Goal: Task Accomplishment & Management: Use online tool/utility

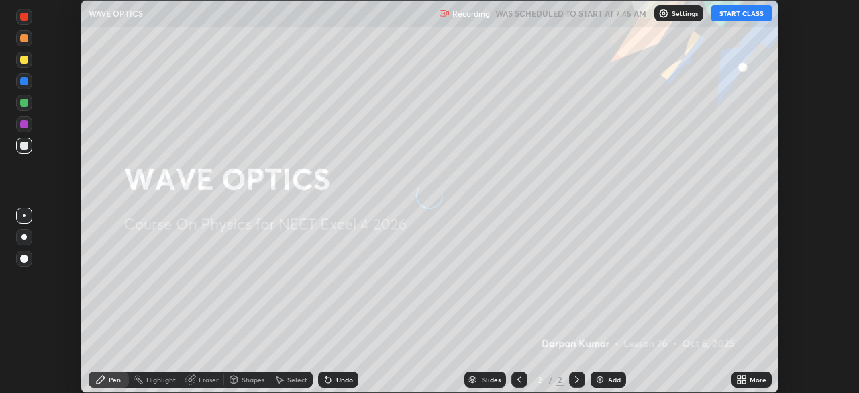
scroll to position [393, 858]
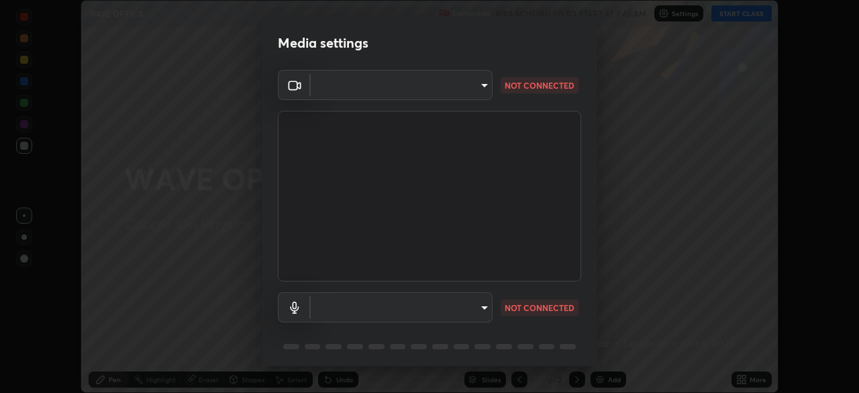
type input "aa36e69ab0c88cc8f992b177efc0368f24d8e8c052c335078adb188e95c7aa57"
type input "default"
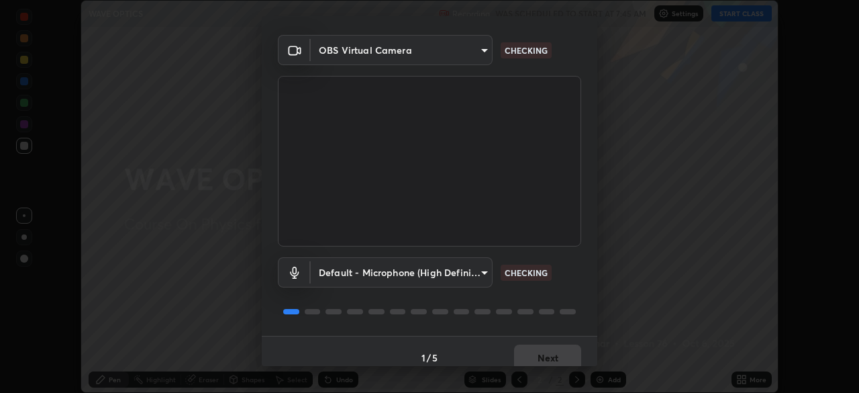
scroll to position [48, 0]
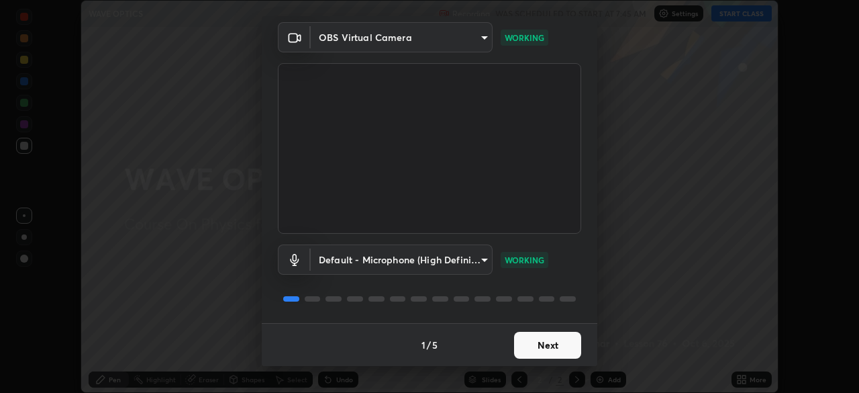
click at [524, 348] on button "Next" at bounding box center [547, 345] width 67 height 27
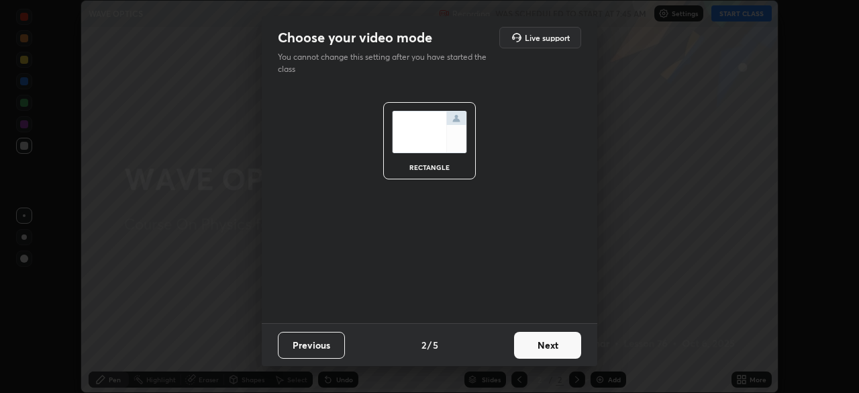
scroll to position [0, 0]
click at [524, 348] on button "Next" at bounding box center [547, 345] width 67 height 27
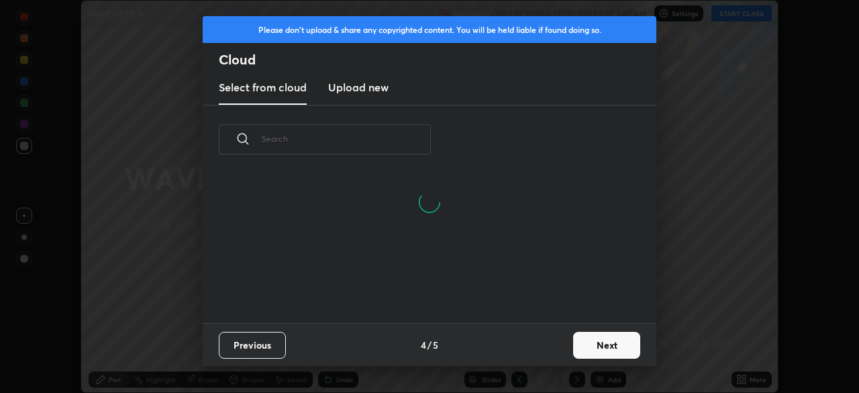
click at [579, 344] on button "Next" at bounding box center [606, 345] width 67 height 27
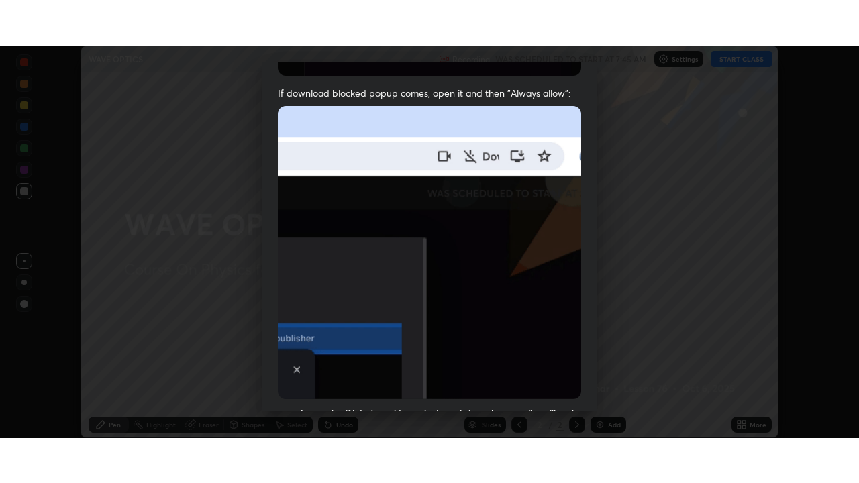
scroll to position [321, 0]
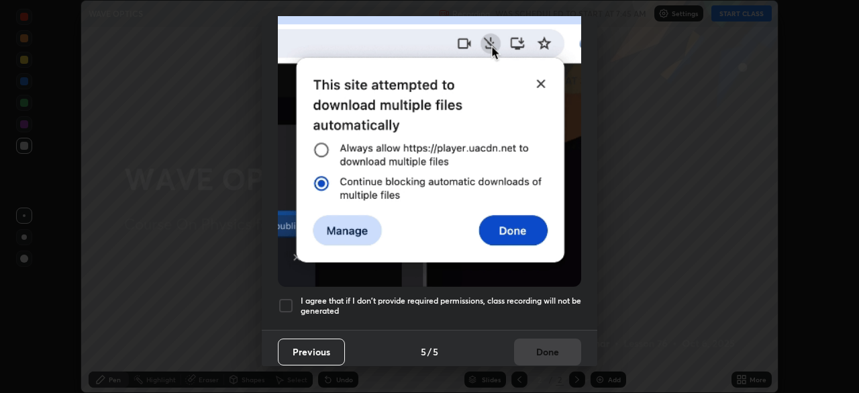
click at [360, 295] on h5 "I agree that if I don't provide required permissions, class recording will not …" at bounding box center [441, 305] width 281 height 21
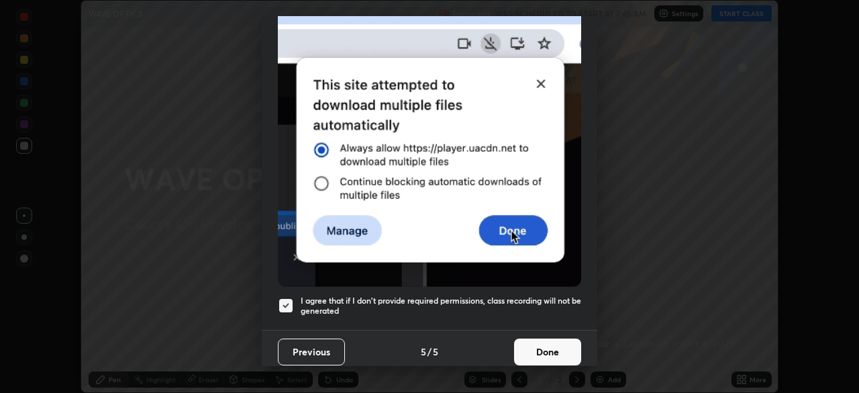
click at [525, 346] on button "Done" at bounding box center [547, 351] width 67 height 27
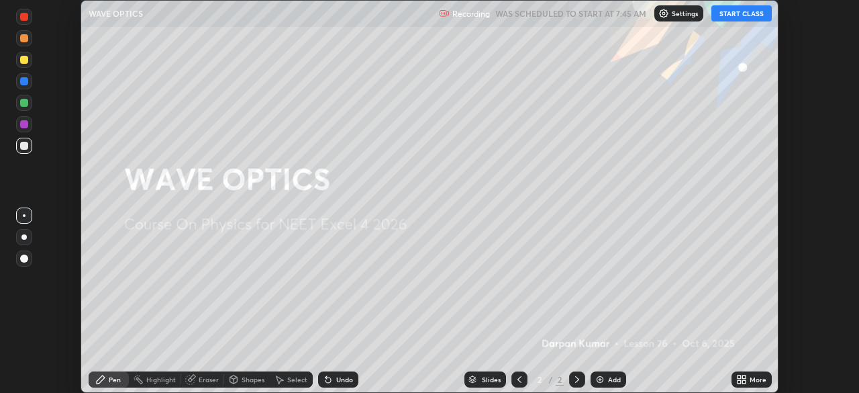
click at [725, 15] on button "START CLASS" at bounding box center [741, 13] width 60 height 16
click at [744, 377] on icon at bounding box center [743, 376] width 3 height 3
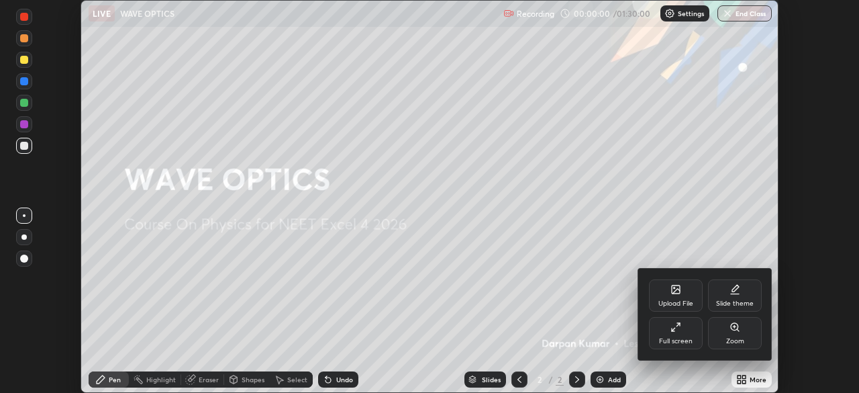
click at [699, 335] on div "Full screen" at bounding box center [676, 333] width 54 height 32
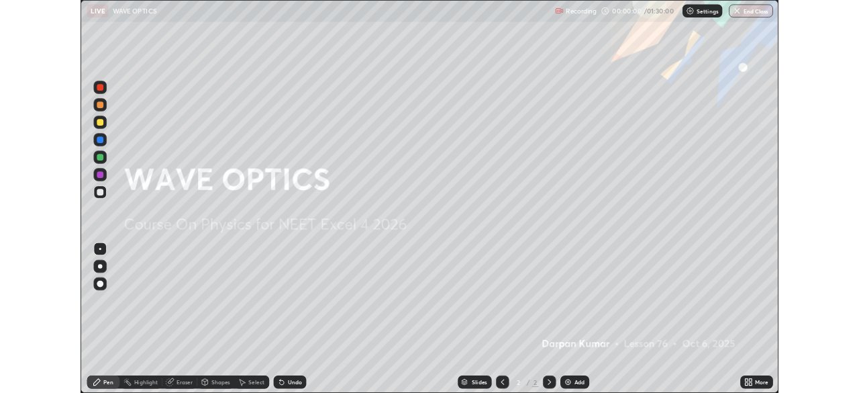
scroll to position [483, 859]
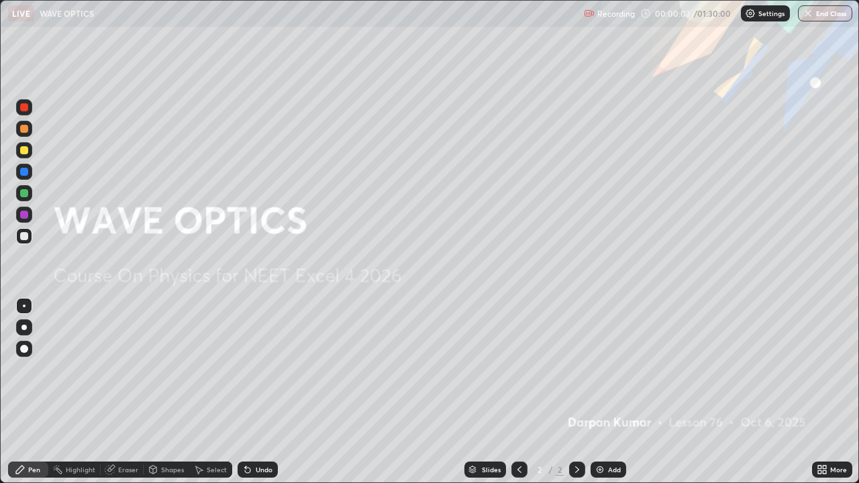
click at [603, 392] on img at bounding box center [600, 469] width 11 height 11
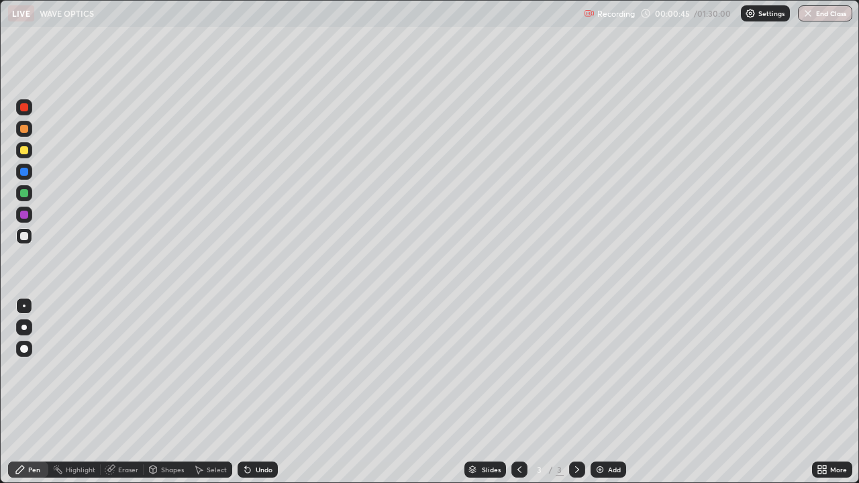
click at [162, 392] on div "Shapes" at bounding box center [167, 470] width 46 height 16
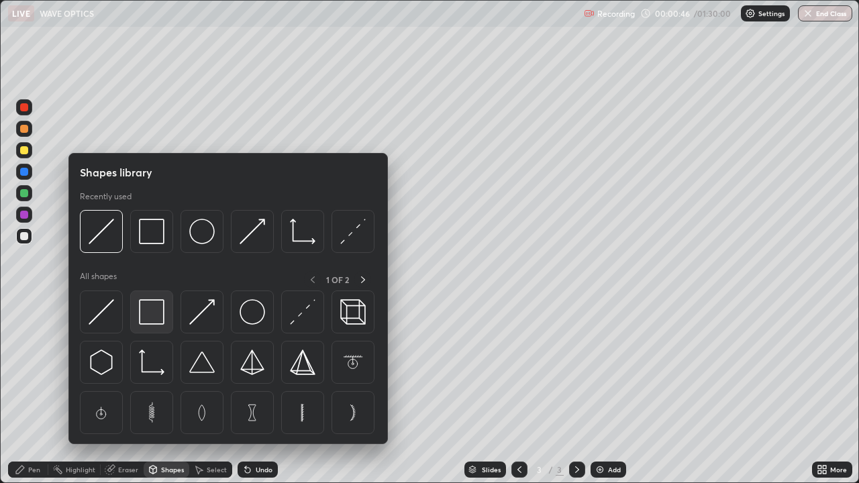
click at [145, 323] on img at bounding box center [152, 312] width 26 height 26
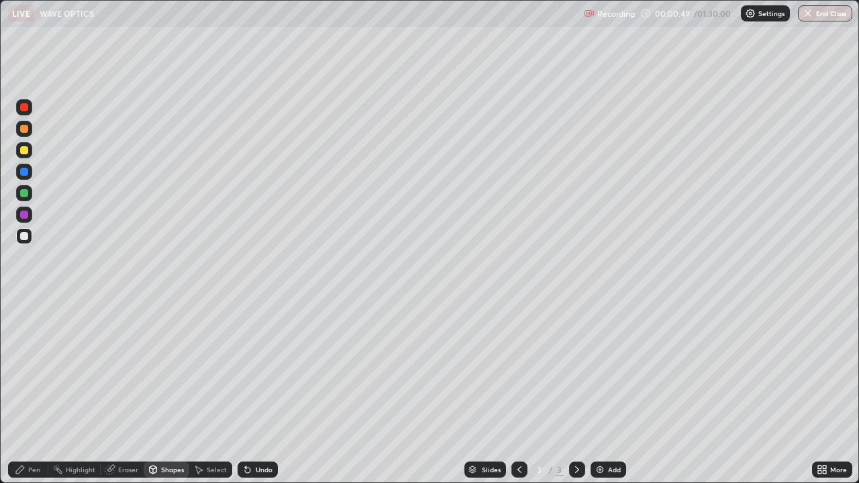
click at [171, 392] on div "Shapes" at bounding box center [172, 469] width 23 height 7
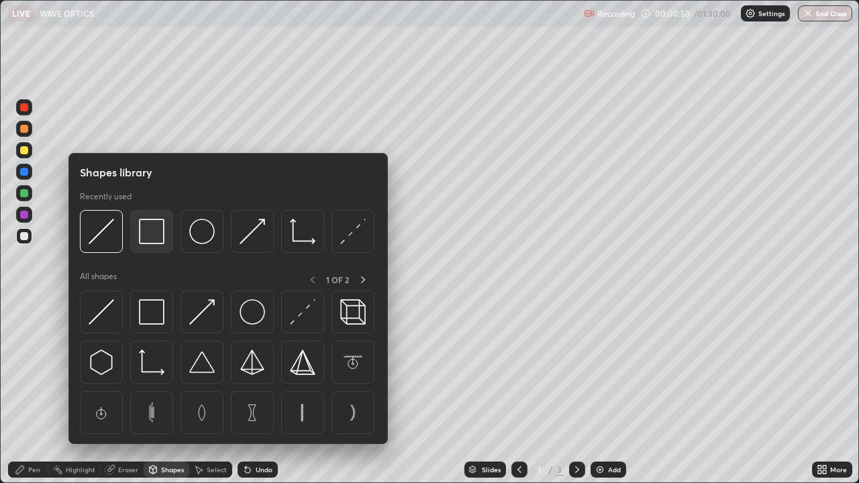
click at [164, 233] on img at bounding box center [152, 232] width 26 height 26
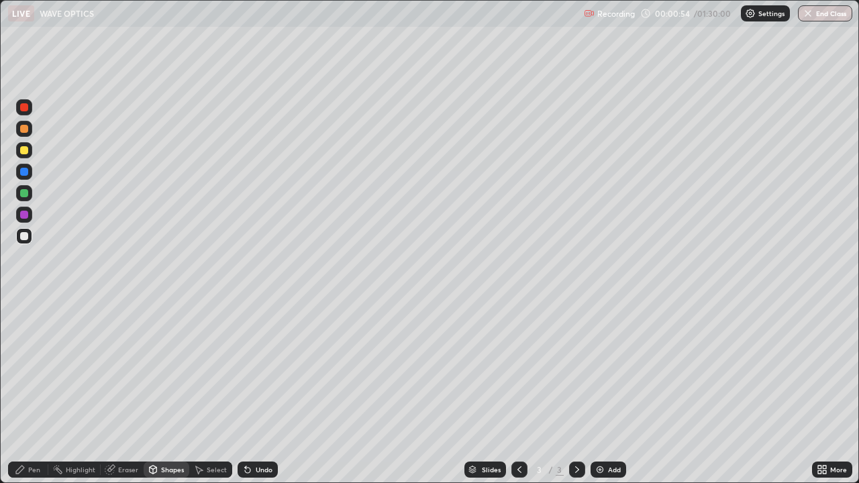
click at [35, 392] on div "Pen" at bounding box center [34, 469] width 12 height 7
click at [26, 219] on div at bounding box center [24, 215] width 16 height 16
click at [25, 239] on div at bounding box center [24, 236] width 8 height 8
click at [247, 392] on icon at bounding box center [247, 470] width 5 height 5
click at [22, 193] on div at bounding box center [24, 193] width 8 height 8
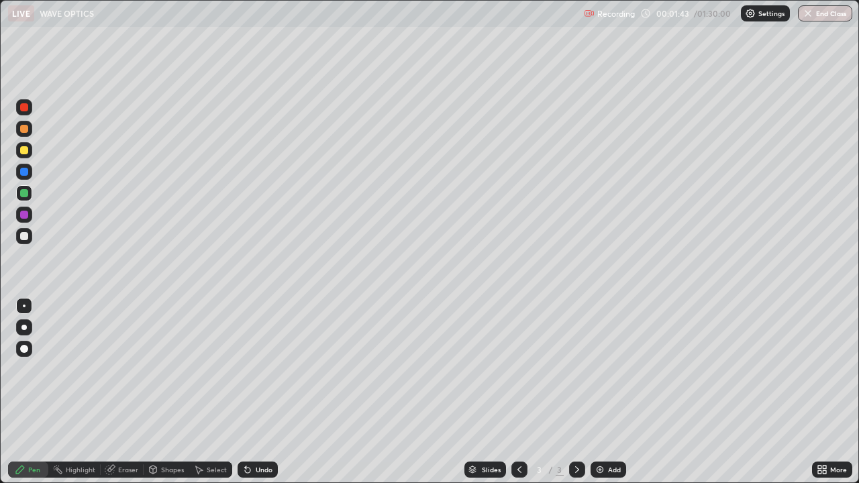
click at [205, 392] on div "Select" at bounding box center [210, 470] width 43 height 16
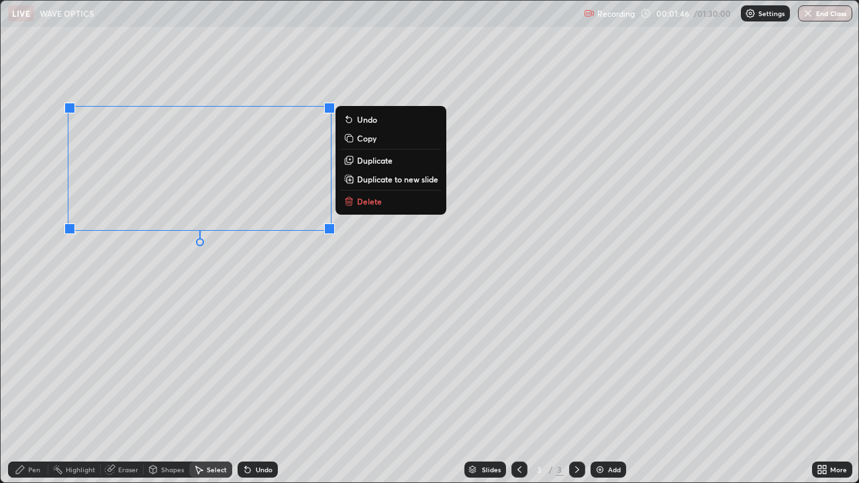
click at [34, 392] on div "Pen" at bounding box center [28, 470] width 40 height 16
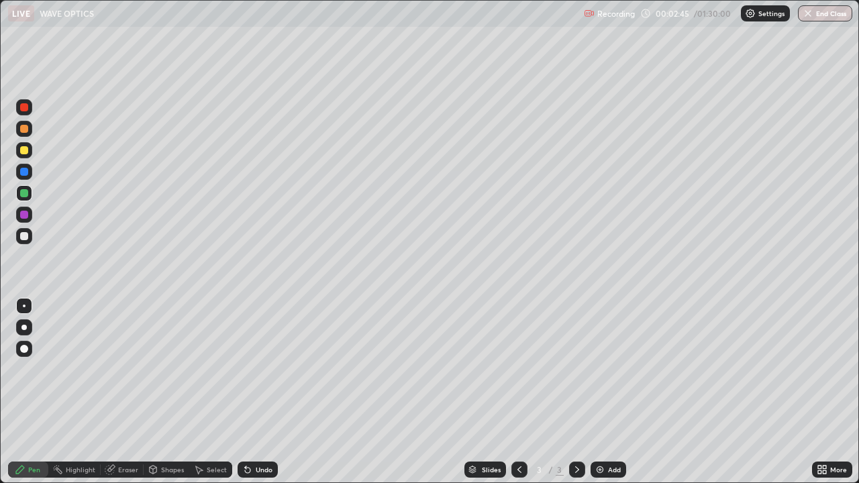
click at [26, 242] on div at bounding box center [24, 236] width 16 height 16
click at [260, 392] on div "Undo" at bounding box center [258, 470] width 40 height 16
click at [21, 215] on div at bounding box center [24, 215] width 8 height 8
click at [595, 392] on img at bounding box center [600, 469] width 11 height 11
click at [23, 242] on div at bounding box center [24, 236] width 16 height 16
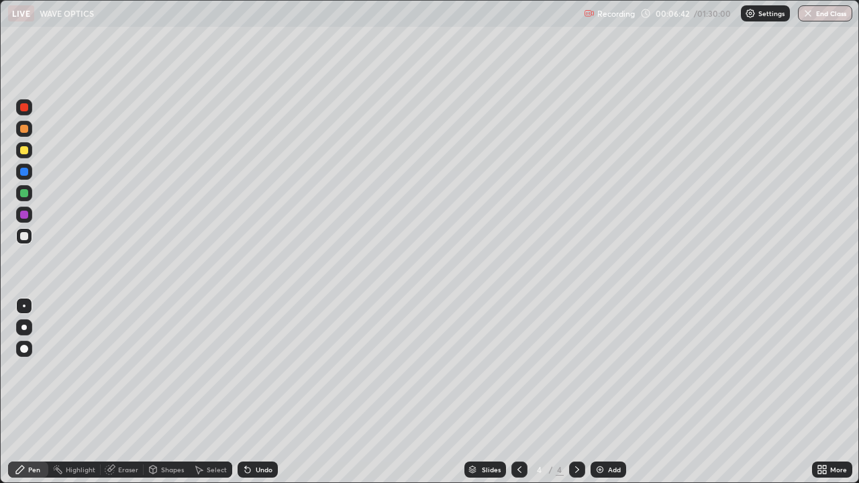
click at [26, 213] on div at bounding box center [24, 215] width 8 height 8
click at [262, 392] on div "Undo" at bounding box center [264, 469] width 17 height 7
click at [246, 392] on icon at bounding box center [247, 469] width 11 height 11
click at [256, 392] on div "Undo" at bounding box center [264, 469] width 17 height 7
click at [175, 392] on div "Shapes" at bounding box center [172, 469] width 23 height 7
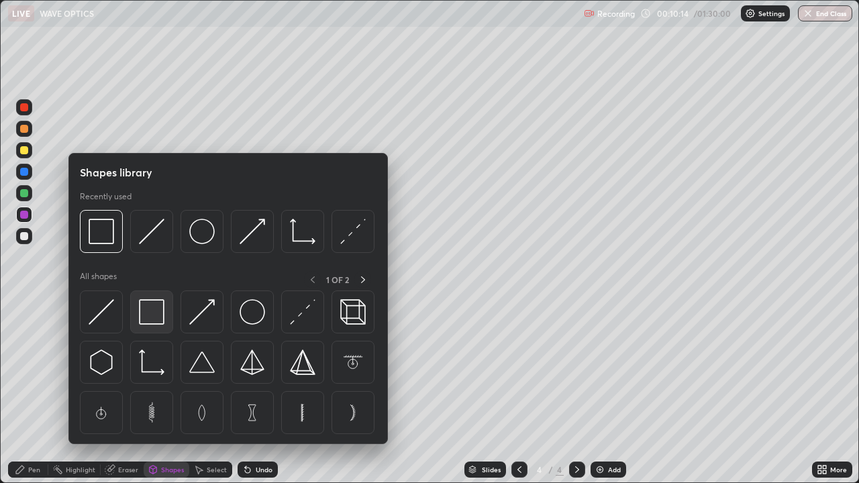
click at [160, 320] on img at bounding box center [152, 312] width 26 height 26
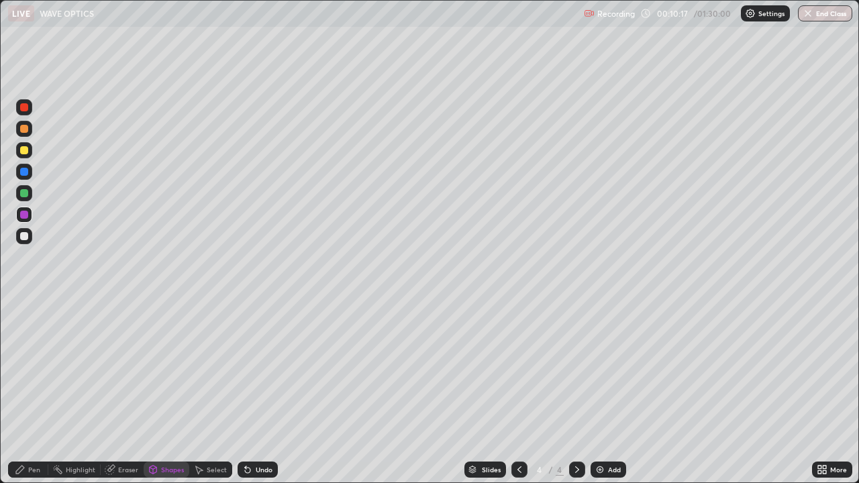
click at [25, 236] on div at bounding box center [24, 236] width 8 height 8
click at [24, 392] on div "Pen" at bounding box center [28, 470] width 40 height 16
click at [139, 392] on div "Eraser" at bounding box center [122, 470] width 43 height 16
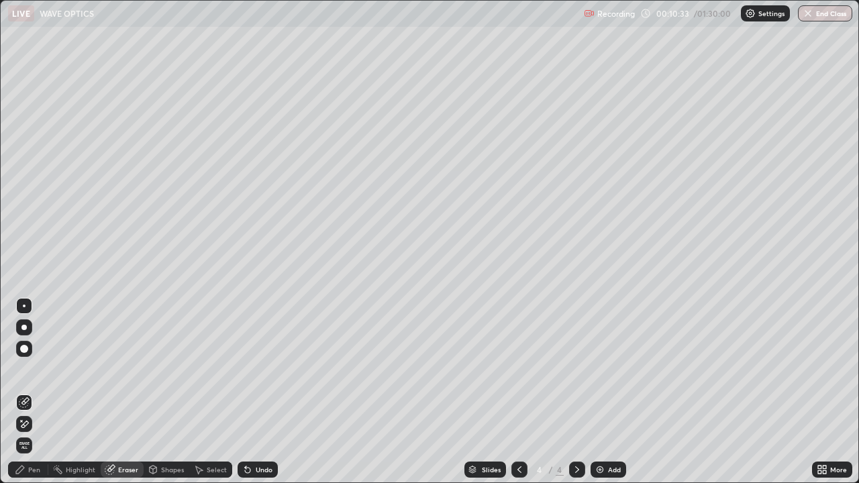
click at [44, 392] on div "Pen" at bounding box center [28, 470] width 40 height 16
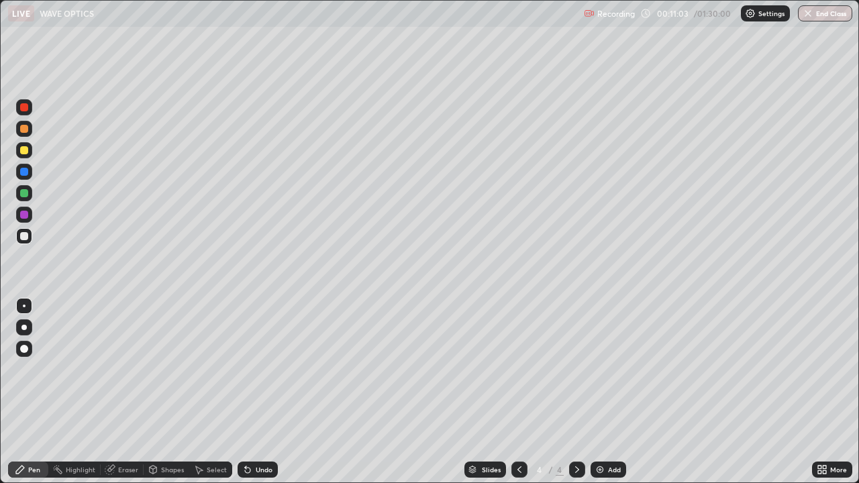
click at [273, 392] on div "Undo" at bounding box center [258, 470] width 40 height 16
click at [519, 392] on icon at bounding box center [519, 469] width 11 height 11
click at [583, 392] on div at bounding box center [577, 470] width 16 height 16
click at [842, 392] on div "More" at bounding box center [838, 469] width 17 height 7
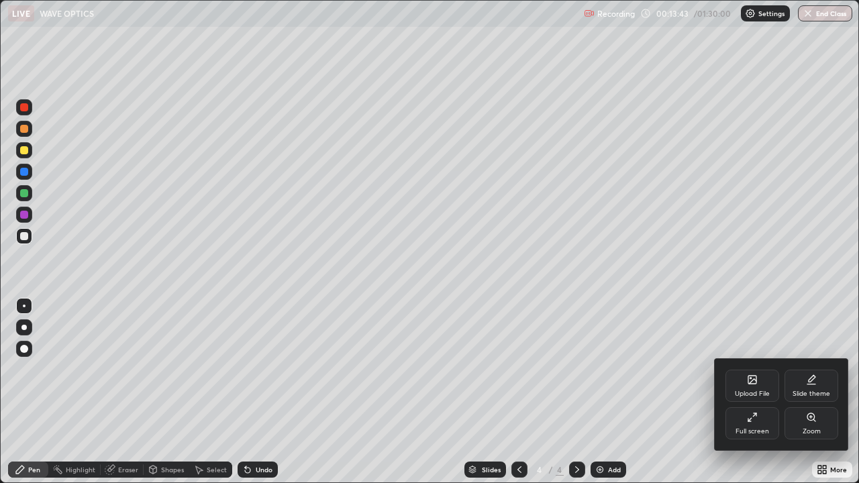
click at [760, 392] on div "Full screen" at bounding box center [753, 423] width 54 height 32
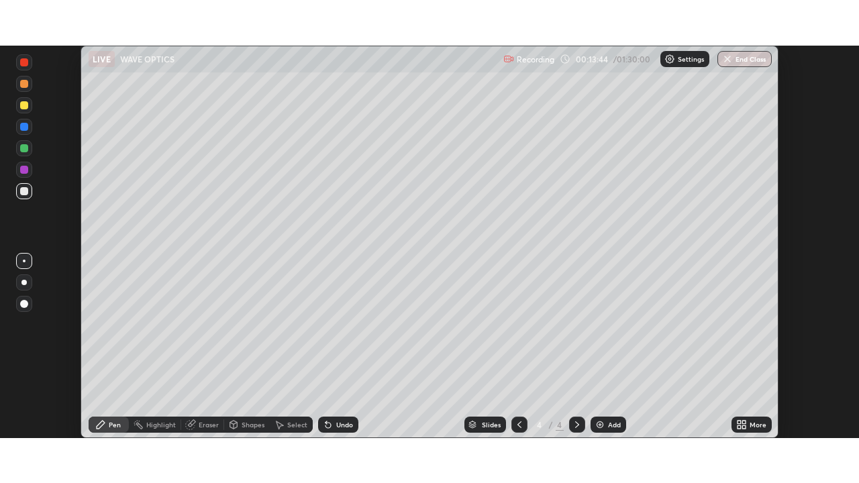
scroll to position [66725, 66259]
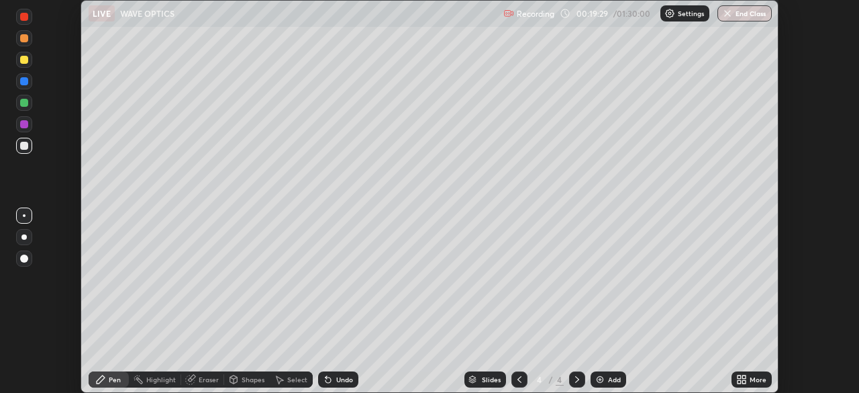
click at [747, 379] on div "More" at bounding box center [752, 379] width 40 height 16
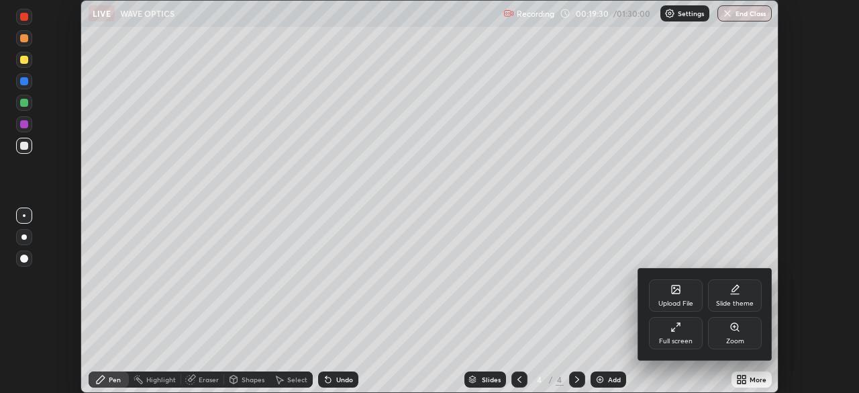
click at [659, 331] on div "Full screen" at bounding box center [676, 333] width 54 height 32
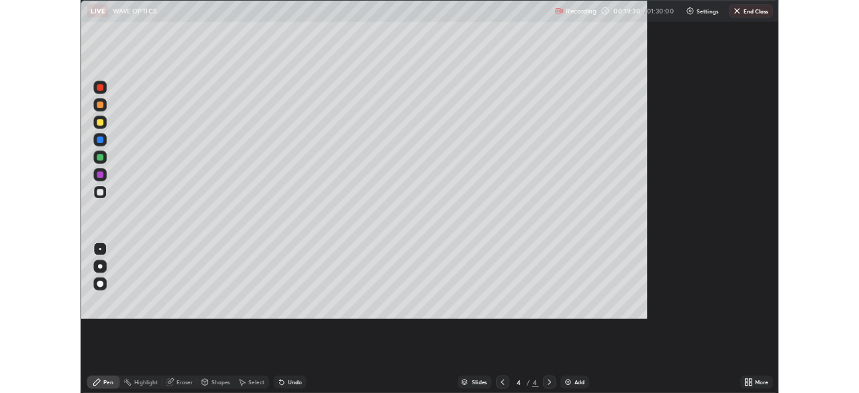
scroll to position [483, 859]
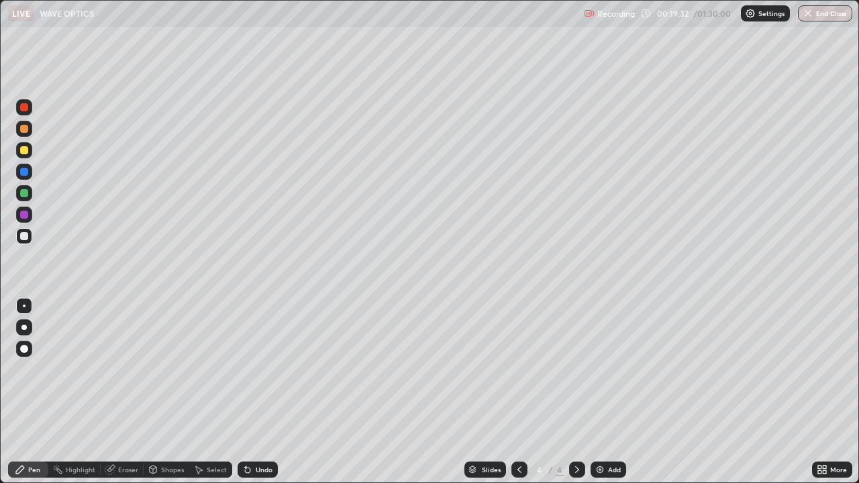
click at [608, 392] on div "Add" at bounding box center [614, 469] width 13 height 7
click at [161, 392] on div "Shapes" at bounding box center [167, 470] width 46 height 16
click at [152, 392] on div "Shapes" at bounding box center [167, 469] width 46 height 27
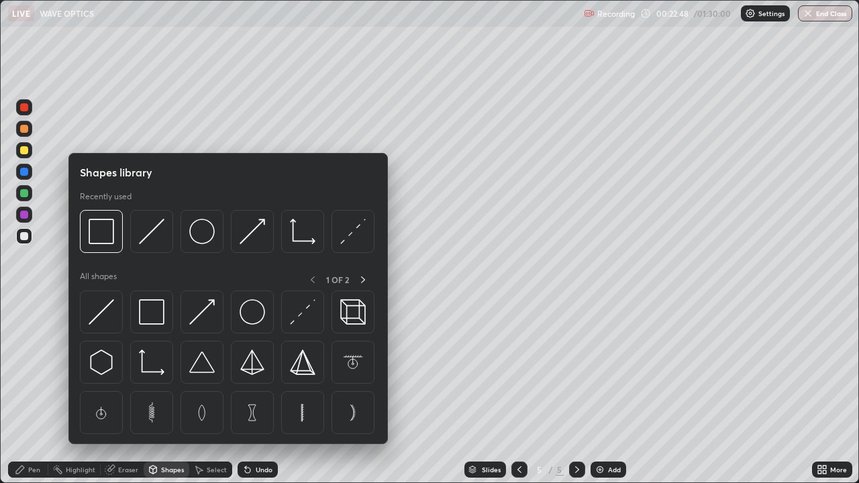
click at [256, 392] on div "Undo" at bounding box center [264, 469] width 17 height 7
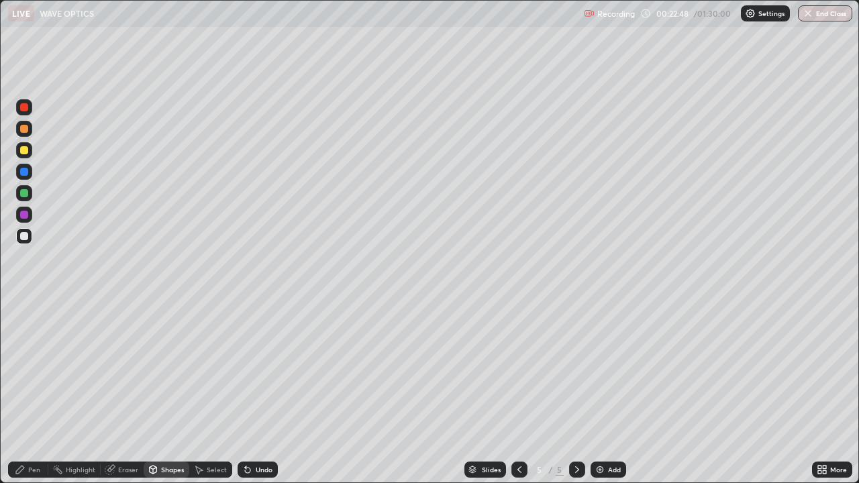
click at [256, 392] on div "Undo" at bounding box center [264, 469] width 17 height 7
click at [257, 392] on div "Undo" at bounding box center [264, 469] width 17 height 7
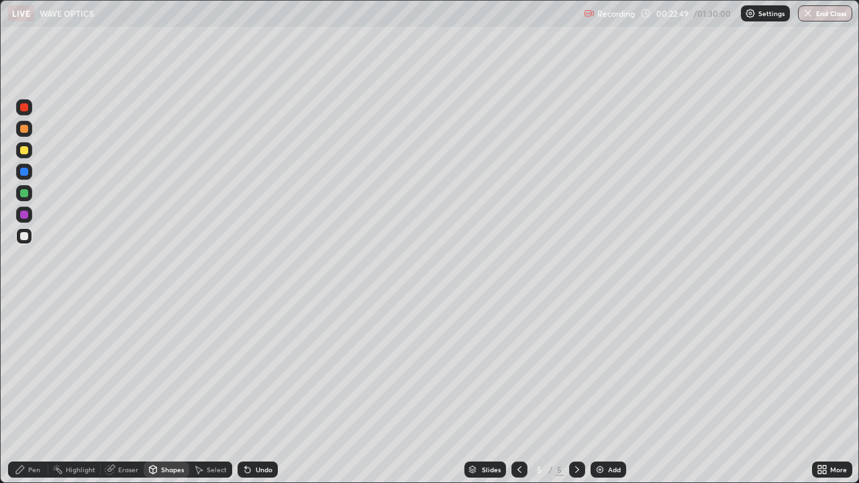
click at [256, 392] on div "Undo" at bounding box center [264, 469] width 17 height 7
click at [37, 392] on div "Pen" at bounding box center [34, 469] width 12 height 7
click at [614, 392] on div "Add" at bounding box center [609, 470] width 36 height 16
click at [26, 215] on div at bounding box center [24, 215] width 8 height 8
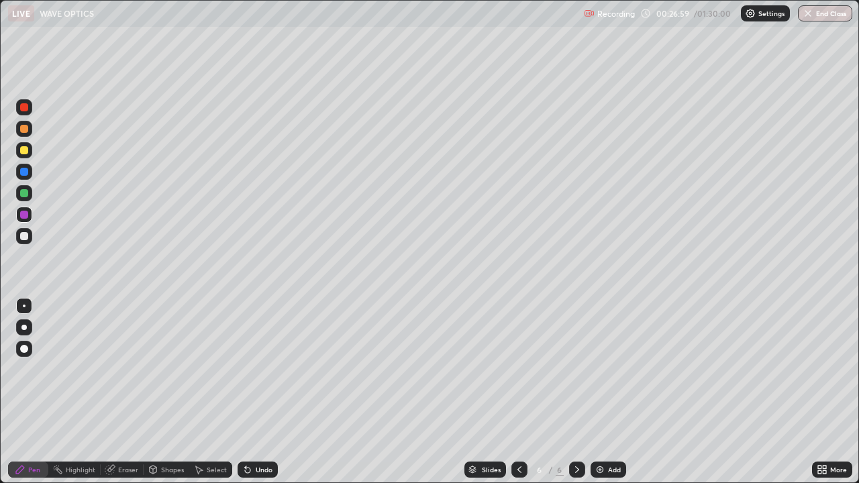
click at [824, 392] on icon at bounding box center [824, 467] width 3 height 3
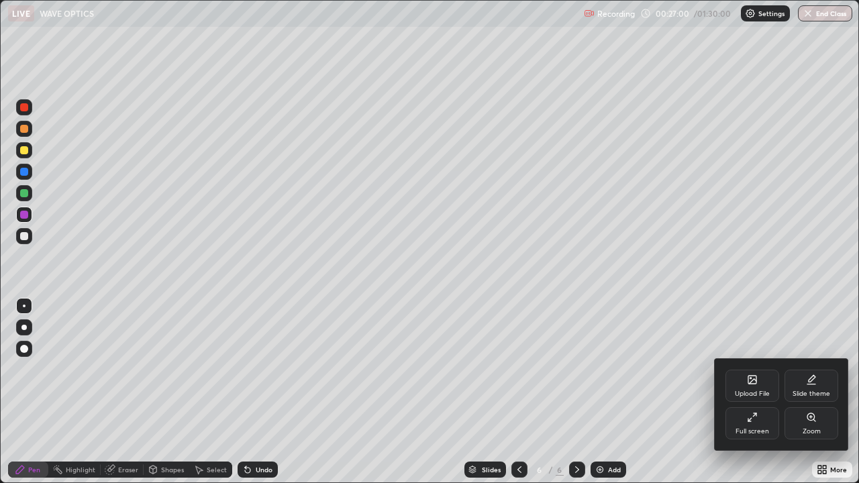
click at [756, 392] on div "Full screen" at bounding box center [753, 431] width 34 height 7
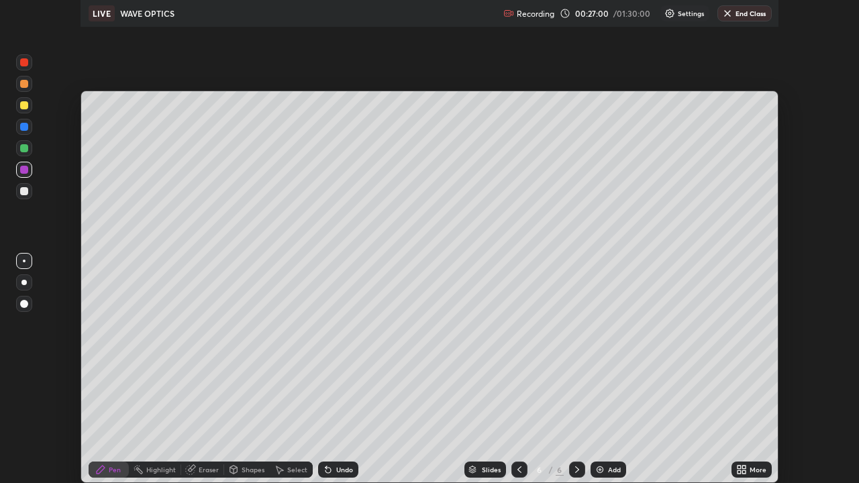
scroll to position [66725, 66259]
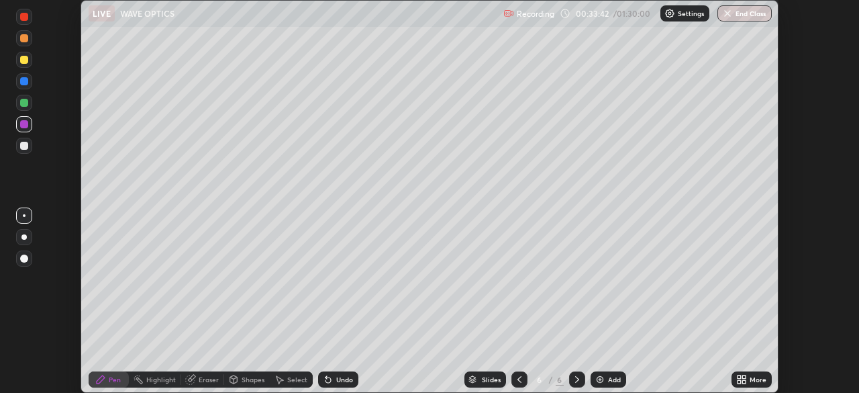
click at [743, 377] on icon at bounding box center [743, 376] width 3 height 3
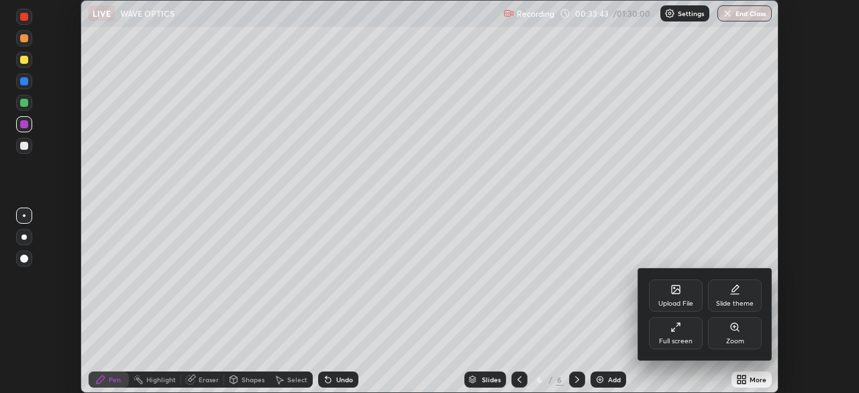
click at [672, 339] on div "Full screen" at bounding box center [676, 341] width 34 height 7
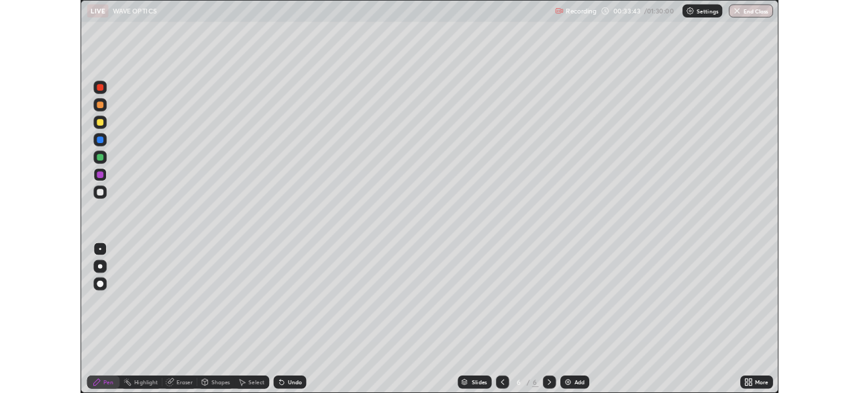
scroll to position [483, 859]
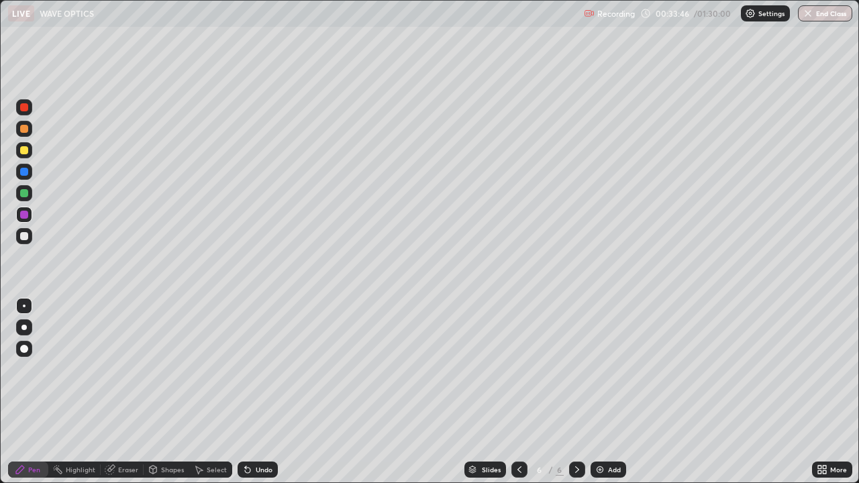
click at [148, 392] on icon at bounding box center [153, 469] width 11 height 11
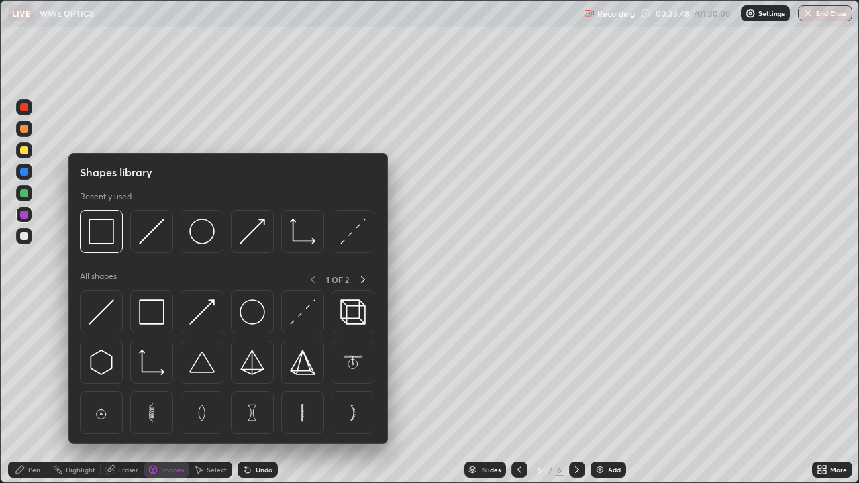
click at [28, 392] on div "Pen" at bounding box center [34, 469] width 12 height 7
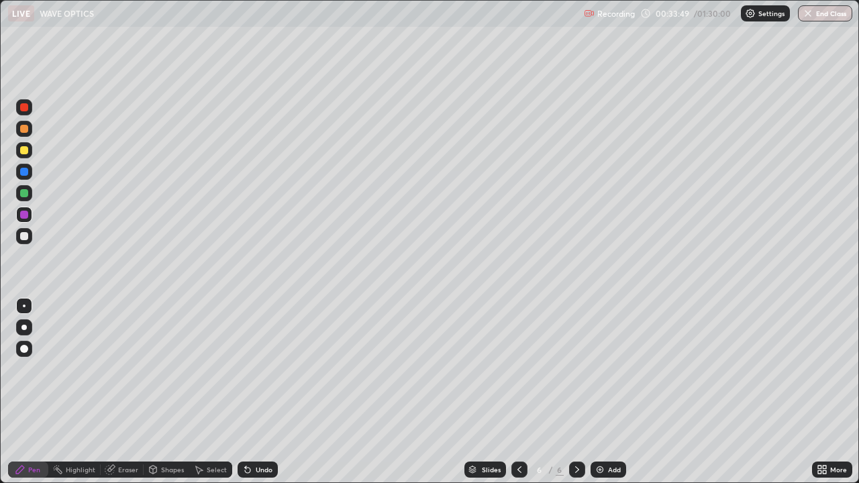
click at [25, 236] on div at bounding box center [24, 236] width 8 height 8
click at [124, 392] on div "Eraser" at bounding box center [128, 469] width 20 height 7
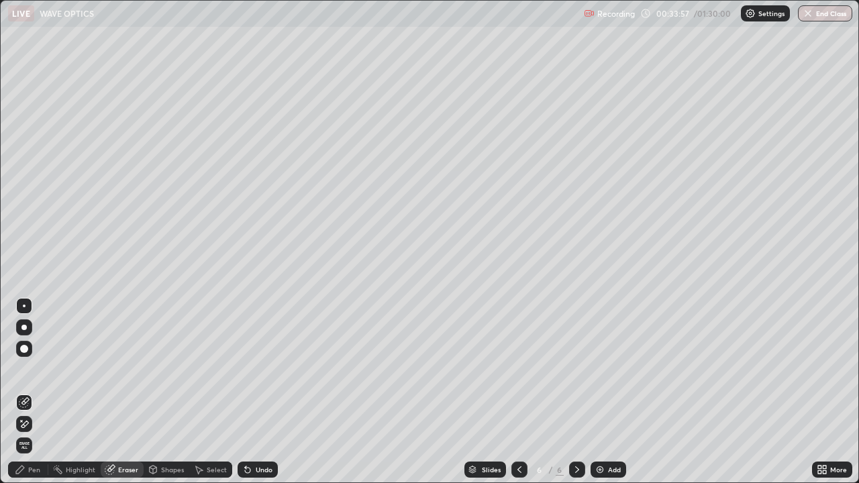
click at [166, 392] on div "Shapes" at bounding box center [172, 469] width 23 height 7
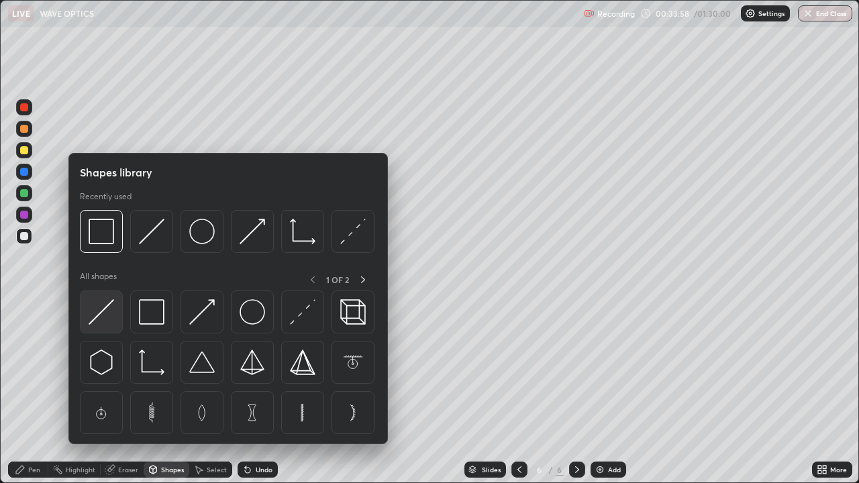
click at [107, 314] on img at bounding box center [102, 312] width 26 height 26
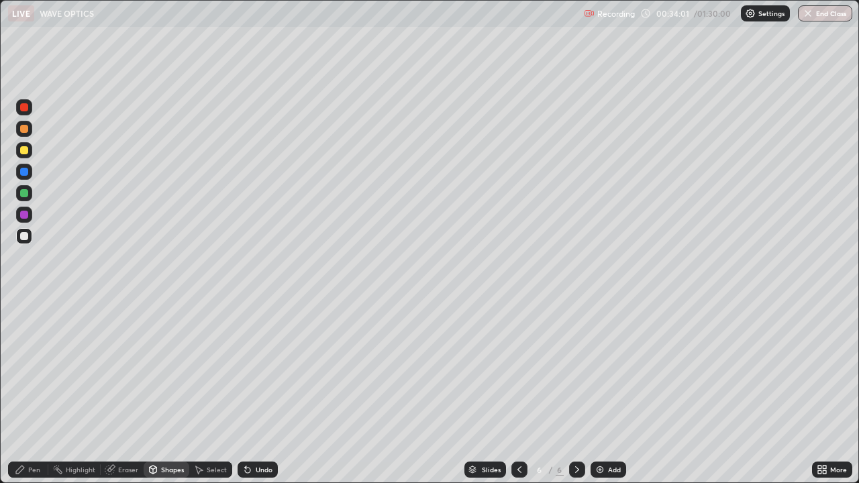
click at [118, 392] on div "Eraser" at bounding box center [128, 469] width 20 height 7
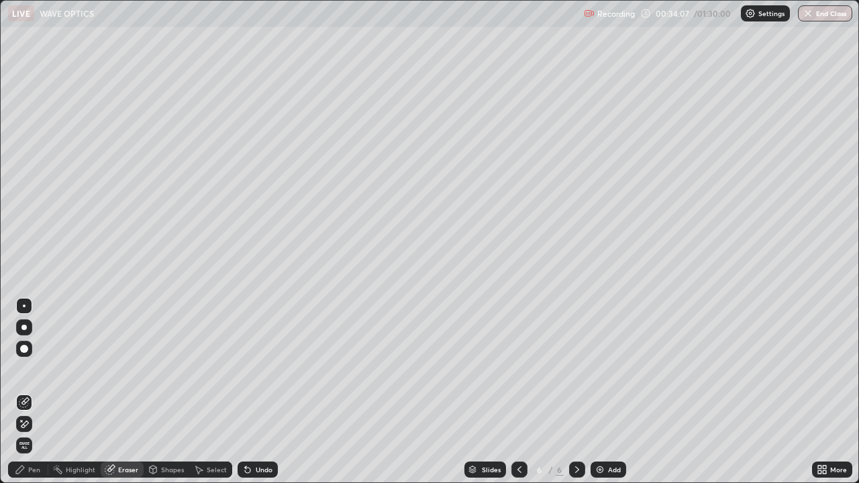
click at [34, 392] on div "Pen" at bounding box center [34, 469] width 12 height 7
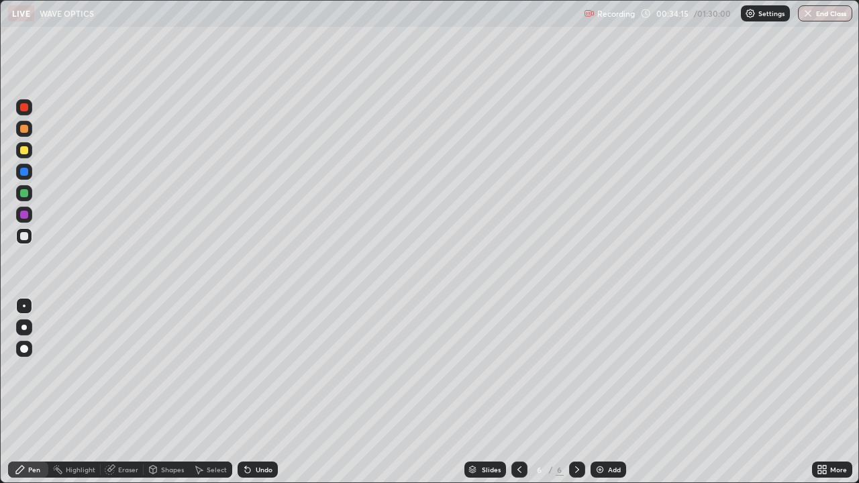
click at [21, 218] on div at bounding box center [24, 215] width 8 height 8
click at [121, 392] on div "Eraser" at bounding box center [128, 469] width 20 height 7
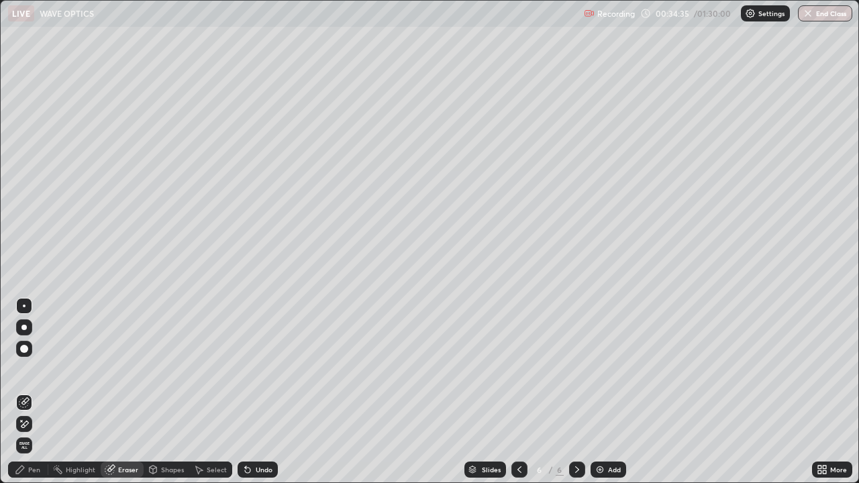
click at [34, 392] on div "Pen" at bounding box center [34, 469] width 12 height 7
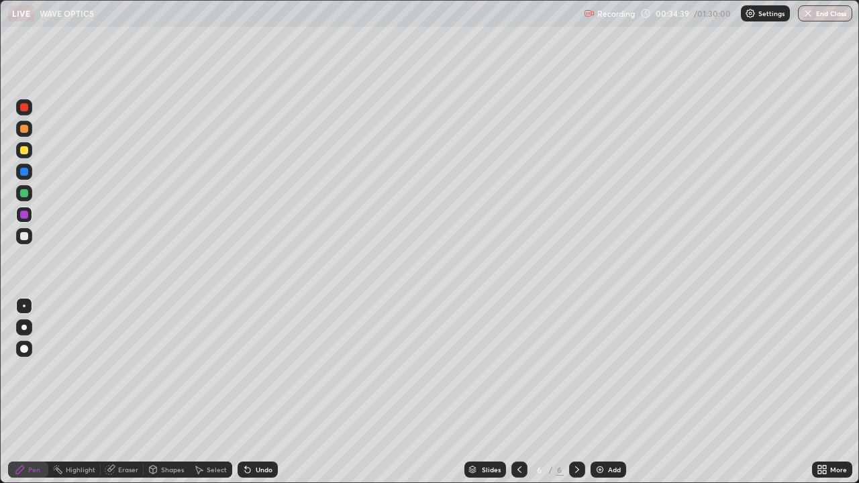
click at [24, 240] on div at bounding box center [24, 236] width 8 height 8
click at [168, 392] on div "Shapes" at bounding box center [172, 469] width 23 height 7
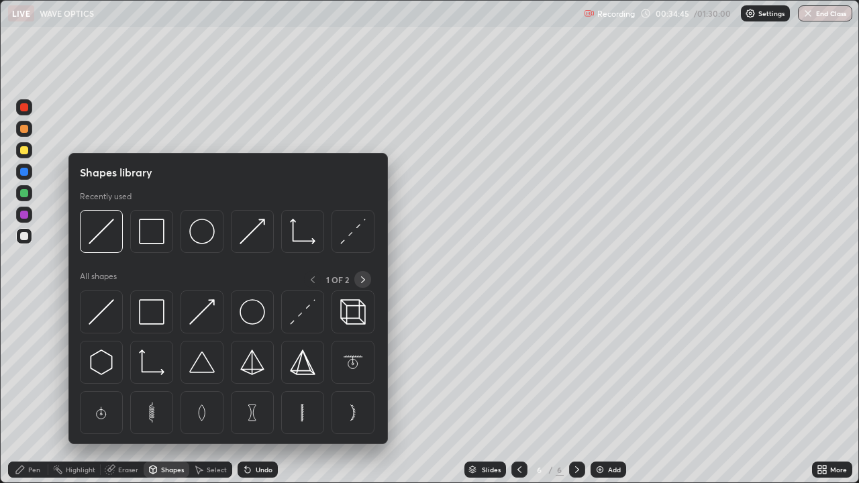
click at [360, 281] on icon at bounding box center [363, 280] width 11 height 11
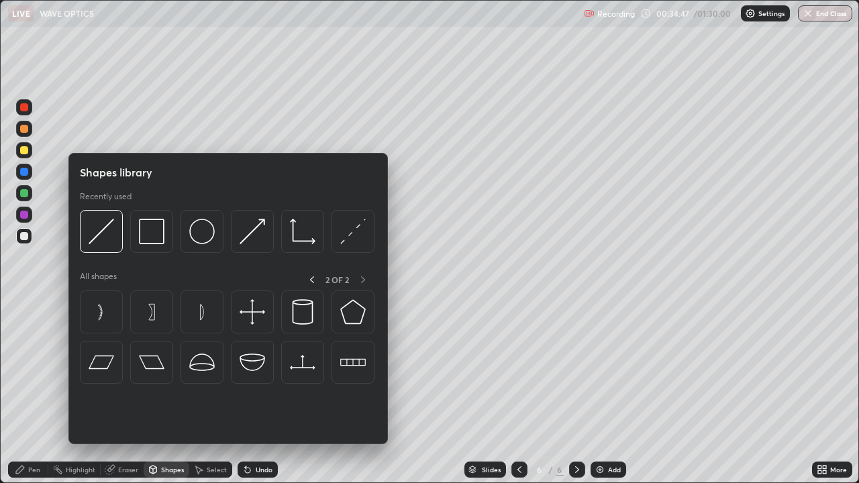
click at [36, 392] on div "Pen" at bounding box center [34, 469] width 12 height 7
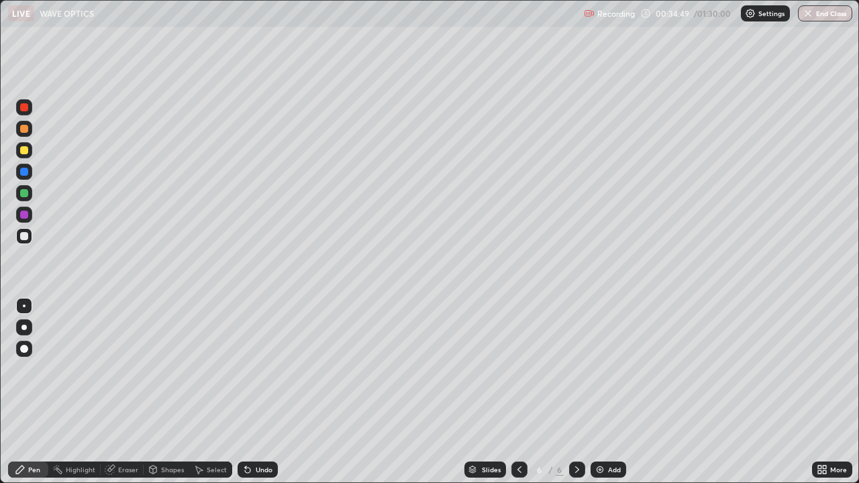
click at [164, 392] on div "Shapes" at bounding box center [172, 469] width 23 height 7
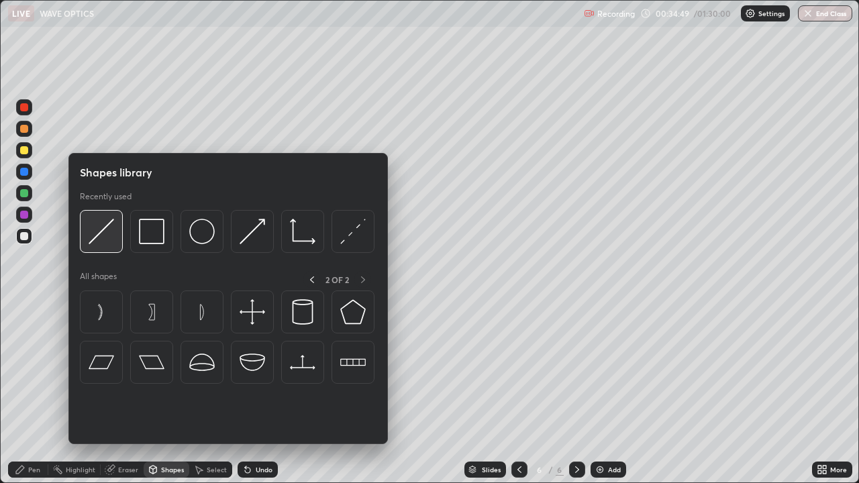
click at [106, 236] on img at bounding box center [102, 232] width 26 height 26
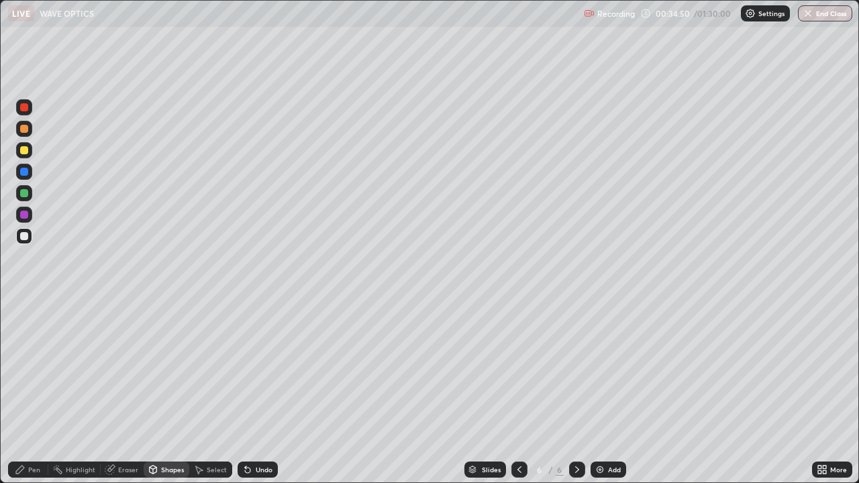
click at [32, 215] on div at bounding box center [24, 215] width 16 height 16
click at [211, 392] on div "Select" at bounding box center [210, 470] width 43 height 16
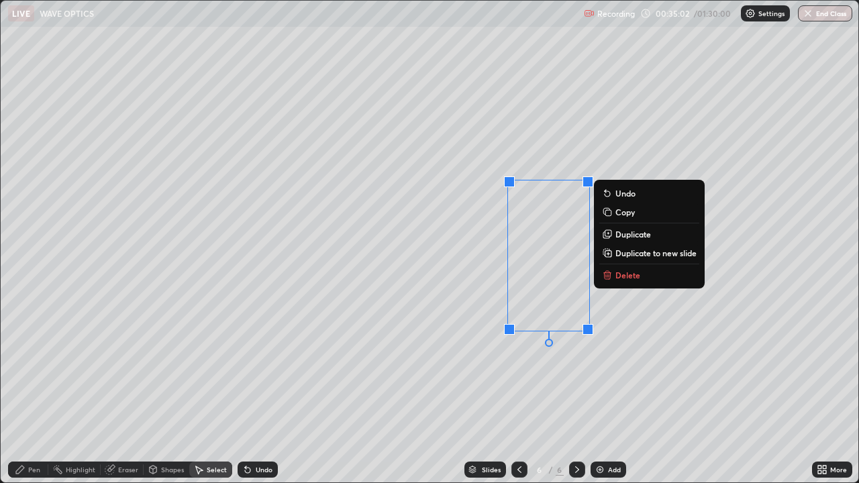
click at [639, 238] on p "Duplicate" at bounding box center [633, 234] width 36 height 11
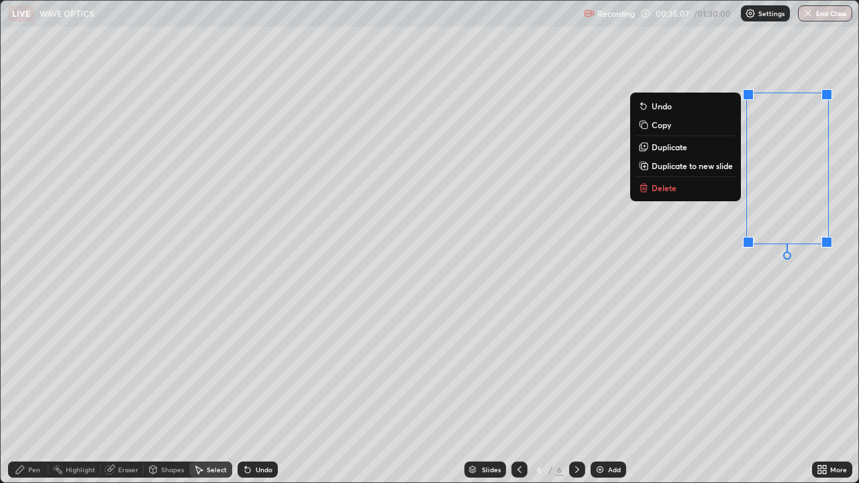
click at [164, 392] on div "Shapes" at bounding box center [172, 469] width 23 height 7
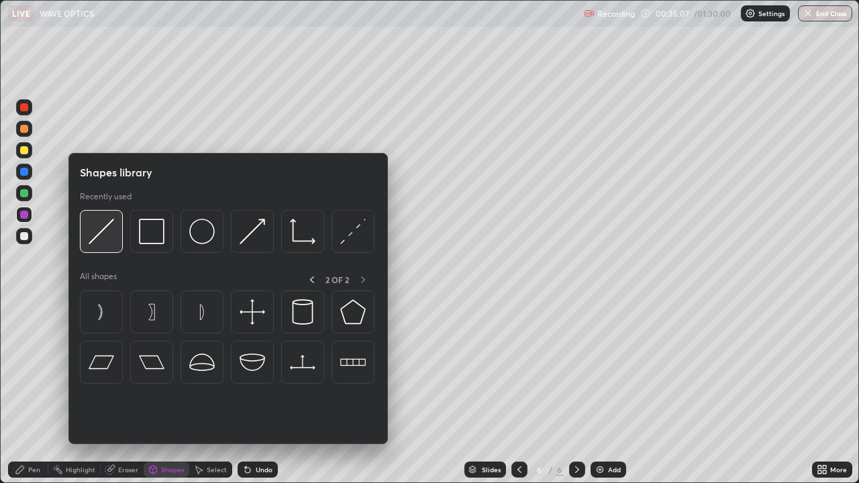
click at [111, 240] on img at bounding box center [102, 232] width 26 height 26
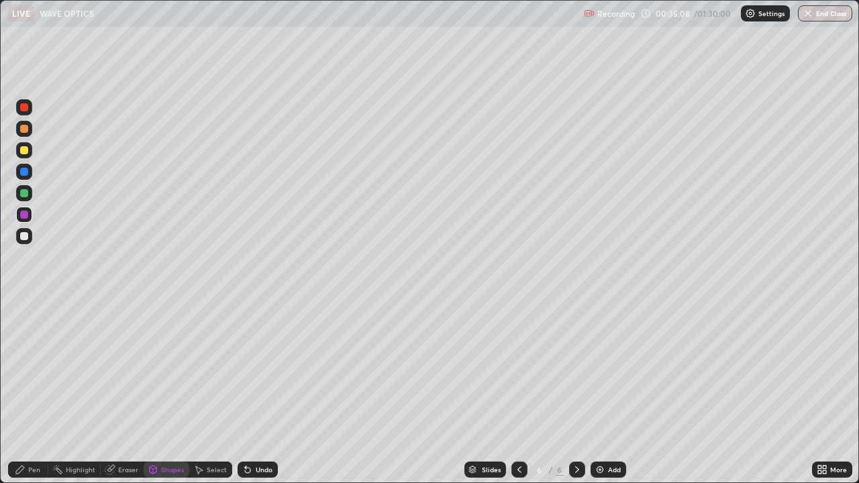
click at [29, 235] on div at bounding box center [24, 236] width 16 height 16
click at [166, 392] on div "Shapes" at bounding box center [172, 469] width 23 height 7
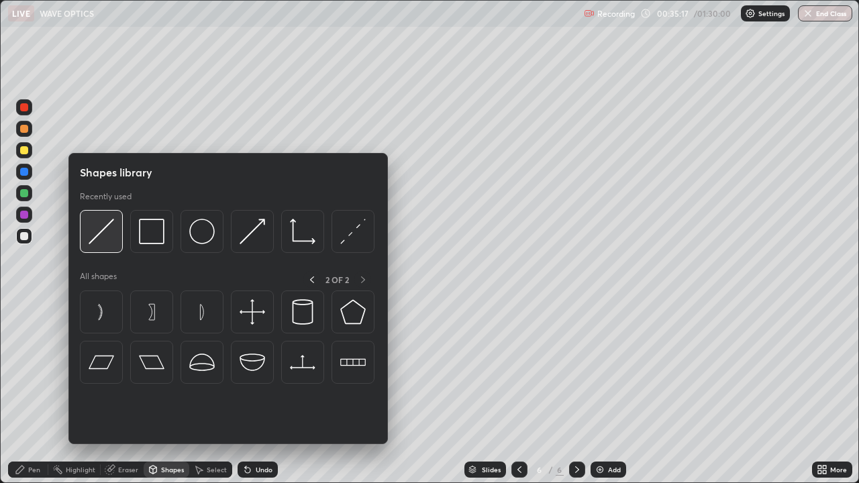
click at [111, 238] on img at bounding box center [102, 232] width 26 height 26
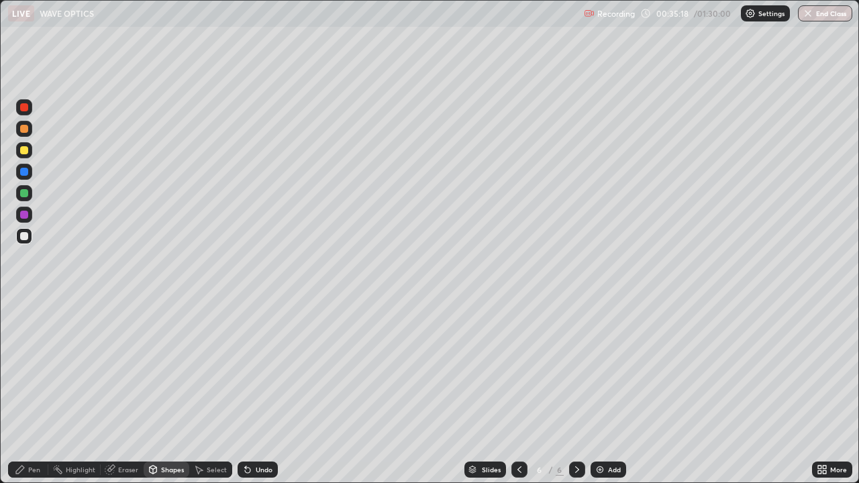
click at [25, 198] on div at bounding box center [24, 193] width 16 height 16
click at [24, 156] on div at bounding box center [24, 150] width 16 height 16
click at [34, 392] on div "Pen" at bounding box center [34, 469] width 12 height 7
click at [26, 238] on div at bounding box center [24, 236] width 8 height 8
click at [263, 392] on div "Undo" at bounding box center [264, 469] width 17 height 7
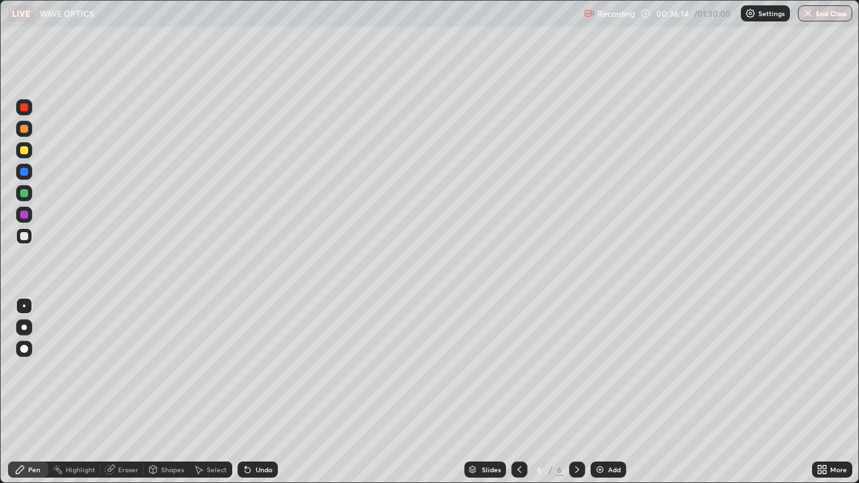
click at [23, 150] on div at bounding box center [24, 150] width 8 height 8
click at [600, 392] on img at bounding box center [600, 469] width 11 height 11
click at [166, 392] on div "Shapes" at bounding box center [167, 470] width 46 height 16
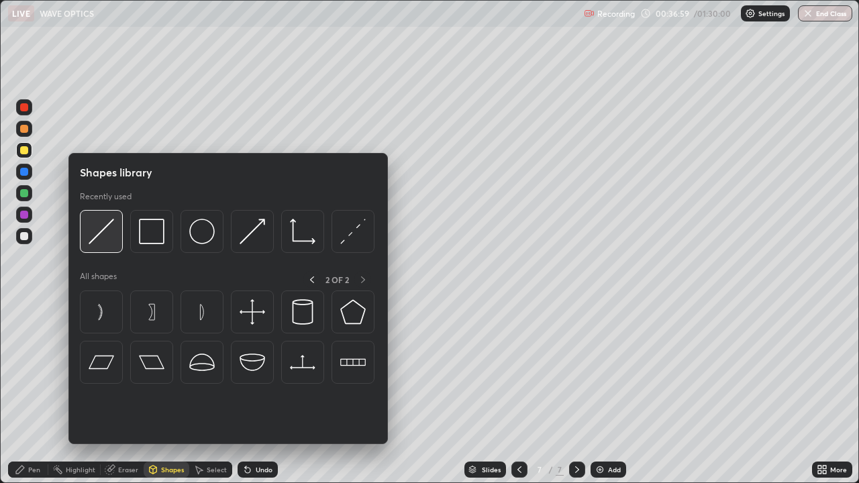
click at [105, 244] on img at bounding box center [102, 232] width 26 height 26
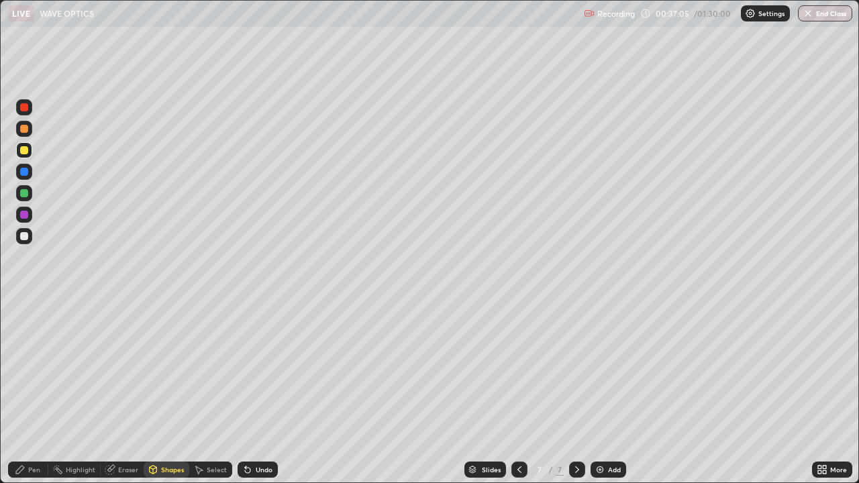
click at [126, 392] on div "Eraser" at bounding box center [128, 469] width 20 height 7
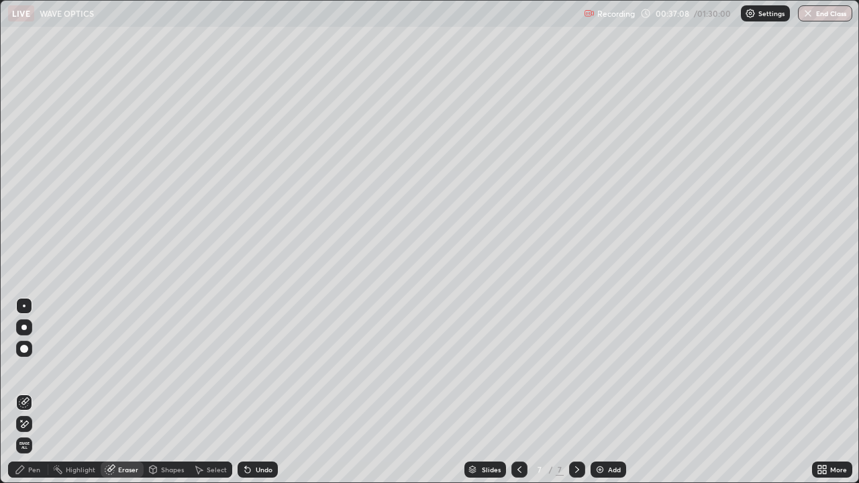
click at [271, 392] on div "Undo" at bounding box center [258, 470] width 40 height 16
click at [170, 392] on div "Shapes" at bounding box center [172, 469] width 23 height 7
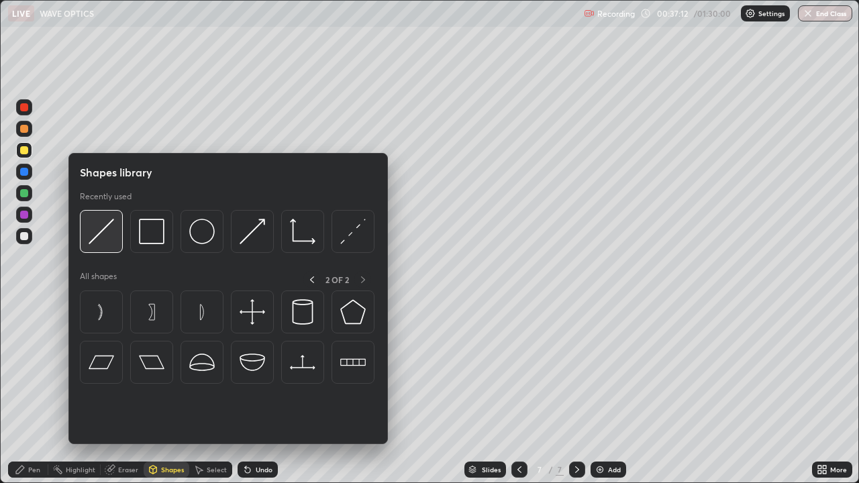
click at [114, 235] on img at bounding box center [102, 232] width 26 height 26
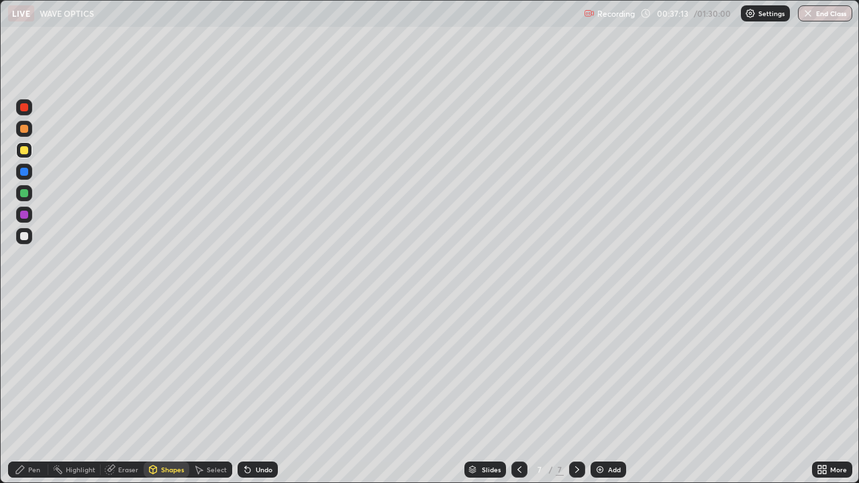
click at [29, 238] on div at bounding box center [24, 236] width 16 height 16
click at [27, 211] on div at bounding box center [24, 215] width 8 height 8
click at [162, 392] on div "Shapes" at bounding box center [172, 469] width 23 height 7
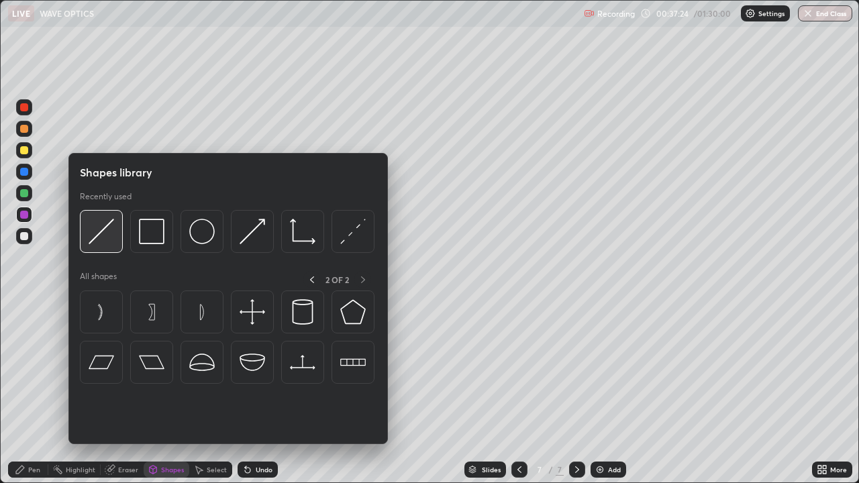
click at [105, 238] on img at bounding box center [102, 232] width 26 height 26
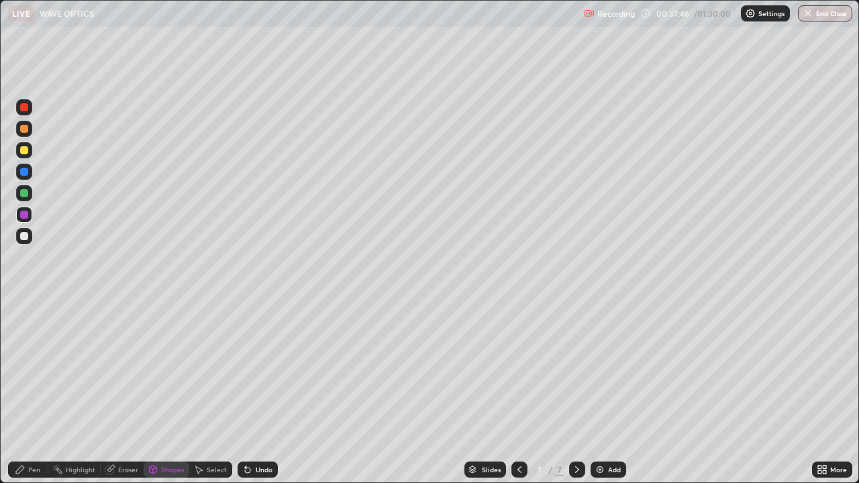
click at [519, 392] on icon at bounding box center [519, 469] width 11 height 11
click at [518, 392] on icon at bounding box center [519, 469] width 11 height 11
click at [517, 392] on icon at bounding box center [519, 469] width 11 height 11
click at [518, 392] on icon at bounding box center [519, 469] width 11 height 11
click at [253, 392] on div "Undo" at bounding box center [258, 470] width 40 height 16
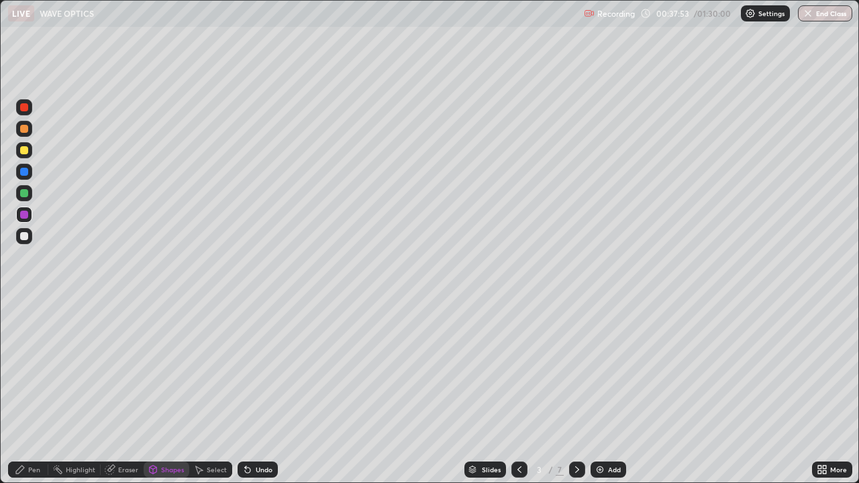
click at [23, 392] on icon at bounding box center [20, 470] width 8 height 8
click at [575, 392] on icon at bounding box center [577, 469] width 11 height 11
click at [577, 392] on icon at bounding box center [577, 469] width 11 height 11
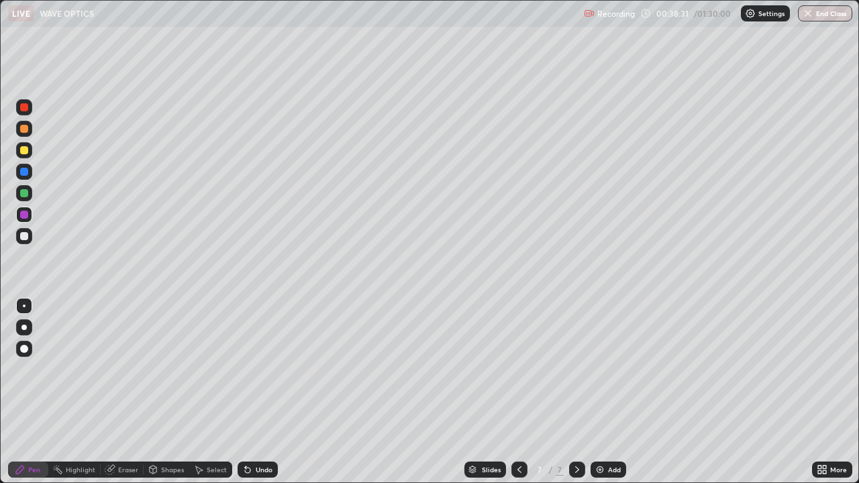
click at [26, 242] on div at bounding box center [24, 236] width 16 height 16
click at [256, 392] on div "Undo" at bounding box center [264, 469] width 17 height 7
click at [171, 392] on div "Shapes" at bounding box center [172, 469] width 23 height 7
click at [169, 392] on div "Shapes" at bounding box center [172, 469] width 23 height 7
click at [36, 392] on div "Pen" at bounding box center [28, 470] width 40 height 16
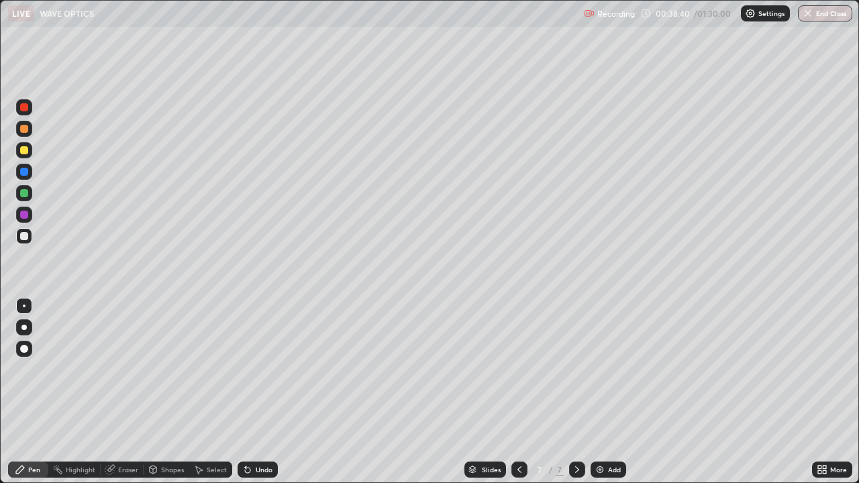
click at [24, 194] on div at bounding box center [24, 193] width 8 height 8
click at [26, 152] on div at bounding box center [24, 150] width 8 height 8
click at [168, 392] on div "Shapes" at bounding box center [172, 469] width 23 height 7
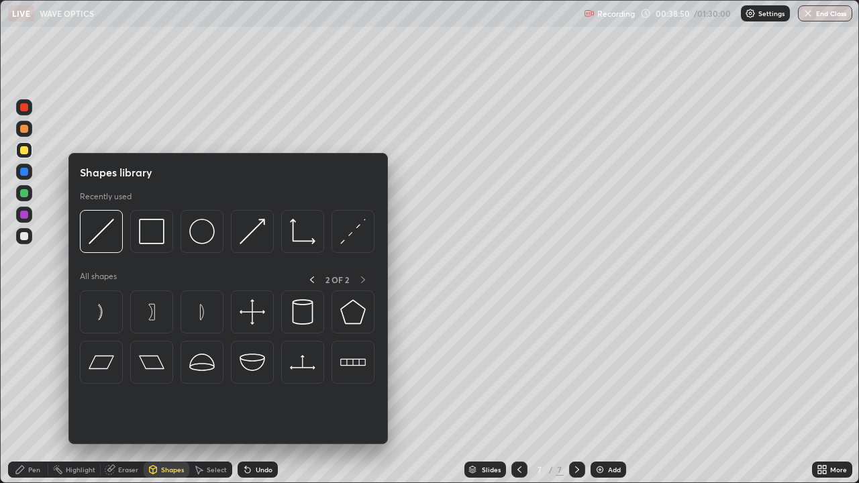
click at [168, 392] on div "Shapes" at bounding box center [172, 469] width 23 height 7
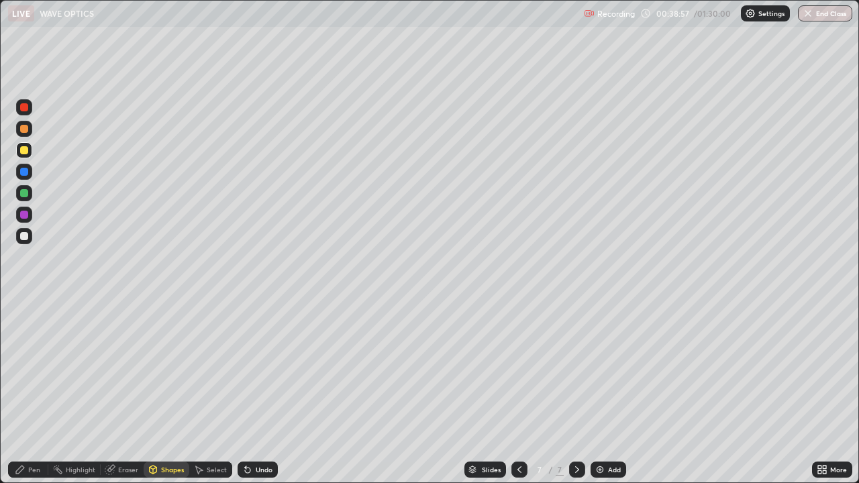
click at [36, 392] on div "Pen" at bounding box center [34, 469] width 12 height 7
click at [824, 392] on icon at bounding box center [824, 471] width 3 height 3
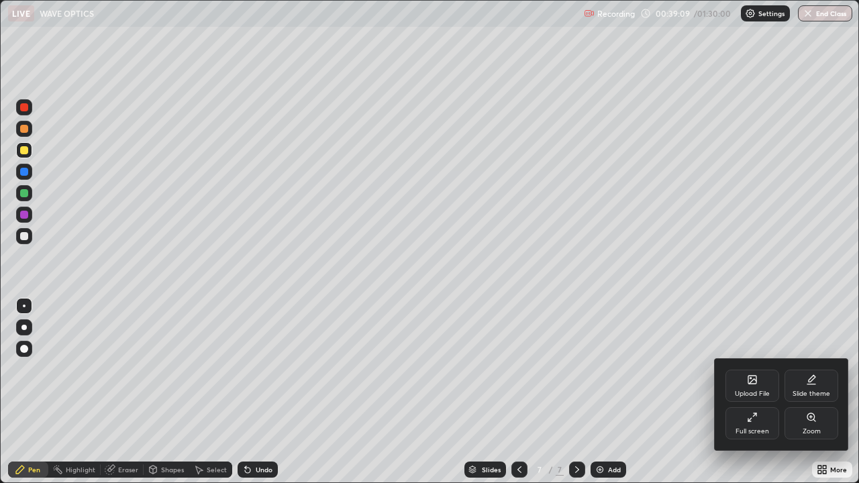
click at [760, 392] on div "Full screen" at bounding box center [753, 431] width 34 height 7
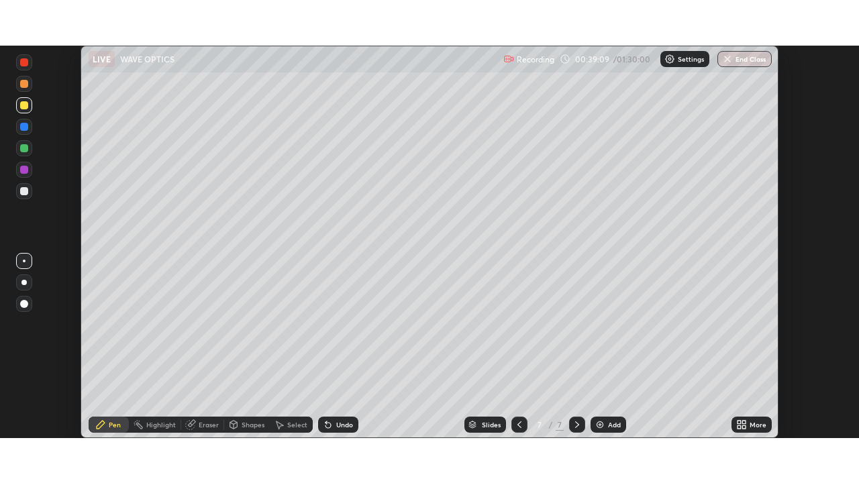
scroll to position [66725, 66259]
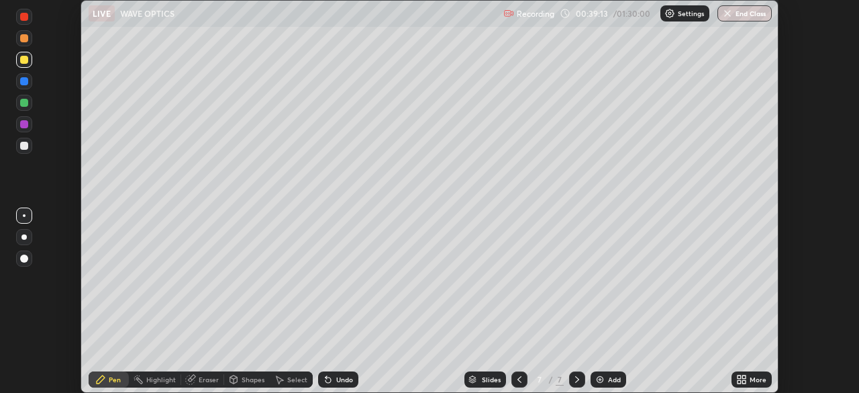
click at [745, 381] on icon at bounding box center [743, 381] width 3 height 3
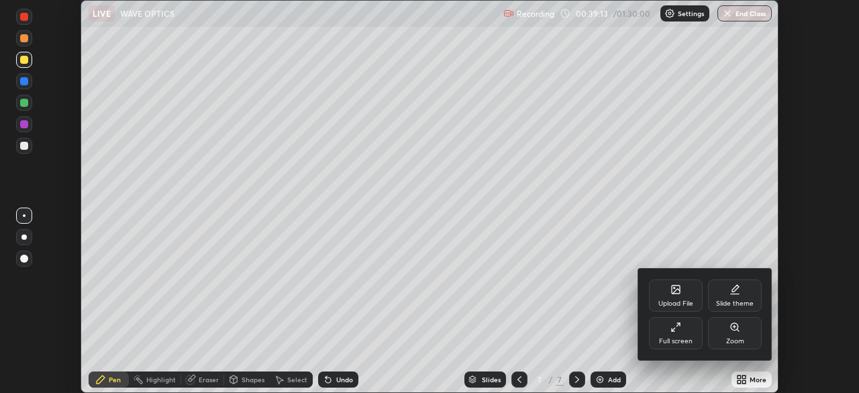
click at [681, 336] on div "Full screen" at bounding box center [676, 333] width 54 height 32
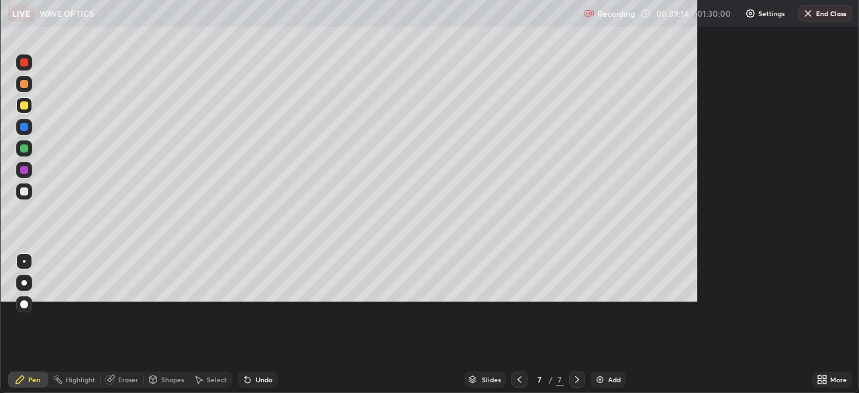
scroll to position [483, 859]
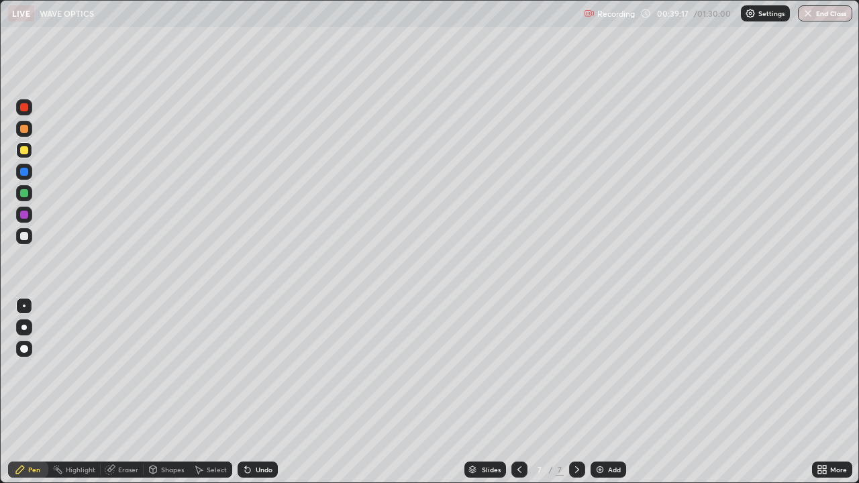
click at [32, 218] on div at bounding box center [24, 215] width 16 height 16
click at [270, 392] on div "Undo" at bounding box center [258, 470] width 40 height 16
click at [24, 168] on div at bounding box center [24, 172] width 8 height 8
click at [128, 392] on div "Eraser" at bounding box center [128, 469] width 20 height 7
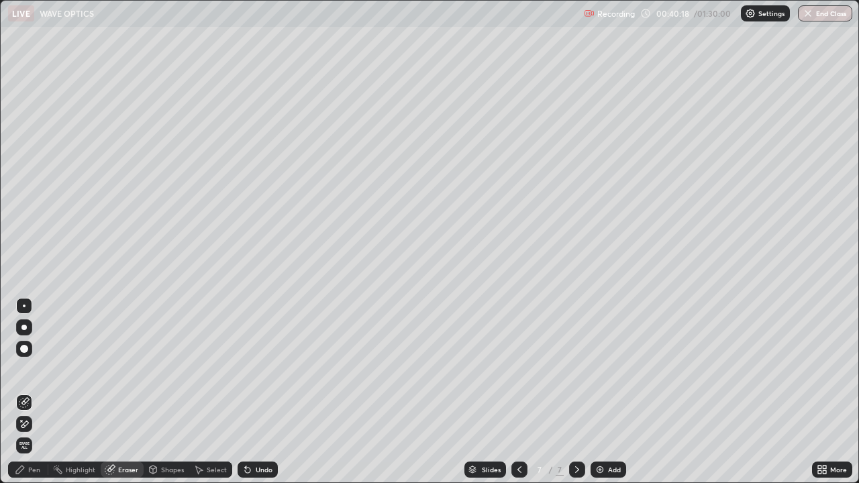
click at [75, 392] on div "Highlight" at bounding box center [74, 470] width 52 height 16
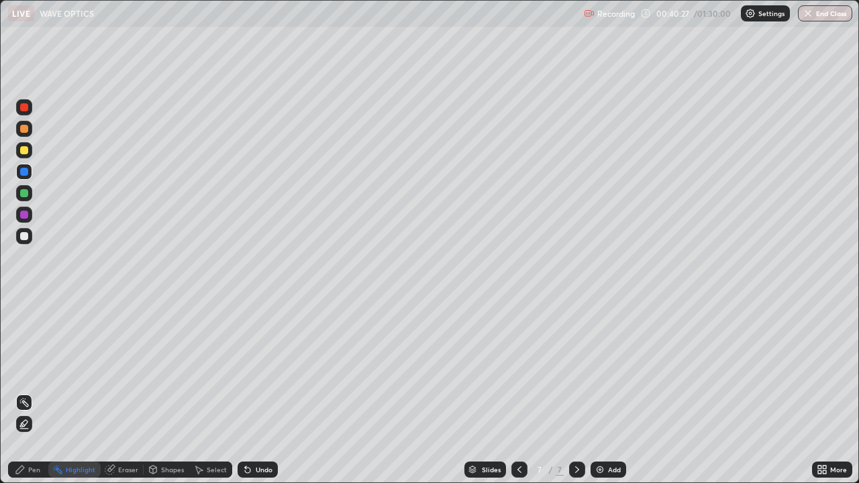
click at [32, 392] on div "Pen" at bounding box center [28, 470] width 40 height 16
click at [258, 392] on div "Undo" at bounding box center [258, 470] width 40 height 16
click at [23, 111] on div at bounding box center [24, 107] width 8 height 8
click at [88, 392] on div "Highlight" at bounding box center [81, 469] width 30 height 7
click at [24, 392] on icon at bounding box center [20, 469] width 11 height 11
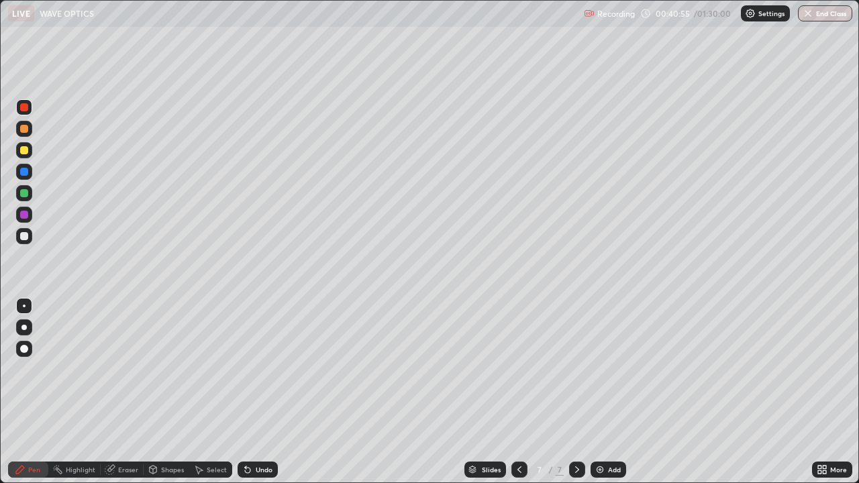
click at [76, 392] on div "Highlight" at bounding box center [81, 469] width 30 height 7
click at [23, 392] on div "Pen" at bounding box center [28, 470] width 40 height 16
click at [23, 238] on div at bounding box center [24, 236] width 8 height 8
click at [22, 131] on div at bounding box center [24, 129] width 8 height 8
click at [118, 392] on div "Eraser" at bounding box center [128, 469] width 20 height 7
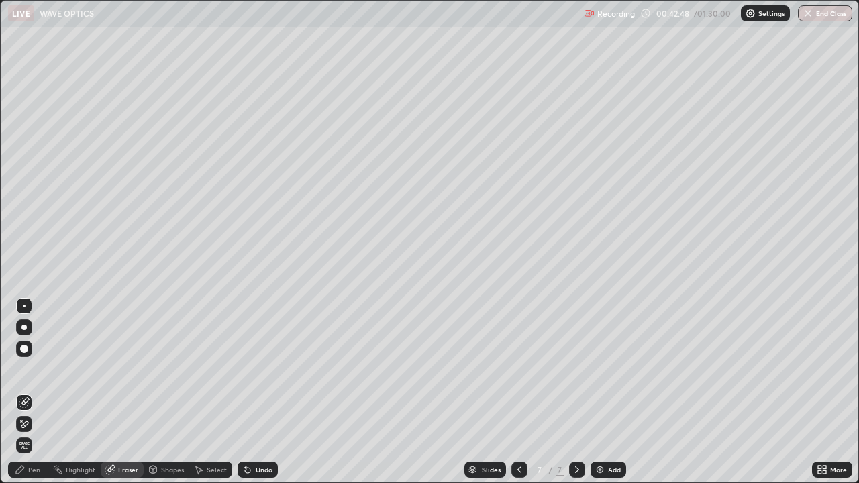
click at [34, 392] on div "Pen" at bounding box center [28, 470] width 40 height 16
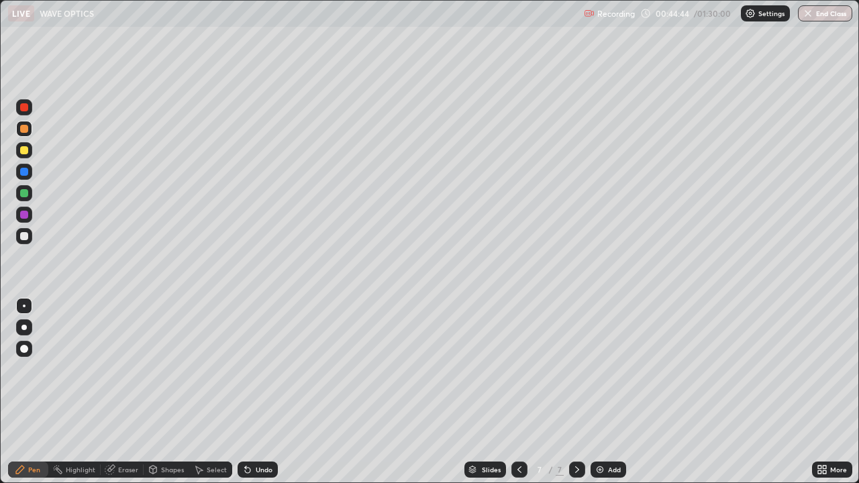
click at [21, 236] on div at bounding box center [24, 236] width 8 height 8
click at [212, 392] on div "Select" at bounding box center [217, 469] width 20 height 7
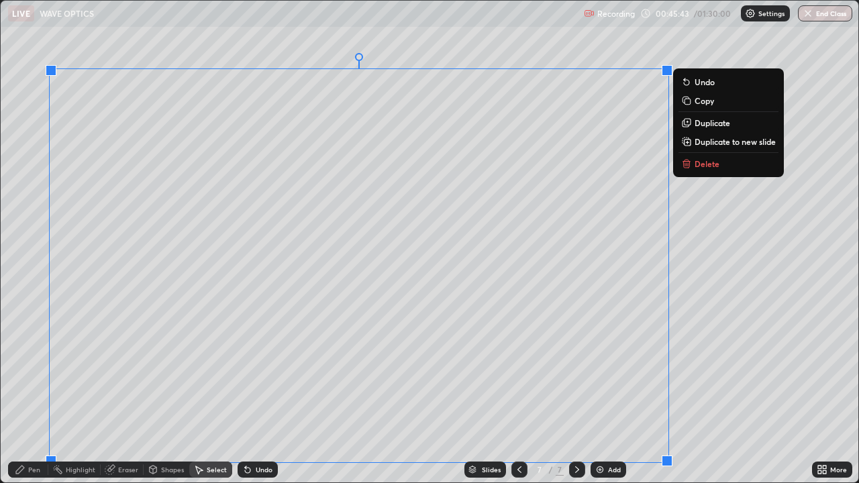
click at [711, 145] on p "Duplicate to new slide" at bounding box center [735, 141] width 81 height 11
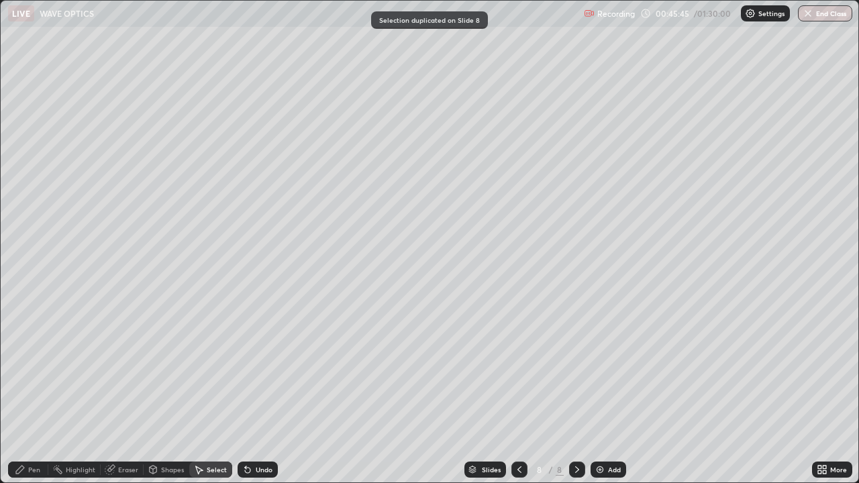
click at [124, 392] on div "Eraser" at bounding box center [128, 469] width 20 height 7
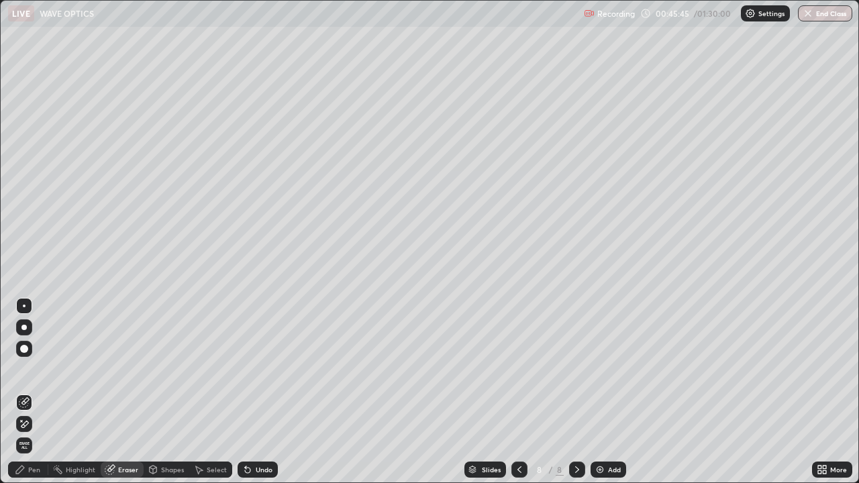
click at [28, 392] on icon at bounding box center [24, 424] width 11 height 11
click at [15, 392] on div "Pen" at bounding box center [28, 470] width 40 height 16
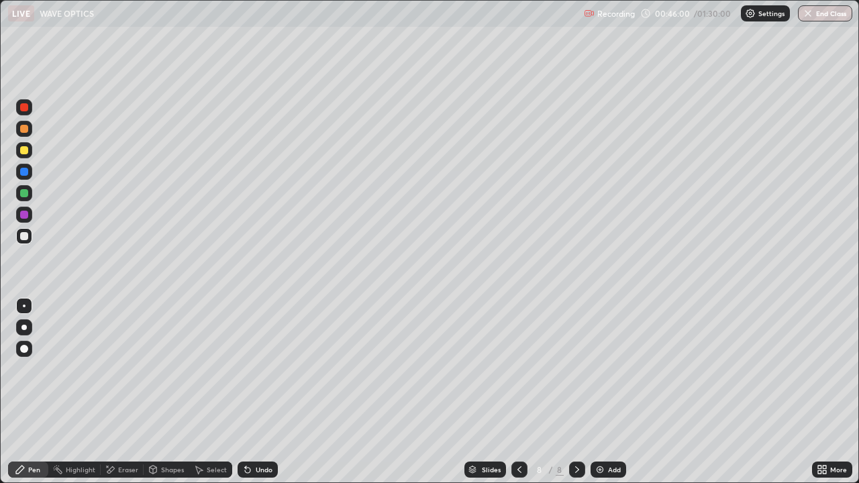
click at [26, 196] on div at bounding box center [24, 193] width 8 height 8
click at [112, 392] on icon at bounding box center [110, 469] width 11 height 11
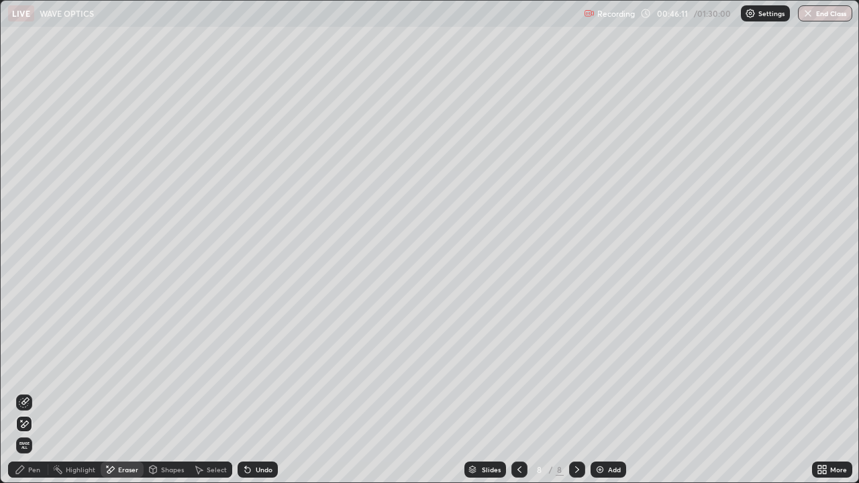
click at [40, 392] on div "Pen" at bounding box center [28, 470] width 40 height 16
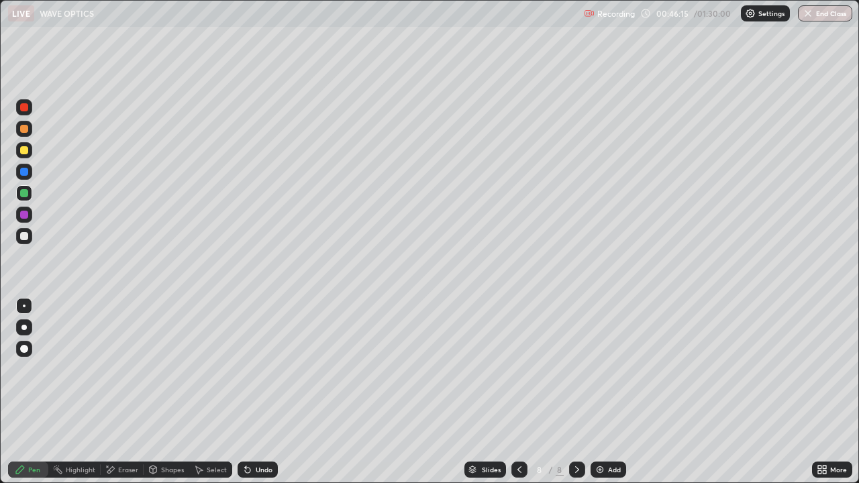
click at [119, 392] on div "Eraser" at bounding box center [122, 470] width 43 height 16
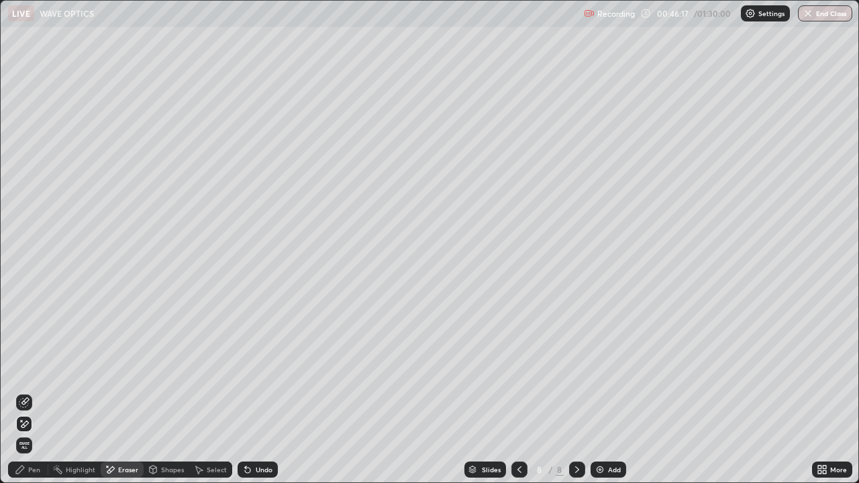
click at [21, 392] on icon at bounding box center [20, 470] width 8 height 8
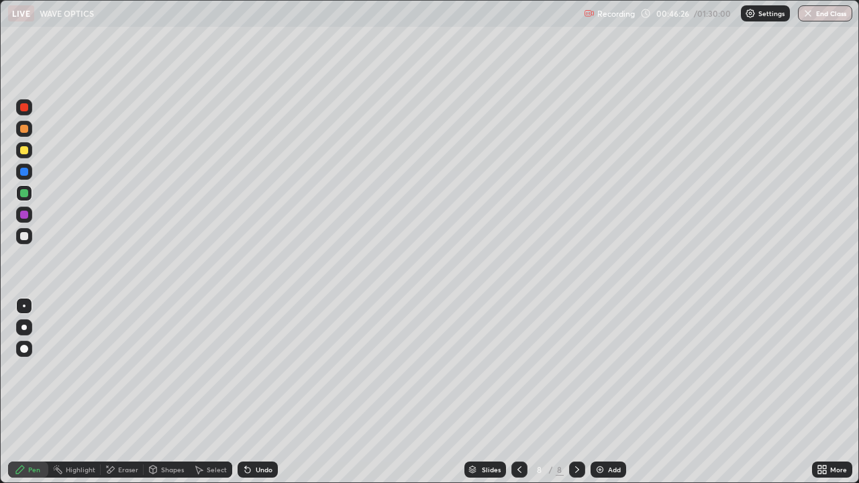
click at [119, 392] on div "Eraser" at bounding box center [128, 469] width 20 height 7
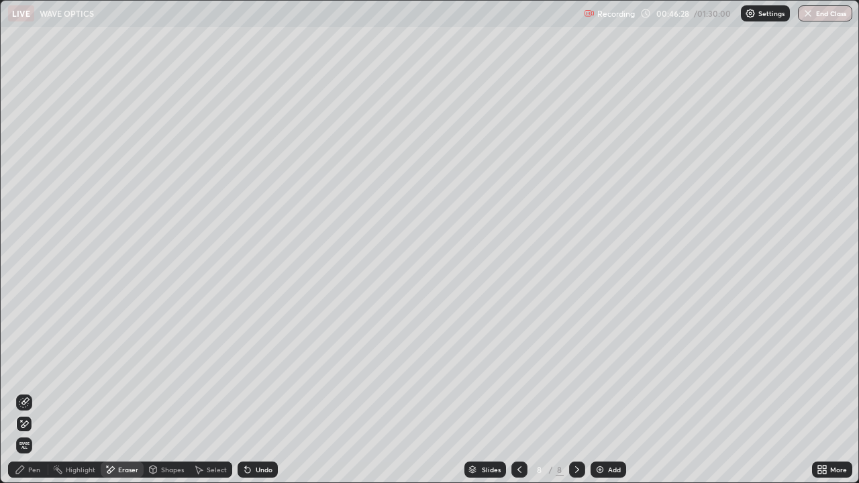
click at [19, 392] on icon at bounding box center [20, 469] width 11 height 11
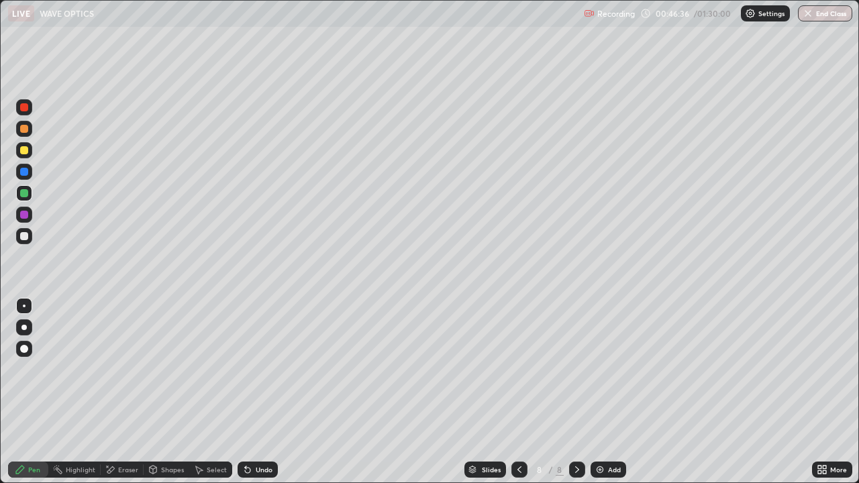
click at [114, 392] on icon at bounding box center [110, 469] width 11 height 11
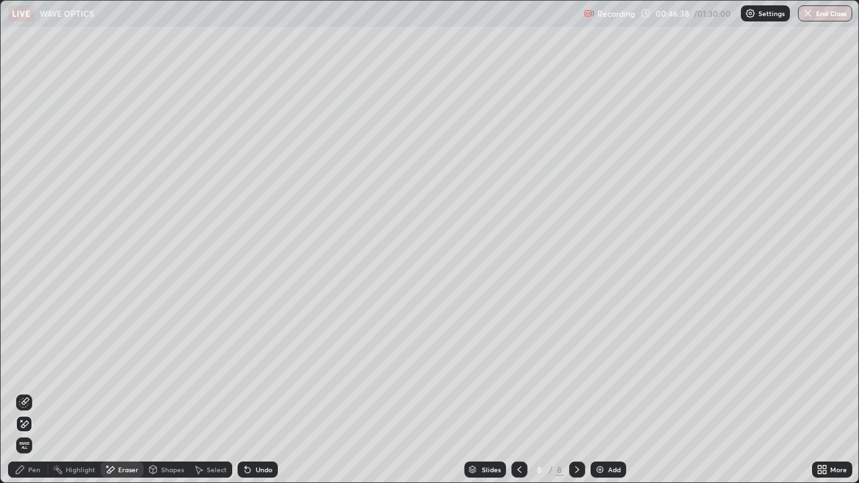
click at [24, 392] on icon at bounding box center [24, 402] width 11 height 11
click at [32, 392] on div "Pen" at bounding box center [28, 470] width 40 height 16
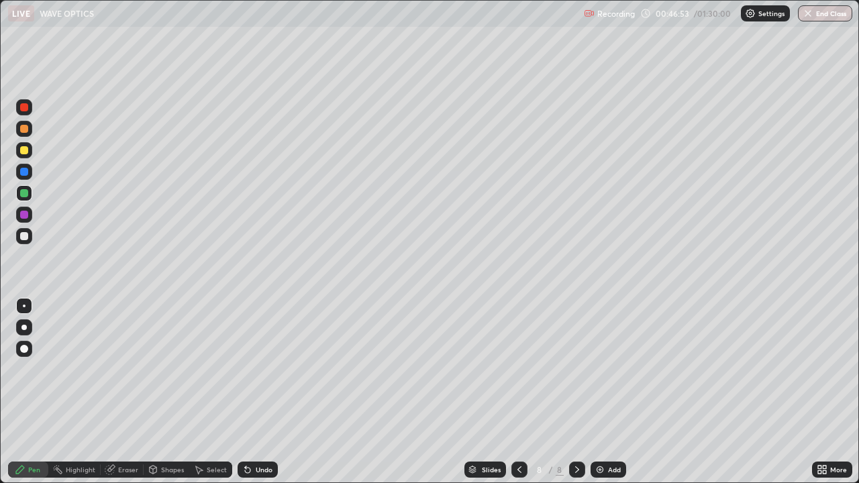
click at [122, 392] on div "Eraser" at bounding box center [128, 469] width 20 height 7
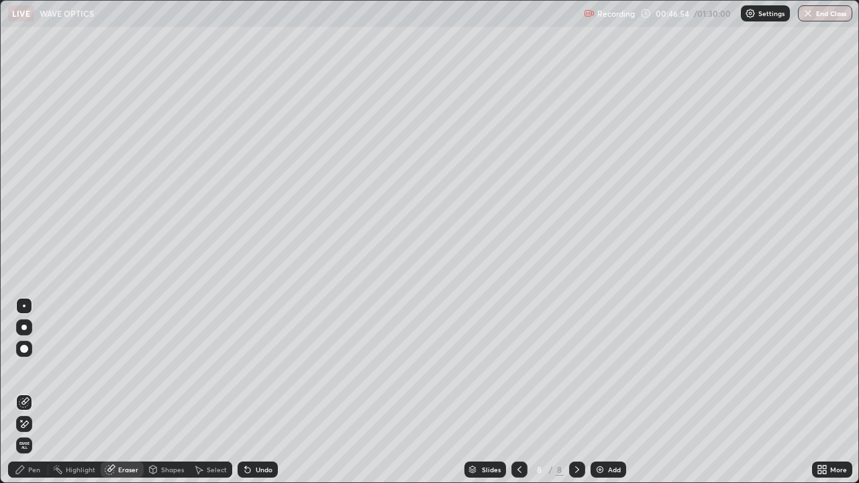
click at [28, 392] on div "Pen" at bounding box center [28, 470] width 40 height 16
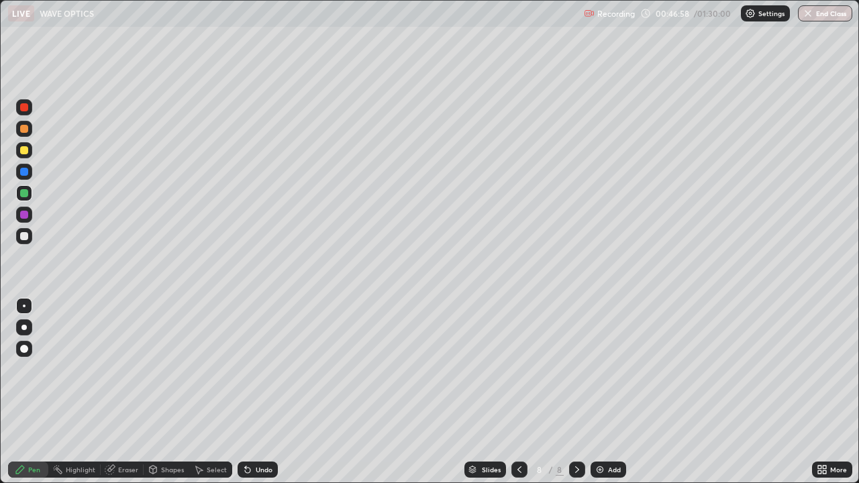
click at [125, 392] on div "Eraser" at bounding box center [128, 469] width 20 height 7
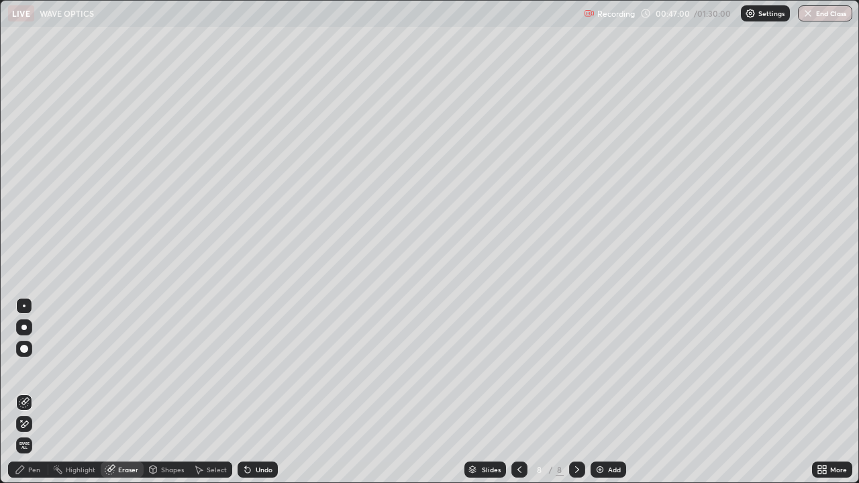
click at [32, 392] on div "Pen" at bounding box center [28, 470] width 40 height 16
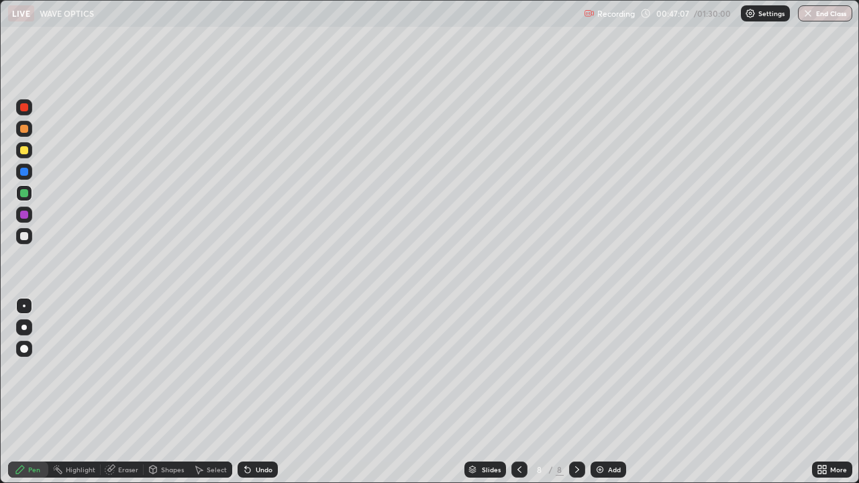
click at [121, 392] on div "Eraser" at bounding box center [128, 469] width 20 height 7
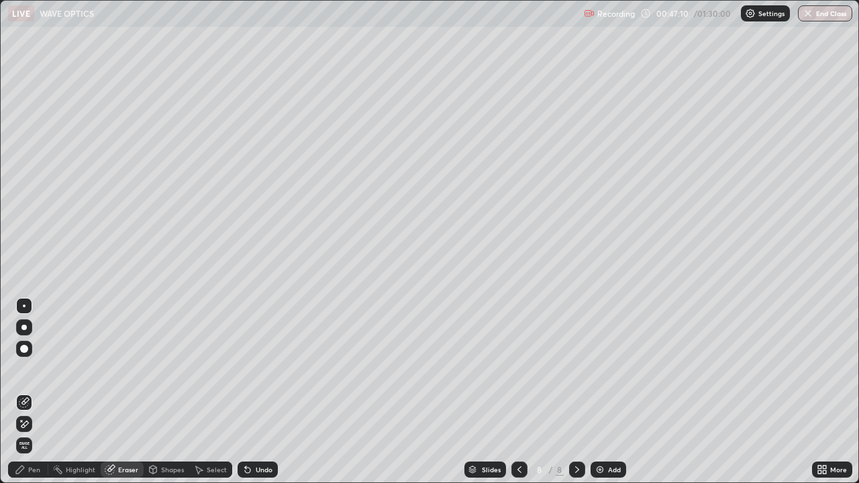
click at [31, 392] on div "Pen" at bounding box center [34, 469] width 12 height 7
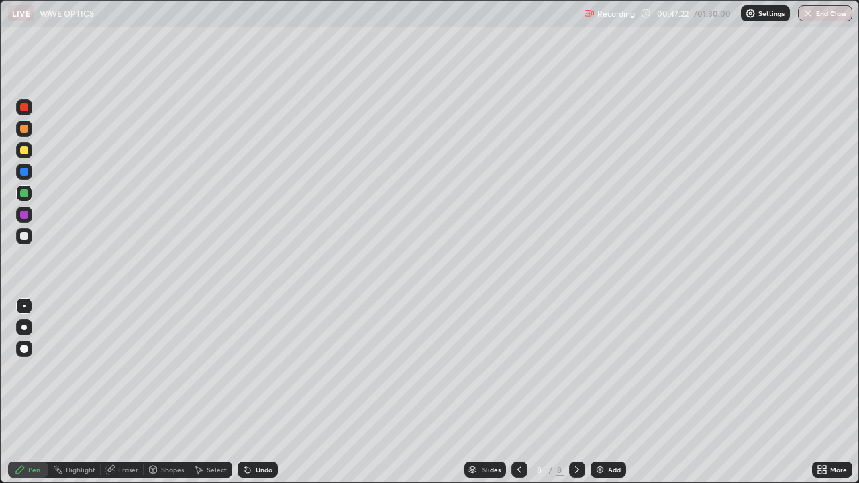
click at [117, 392] on div "Eraser" at bounding box center [122, 470] width 43 height 16
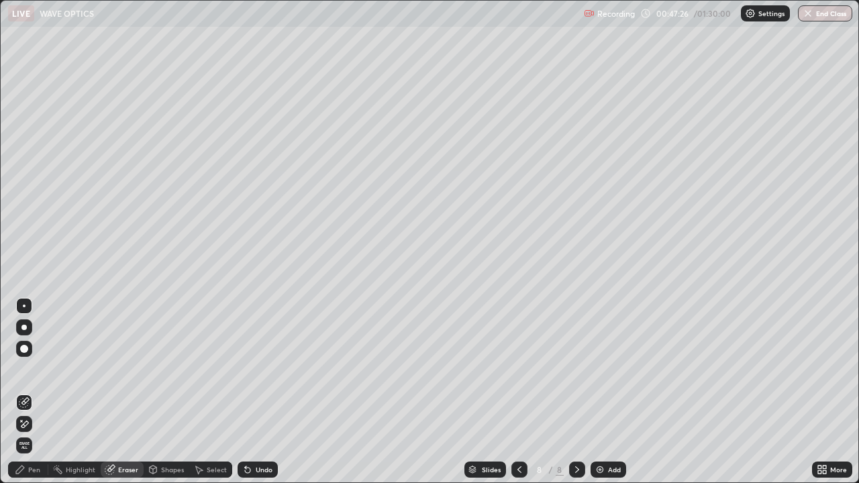
click at [36, 392] on div "Pen" at bounding box center [28, 470] width 40 height 16
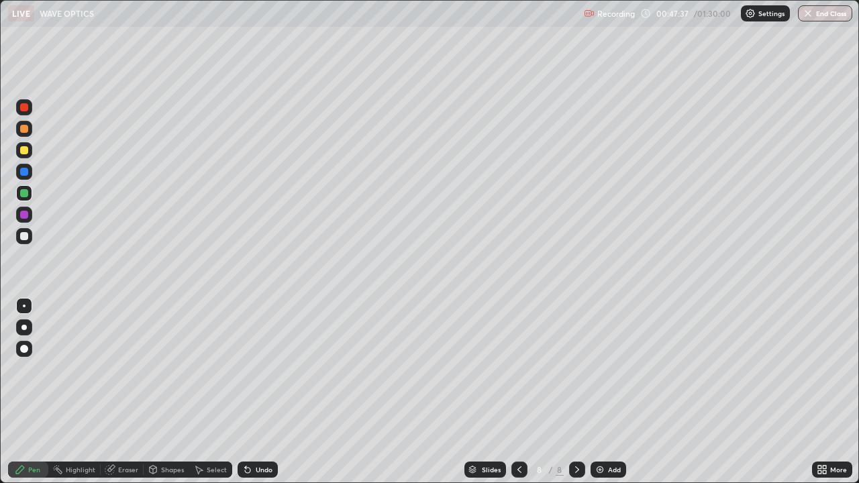
click at [517, 392] on div at bounding box center [519, 470] width 16 height 16
click at [575, 392] on icon at bounding box center [577, 469] width 11 height 11
click at [28, 238] on div at bounding box center [24, 236] width 8 height 8
click at [24, 217] on div at bounding box center [24, 215] width 8 height 8
click at [519, 392] on icon at bounding box center [519, 469] width 4 height 7
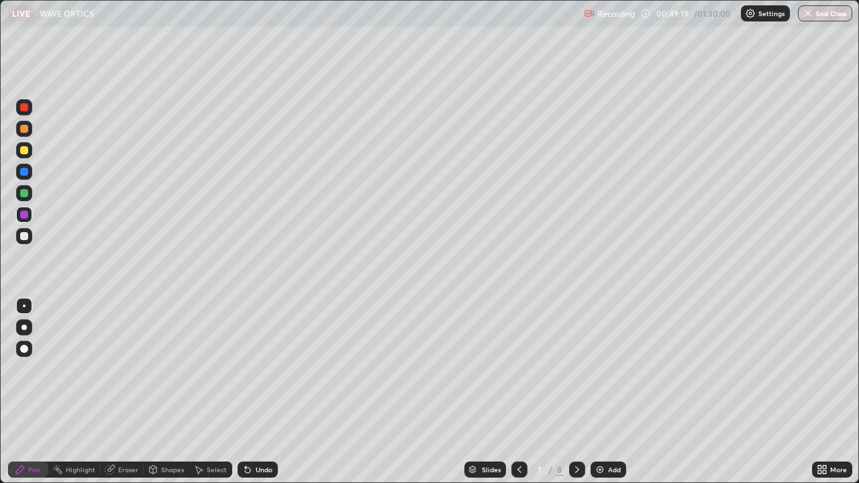
click at [583, 392] on div at bounding box center [577, 469] width 16 height 27
click at [257, 392] on div "Undo" at bounding box center [258, 470] width 40 height 16
click at [266, 392] on div "Undo" at bounding box center [264, 469] width 17 height 7
click at [518, 392] on icon at bounding box center [519, 469] width 11 height 11
click at [576, 392] on icon at bounding box center [577, 469] width 11 height 11
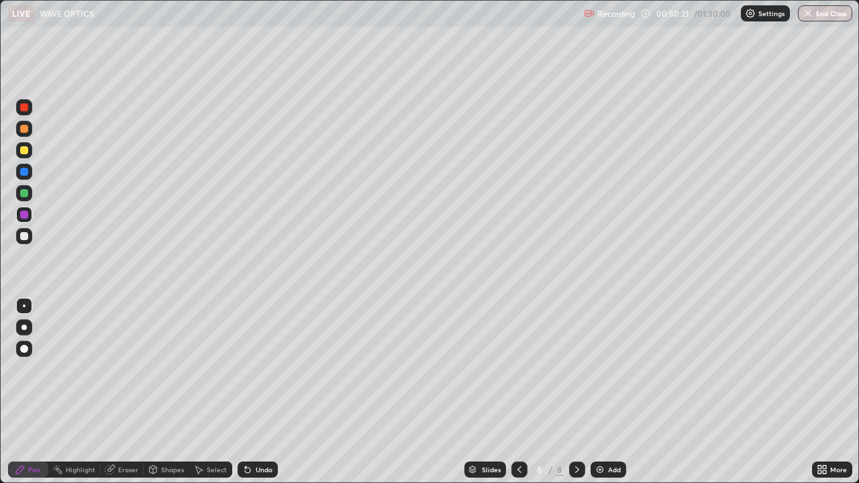
click at [28, 194] on div at bounding box center [24, 193] width 8 height 8
click at [262, 392] on div "Undo" at bounding box center [264, 469] width 17 height 7
click at [213, 392] on div "Select" at bounding box center [217, 469] width 20 height 7
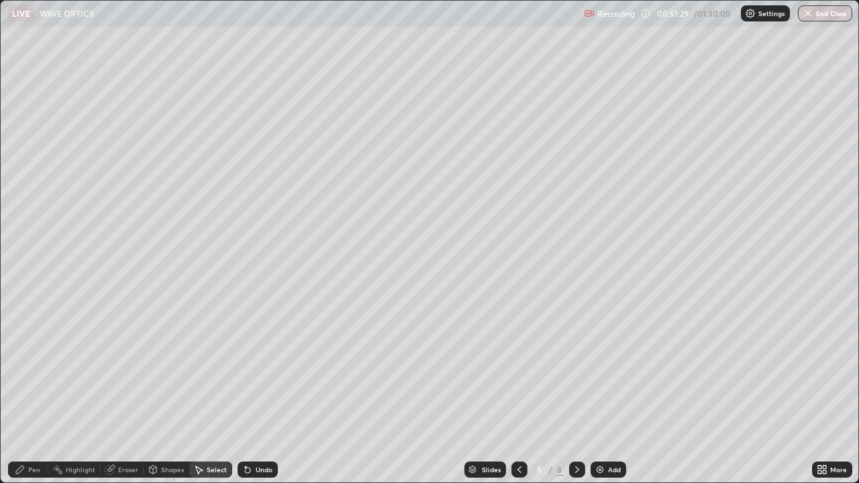
click at [828, 392] on div "More" at bounding box center [832, 470] width 40 height 16
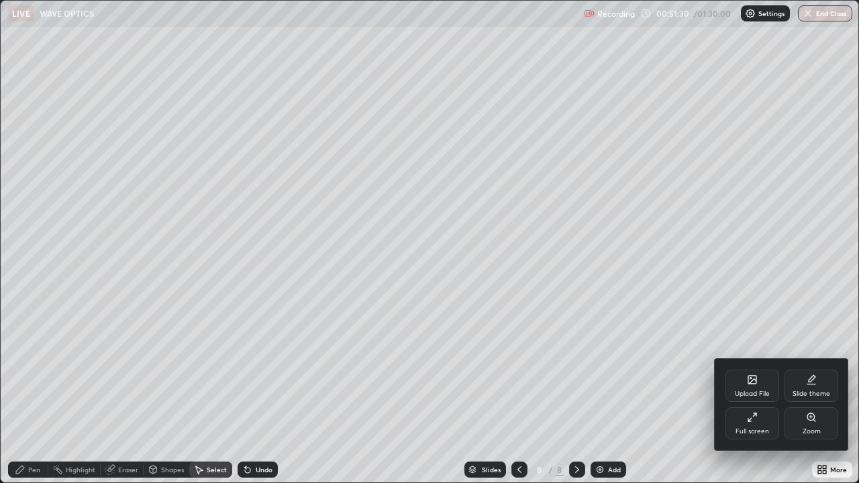
click at [765, 392] on div "Full screen" at bounding box center [753, 431] width 34 height 7
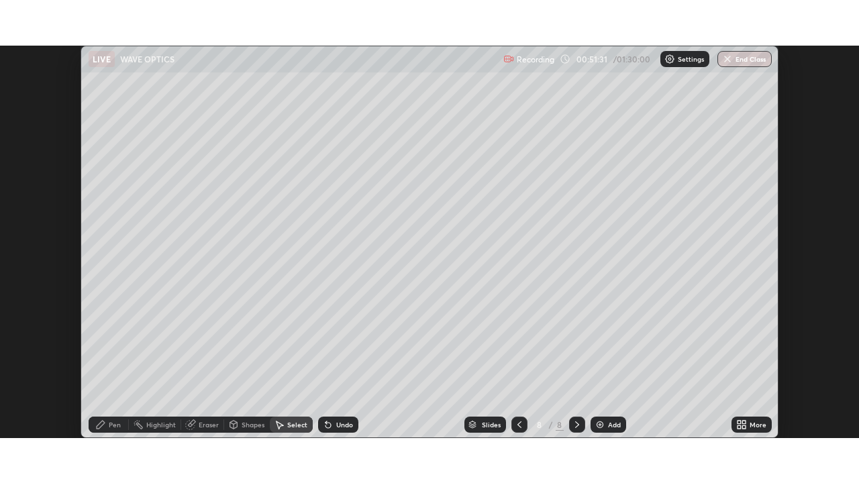
scroll to position [66725, 66259]
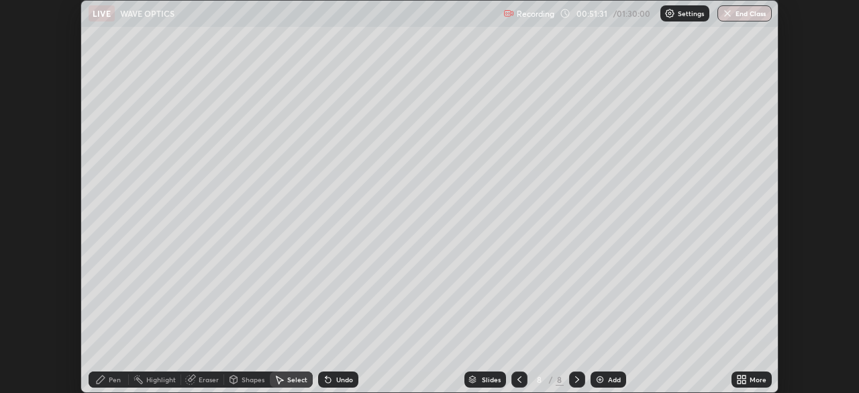
click at [756, 381] on div "More" at bounding box center [758, 379] width 17 height 7
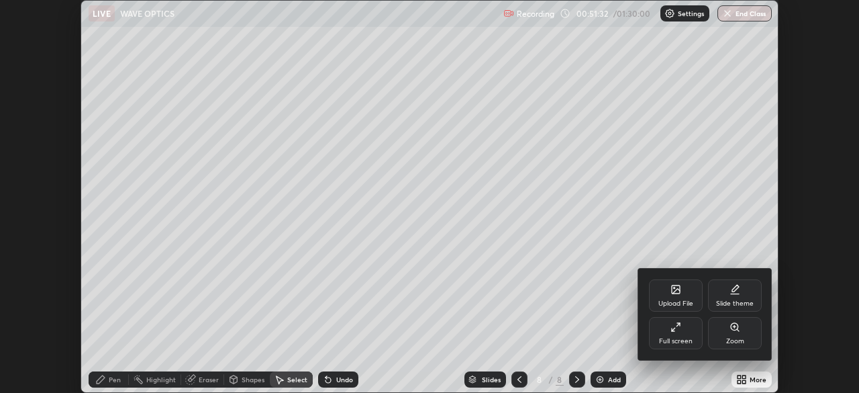
click at [690, 336] on div "Full screen" at bounding box center [676, 333] width 54 height 32
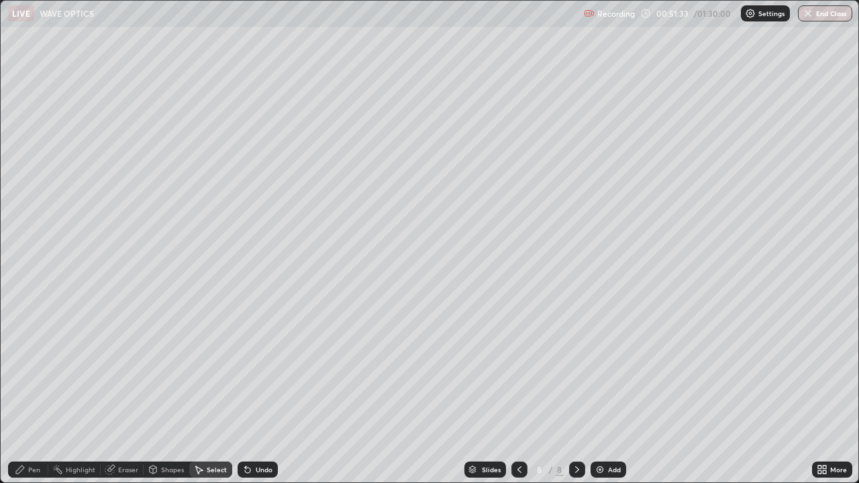
scroll to position [483, 859]
click at [33, 392] on div "Pen" at bounding box center [28, 470] width 40 height 16
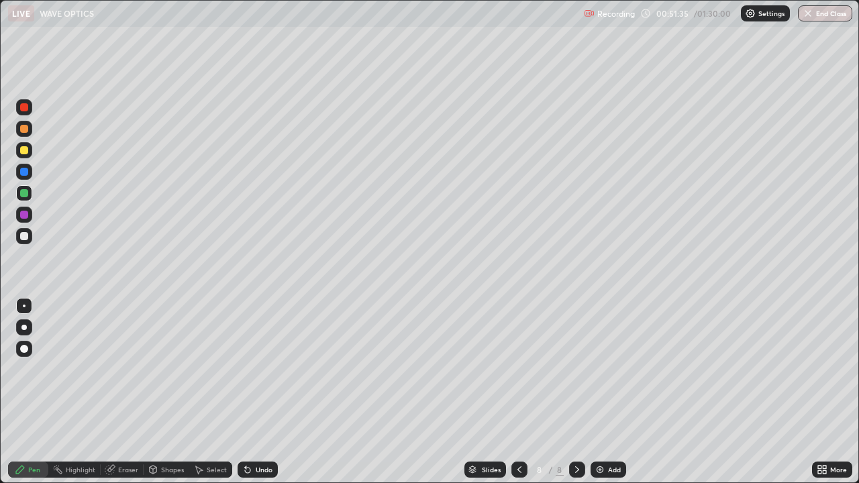
click at [24, 215] on div at bounding box center [24, 215] width 8 height 8
click at [575, 392] on icon at bounding box center [577, 469] width 11 height 11
click at [610, 392] on div "Add" at bounding box center [609, 470] width 36 height 16
click at [518, 392] on icon at bounding box center [519, 469] width 11 height 11
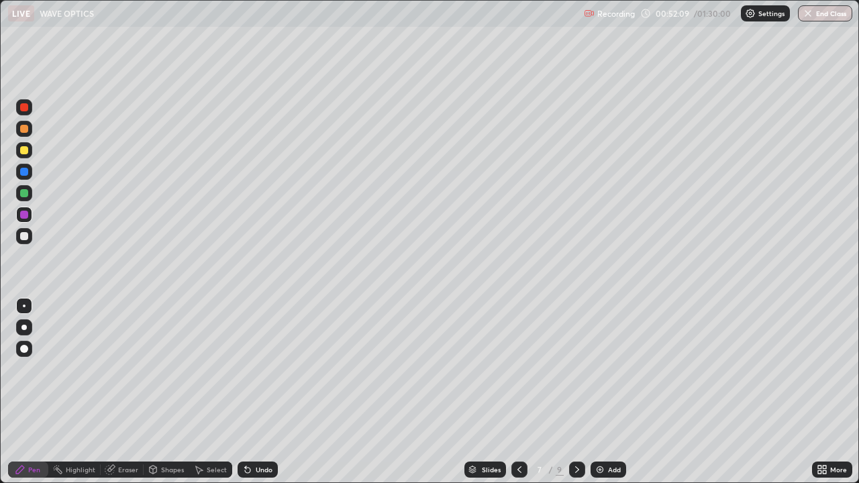
click at [518, 392] on icon at bounding box center [519, 469] width 11 height 11
click at [575, 392] on icon at bounding box center [577, 469] width 11 height 11
click at [576, 392] on icon at bounding box center [577, 469] width 11 height 11
click at [517, 392] on icon at bounding box center [519, 469] width 4 height 7
click at [34, 196] on div at bounding box center [23, 193] width 21 height 21
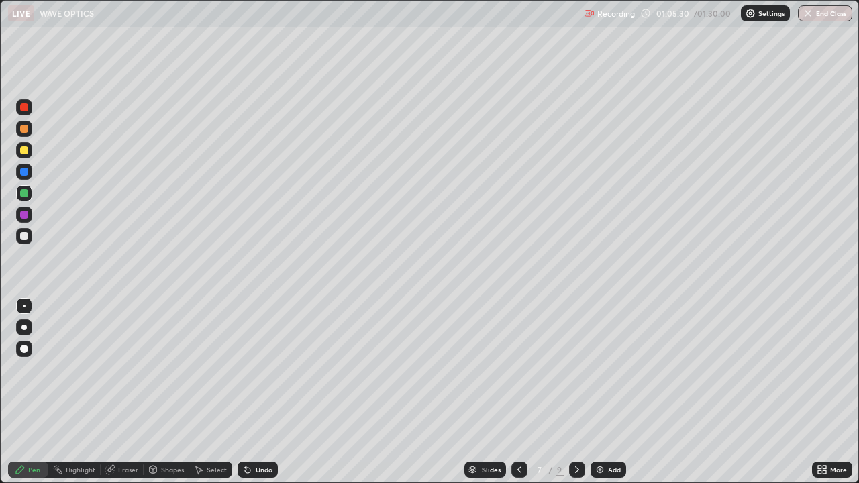
click at [577, 392] on icon at bounding box center [577, 469] width 11 height 11
click at [578, 392] on icon at bounding box center [577, 469] width 11 height 11
click at [518, 392] on icon at bounding box center [519, 469] width 11 height 11
click at [267, 392] on div "Undo" at bounding box center [264, 469] width 17 height 7
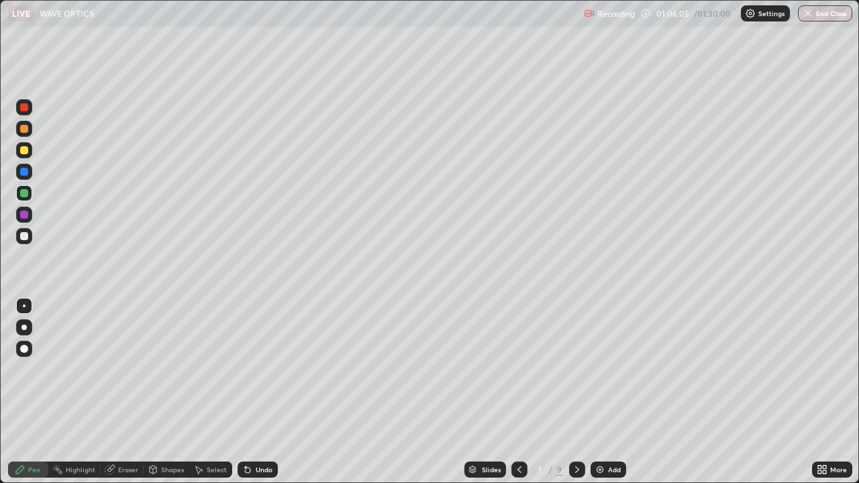
click at [265, 392] on div "Undo" at bounding box center [264, 469] width 17 height 7
click at [576, 392] on icon at bounding box center [577, 469] width 11 height 11
click at [524, 392] on div at bounding box center [519, 470] width 16 height 16
click at [576, 392] on icon at bounding box center [577, 469] width 11 height 11
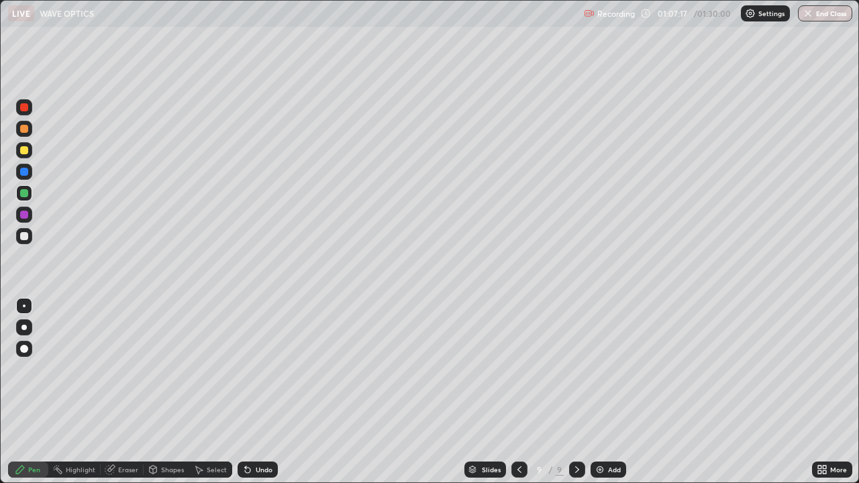
click at [245, 392] on icon at bounding box center [245, 466] width 1 height 1
click at [26, 217] on div at bounding box center [24, 215] width 8 height 8
click at [26, 193] on div at bounding box center [24, 193] width 8 height 8
click at [26, 172] on div at bounding box center [24, 172] width 8 height 8
click at [23, 150] on div at bounding box center [24, 150] width 8 height 8
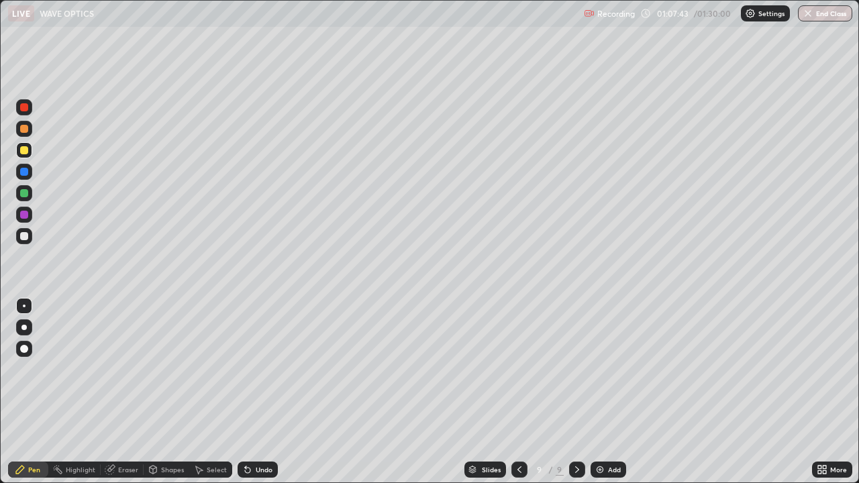
click at [21, 236] on div at bounding box center [24, 236] width 8 height 8
click at [153, 392] on icon at bounding box center [153, 471] width 0 height 5
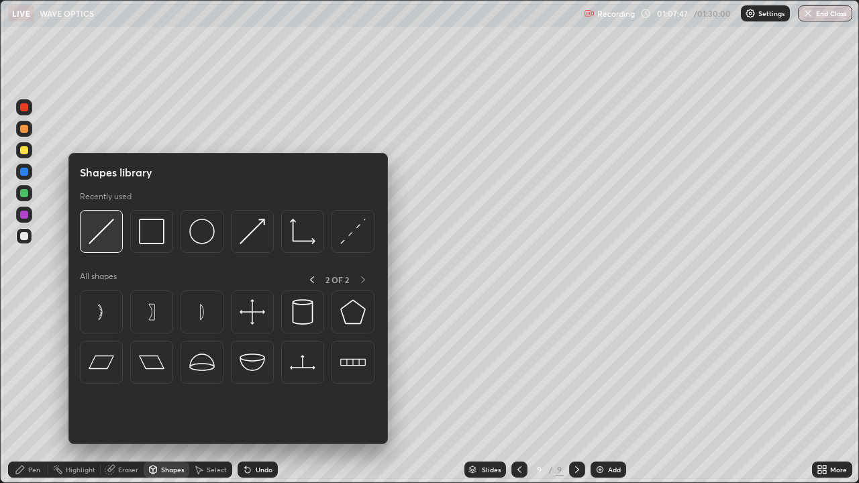
click at [109, 242] on img at bounding box center [102, 232] width 26 height 26
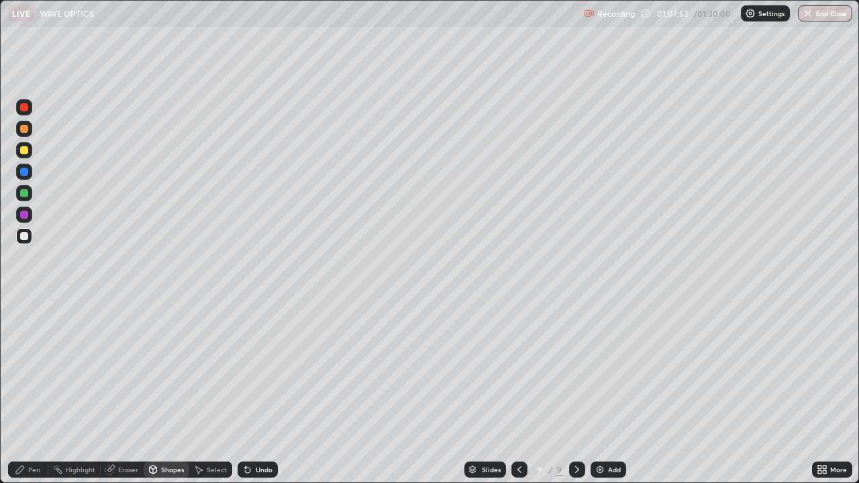
click at [28, 392] on div "Pen" at bounding box center [28, 470] width 40 height 16
click at [25, 218] on div at bounding box center [24, 215] width 8 height 8
click at [117, 392] on div "Eraser" at bounding box center [122, 470] width 43 height 16
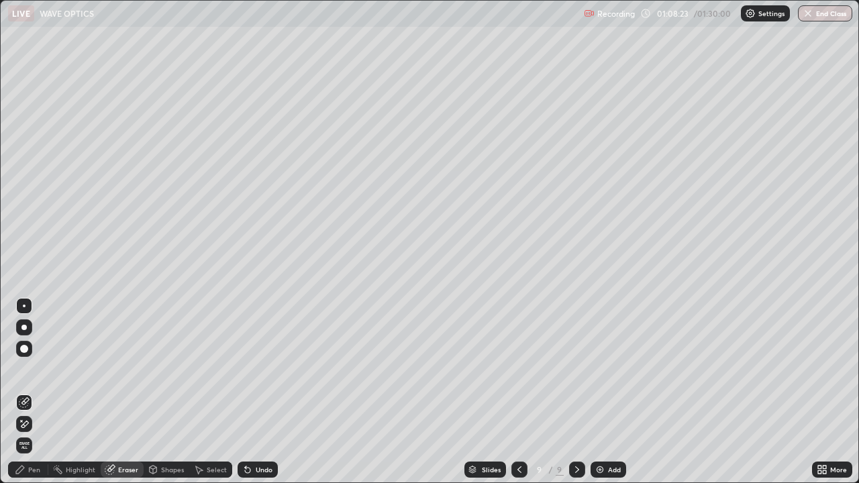
click at [40, 392] on div "Pen" at bounding box center [28, 470] width 40 height 16
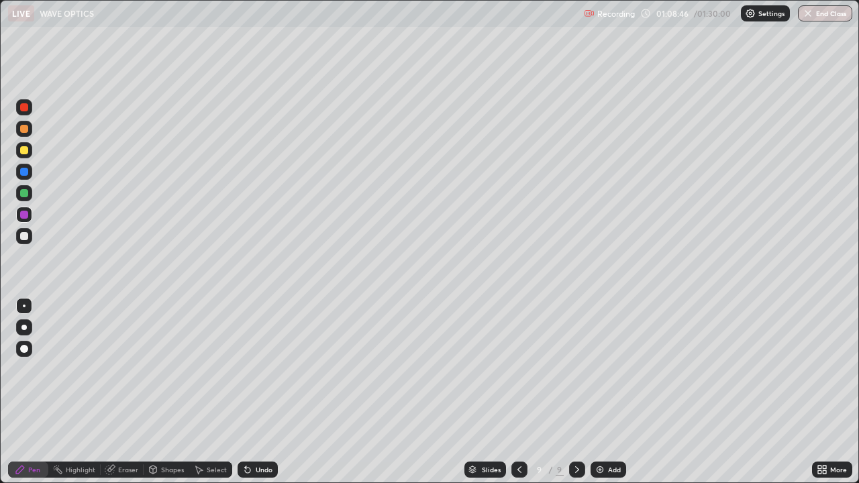
click at [21, 150] on div at bounding box center [24, 150] width 8 height 8
click at [834, 392] on div "More" at bounding box center [838, 469] width 17 height 7
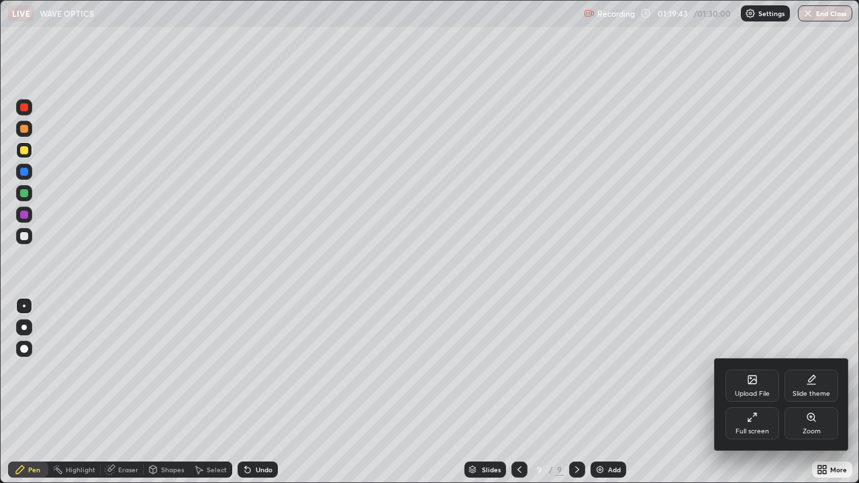
click at [765, 392] on div "Upload File" at bounding box center [752, 394] width 35 height 7
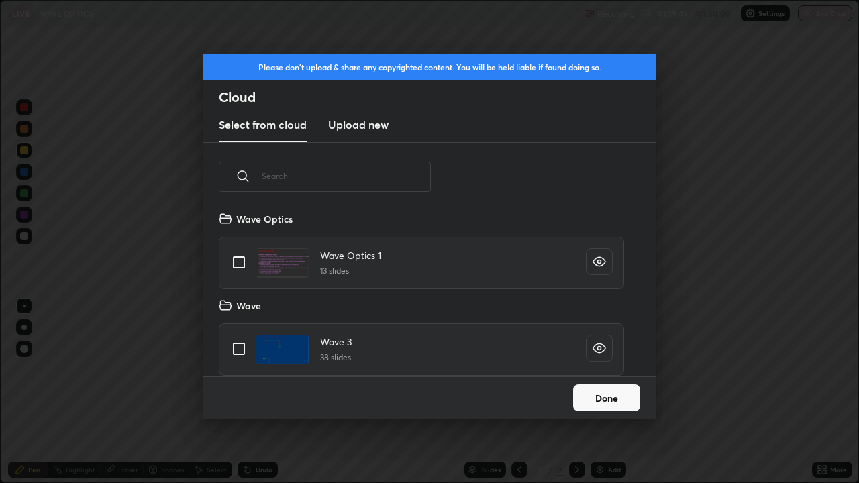
scroll to position [1049, 0]
click at [240, 266] on input "grid" at bounding box center [239, 261] width 28 height 28
checkbox input "true"
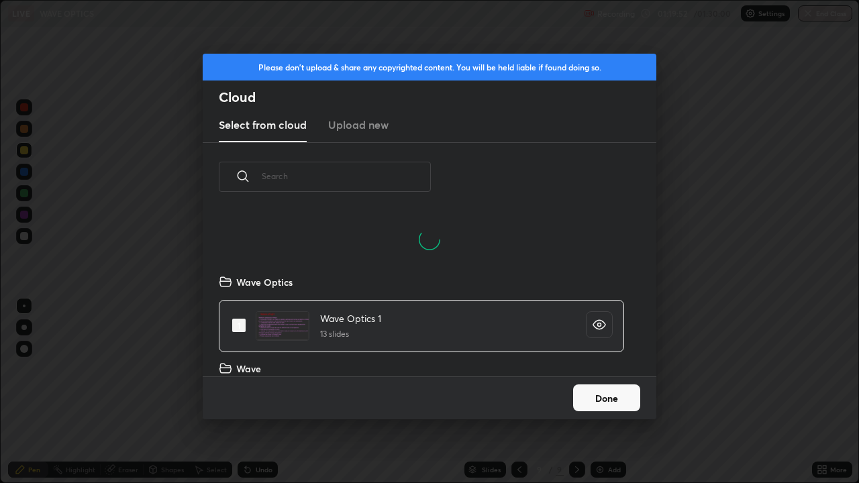
scroll to position [165, 431]
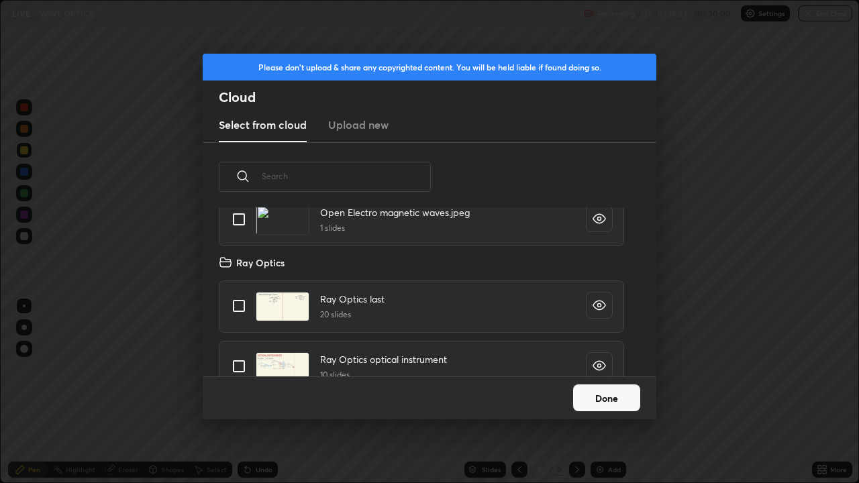
click at [602, 392] on button "Done" at bounding box center [606, 398] width 67 height 27
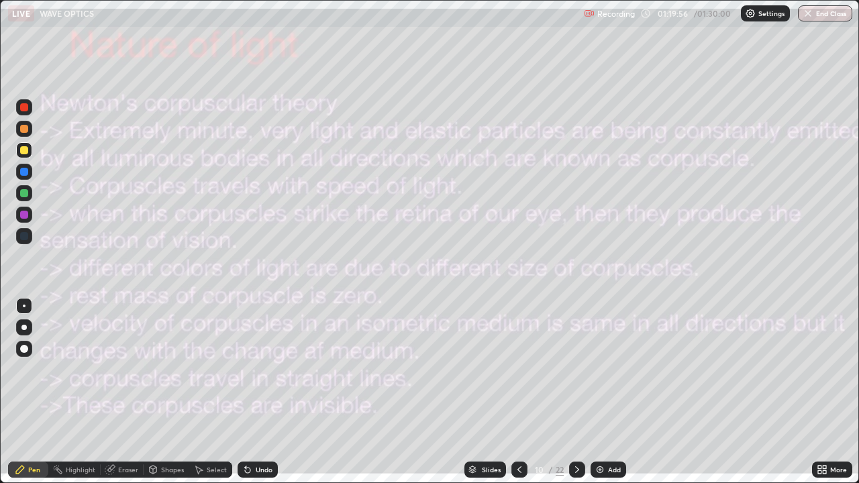
click at [582, 392] on div at bounding box center [577, 470] width 16 height 16
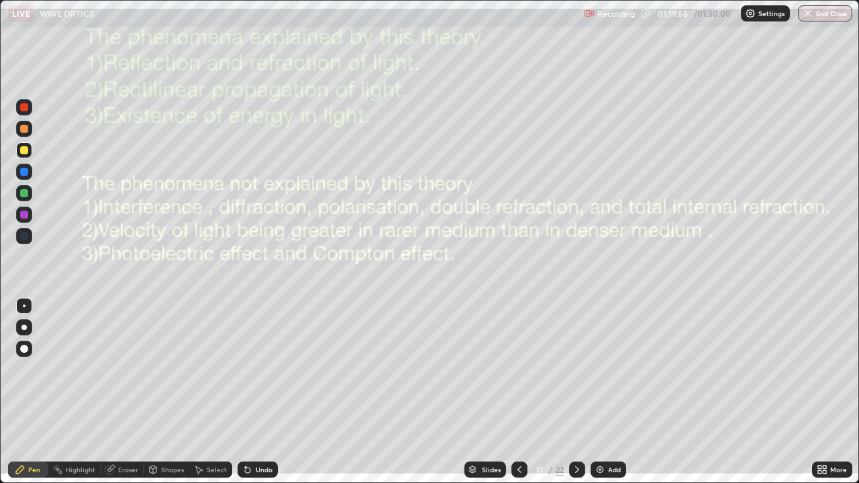
click at [576, 392] on icon at bounding box center [577, 469] width 11 height 11
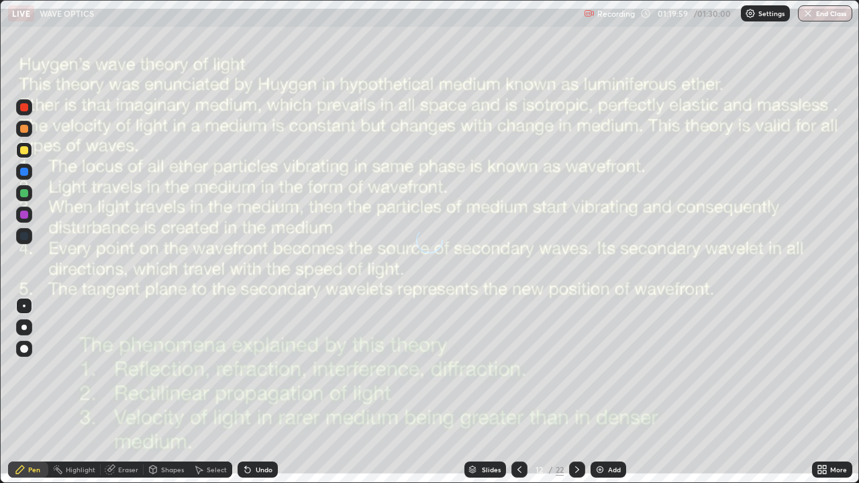
click at [576, 392] on icon at bounding box center [577, 469] width 11 height 11
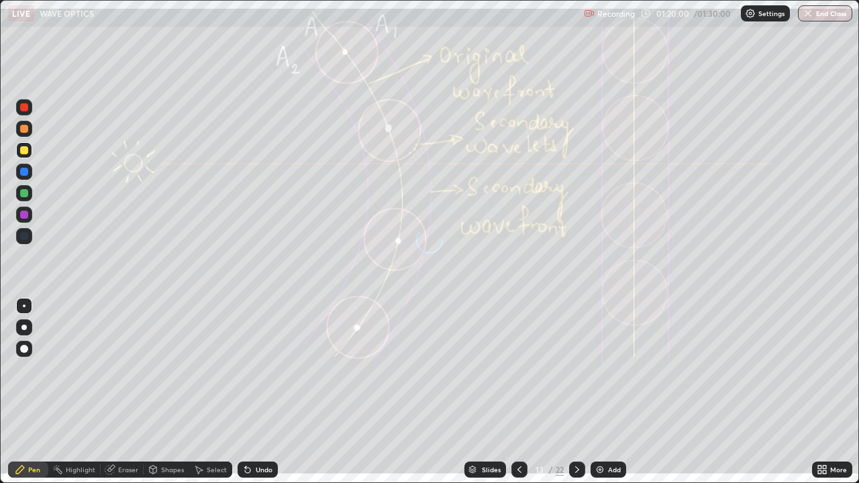
click at [582, 392] on div at bounding box center [577, 470] width 16 height 16
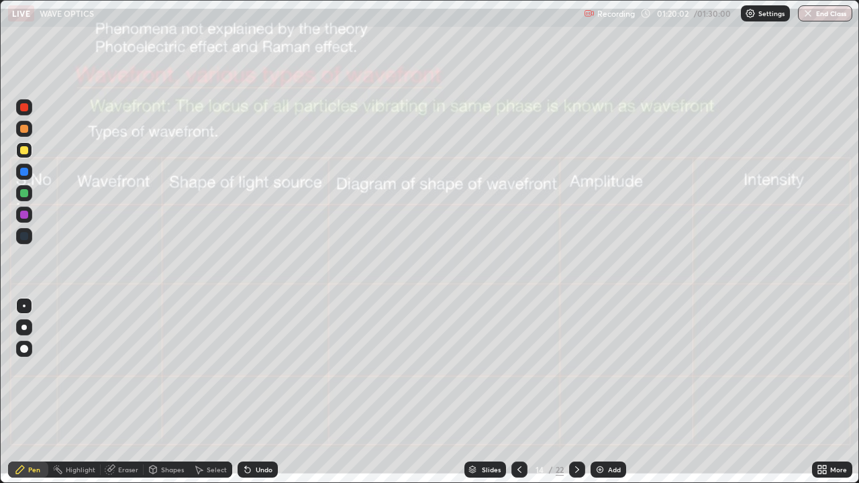
click at [582, 392] on div at bounding box center [577, 470] width 16 height 16
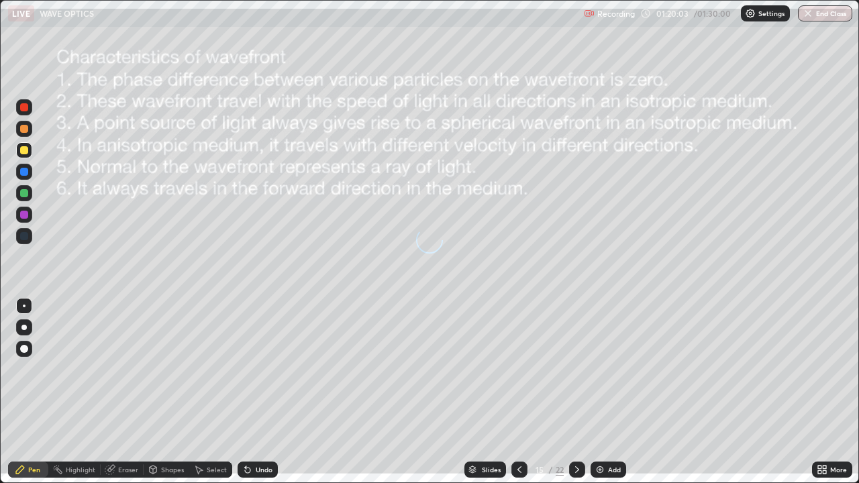
click at [583, 392] on div at bounding box center [577, 470] width 16 height 16
click at [576, 392] on icon at bounding box center [577, 469] width 11 height 11
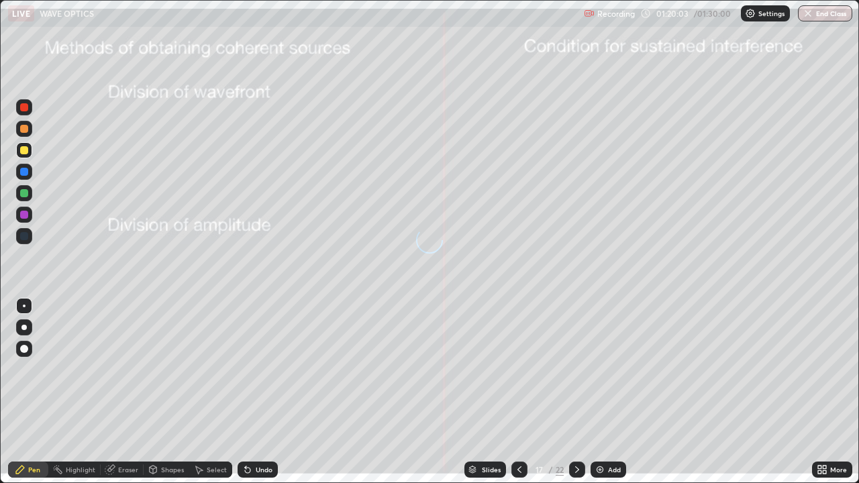
click at [575, 392] on icon at bounding box center [577, 469] width 11 height 11
click at [576, 392] on icon at bounding box center [577, 469] width 11 height 11
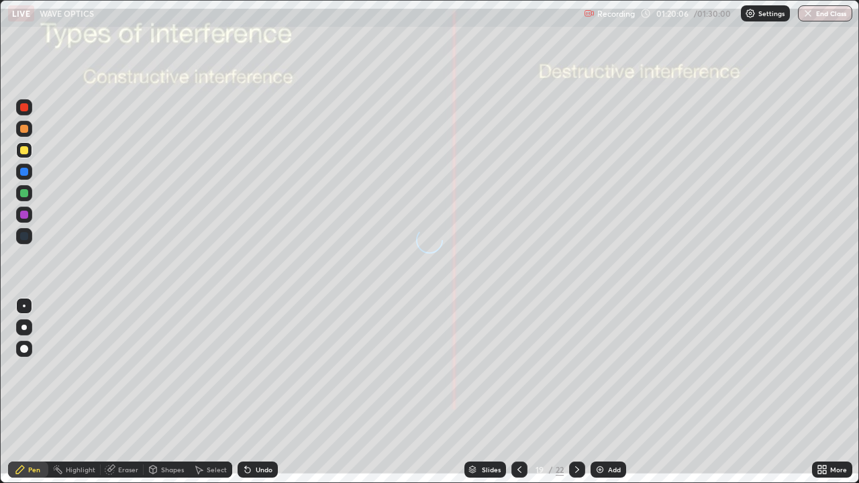
click at [576, 392] on icon at bounding box center [577, 469] width 11 height 11
click at [579, 392] on icon at bounding box center [577, 469] width 11 height 11
click at [519, 392] on icon at bounding box center [519, 469] width 11 height 11
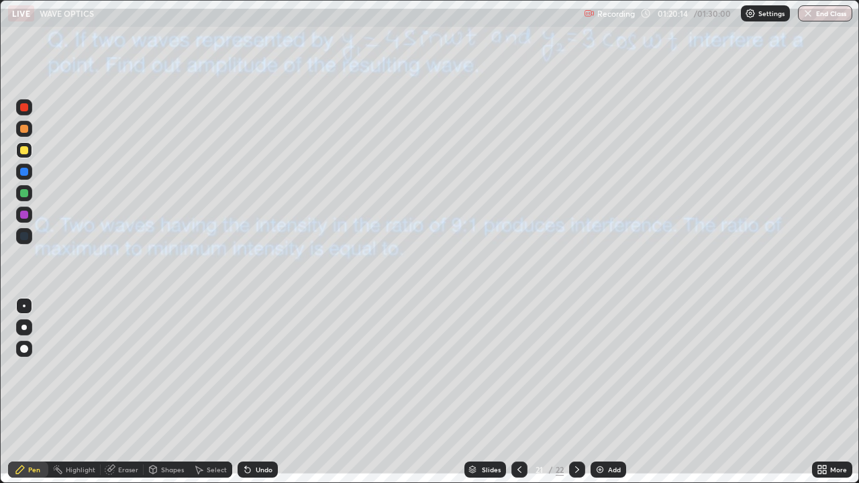
click at [576, 392] on icon at bounding box center [577, 469] width 11 height 11
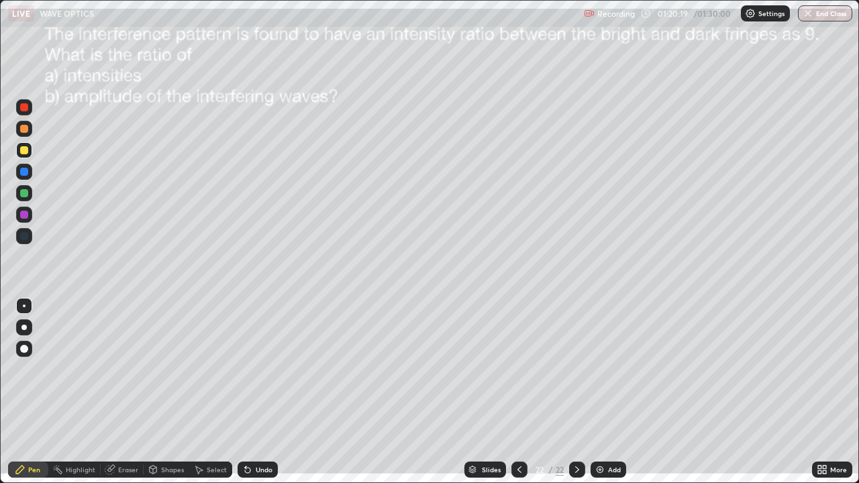
click at [830, 392] on div "More" at bounding box center [838, 469] width 17 height 7
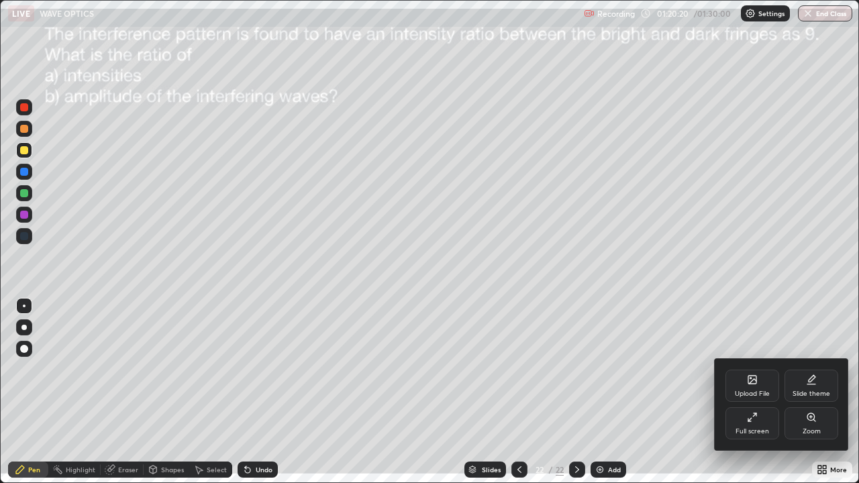
click at [761, 388] on div "Upload File" at bounding box center [753, 386] width 54 height 32
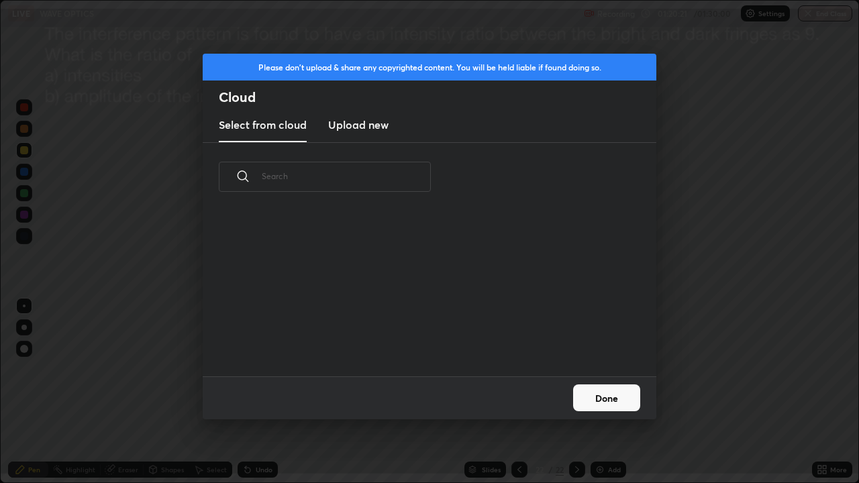
scroll to position [5, 7]
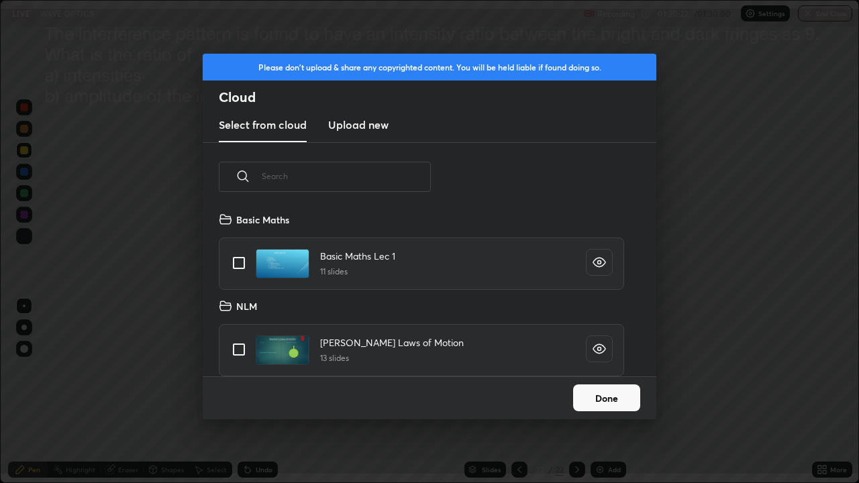
click at [384, 178] on input "text" at bounding box center [346, 176] width 169 height 57
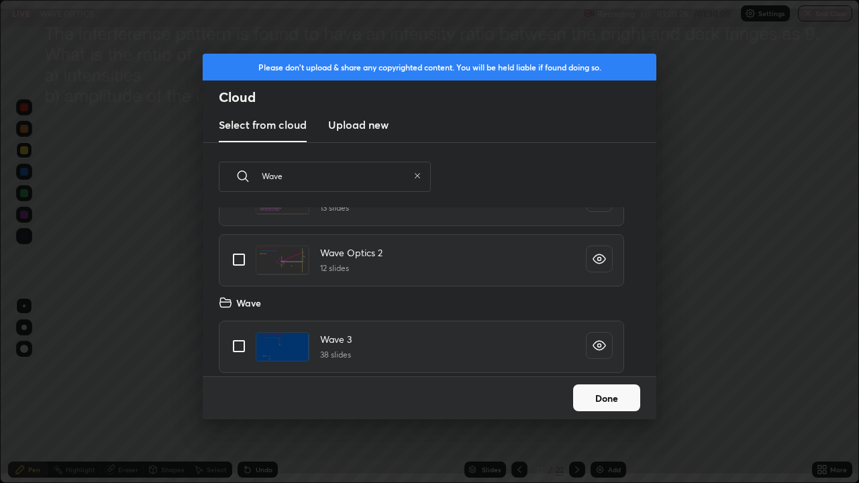
scroll to position [158, 0]
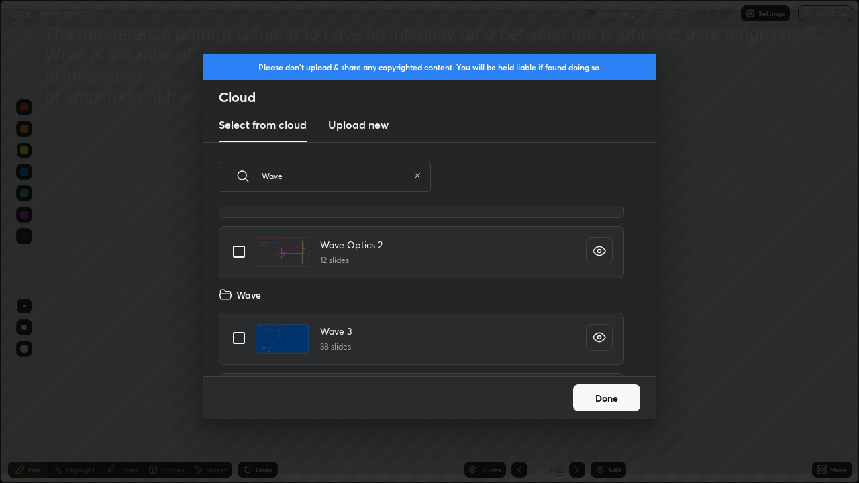
type input "Wave"
click at [236, 255] on input "grid" at bounding box center [239, 252] width 28 height 28
checkbox input "true"
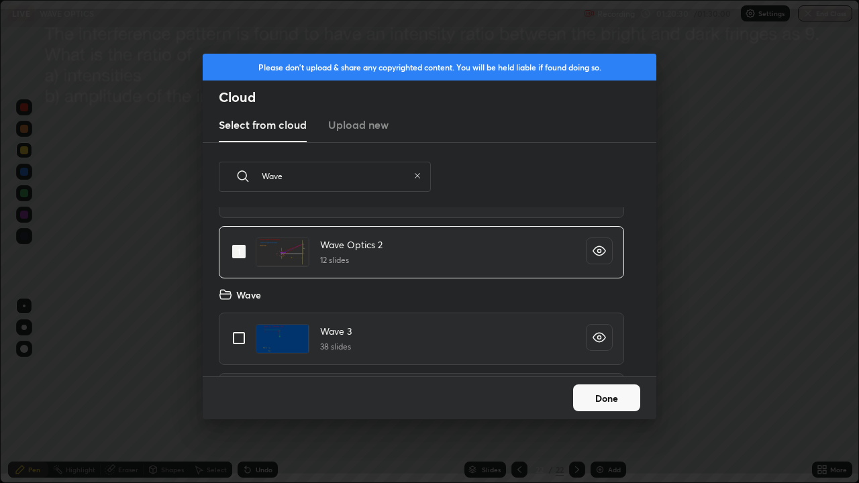
click at [592, 392] on button "Done" at bounding box center [606, 398] width 67 height 27
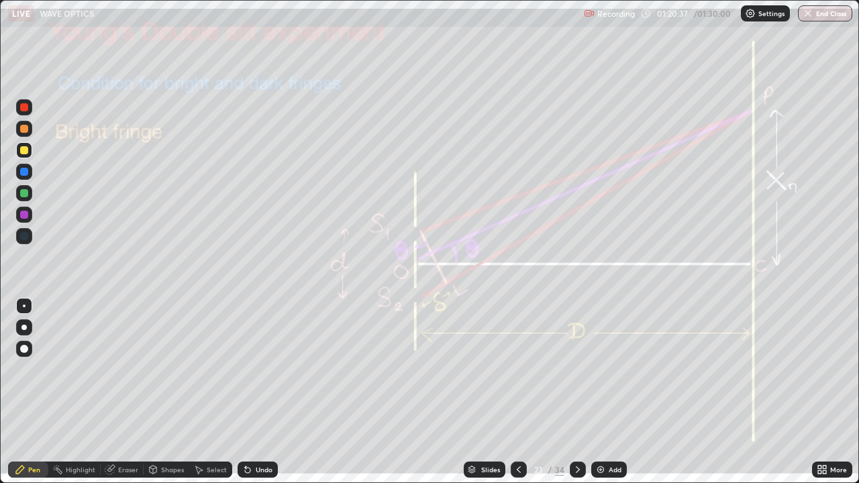
click at [576, 392] on icon at bounding box center [578, 469] width 11 height 11
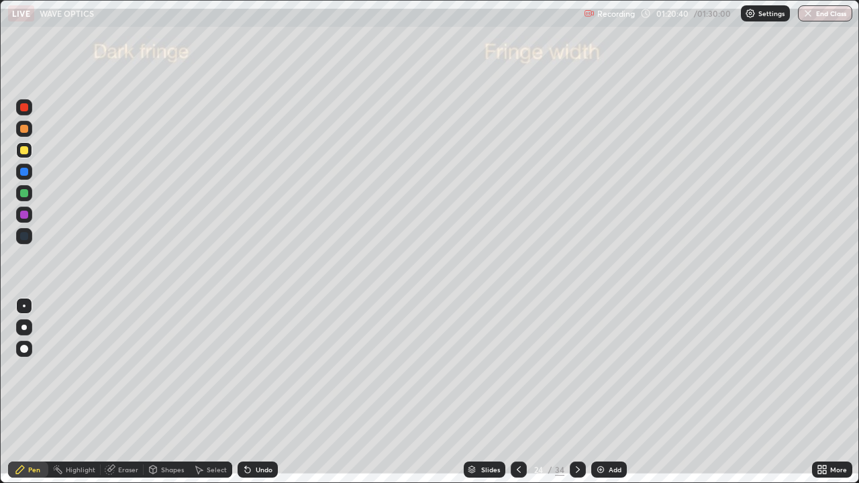
click at [579, 392] on icon at bounding box center [578, 469] width 11 height 11
click at [578, 392] on div at bounding box center [578, 470] width 16 height 16
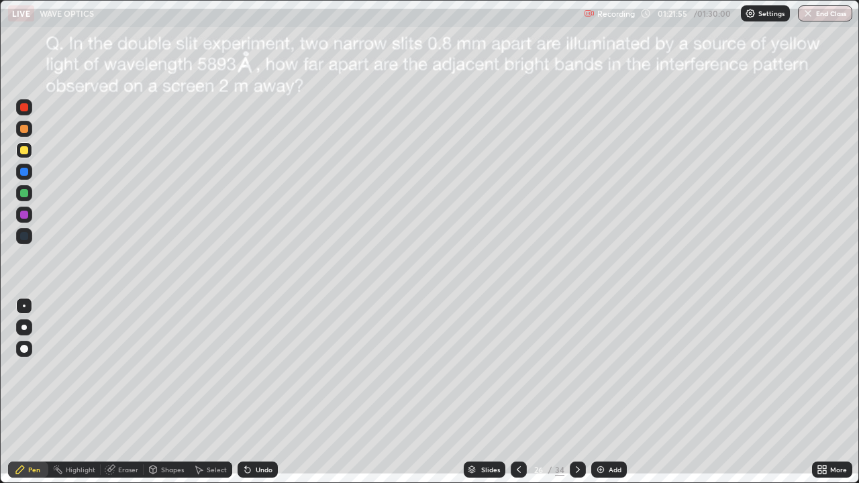
click at [203, 392] on icon at bounding box center [198, 469] width 11 height 11
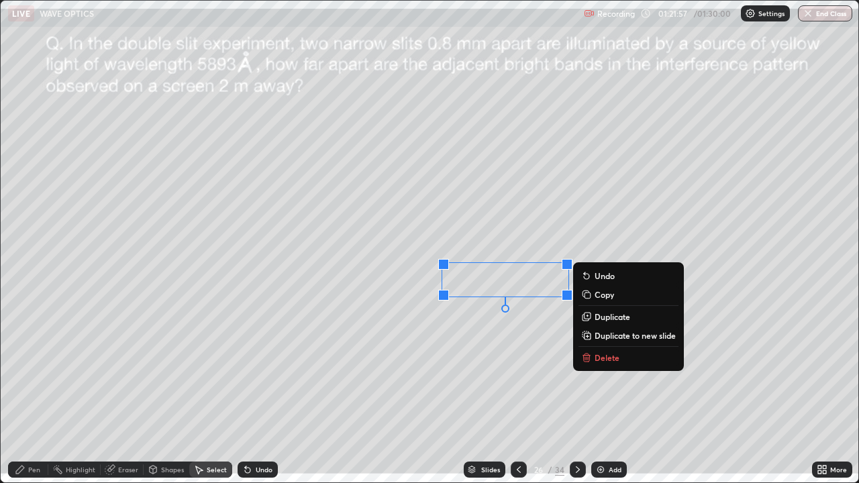
click at [457, 342] on div "0 ° Undo Copy Duplicate Duplicate to new slide Delete" at bounding box center [430, 242] width 858 height 482
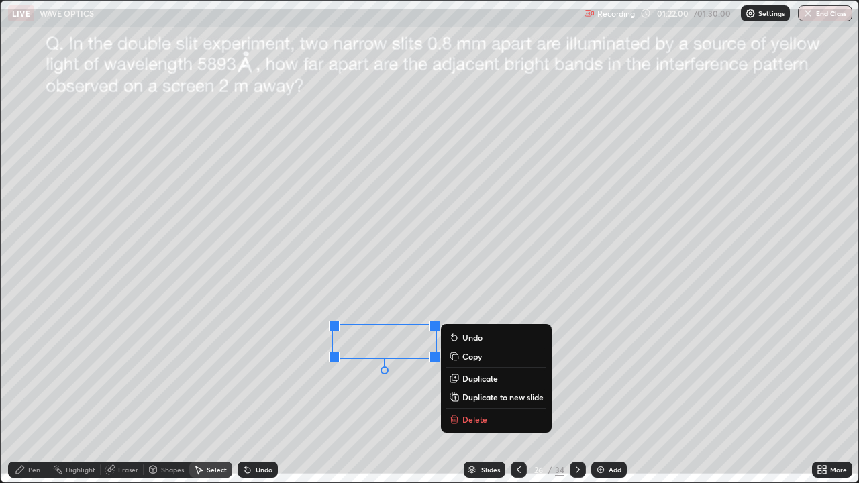
click at [35, 392] on div "Pen" at bounding box center [28, 470] width 40 height 16
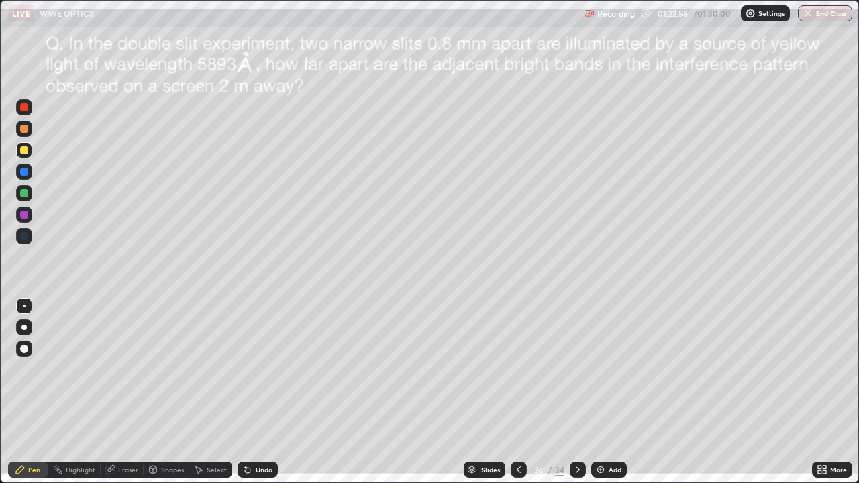
click at [126, 392] on div "Eraser" at bounding box center [128, 469] width 20 height 7
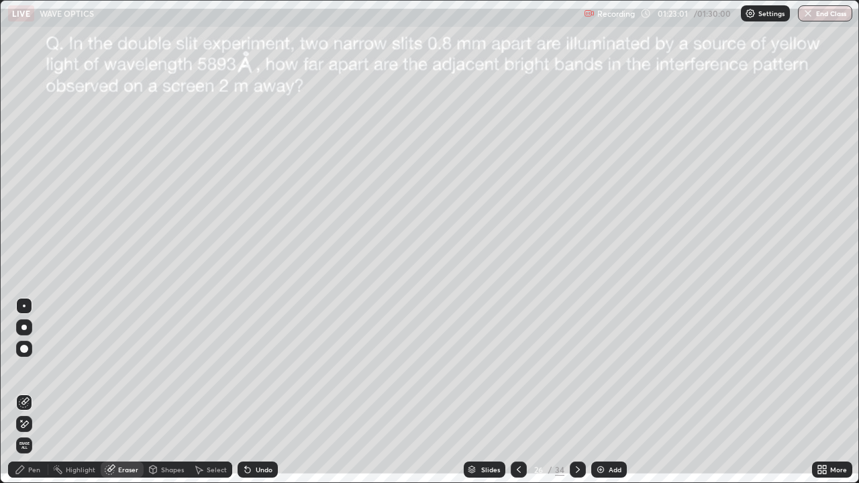
click at [27, 392] on div "Pen" at bounding box center [28, 470] width 40 height 16
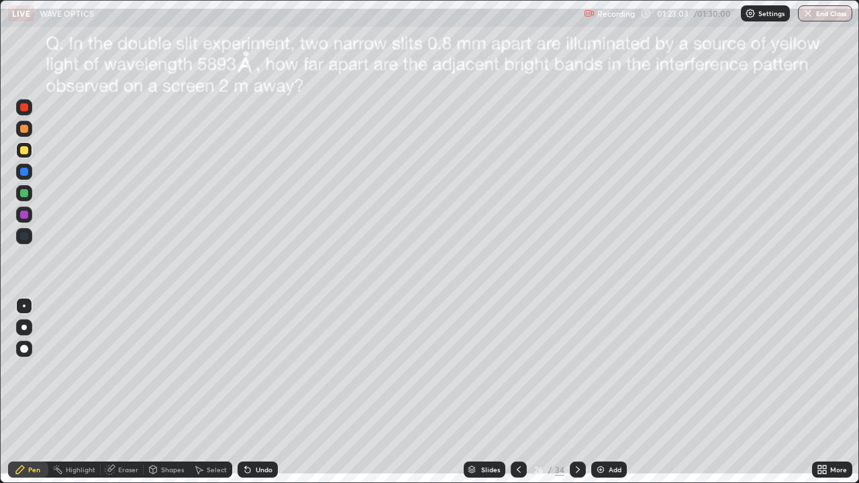
click at [252, 392] on div "Undo" at bounding box center [258, 470] width 40 height 16
click at [576, 392] on icon at bounding box center [578, 469] width 11 height 11
click at [24, 221] on div at bounding box center [24, 215] width 16 height 16
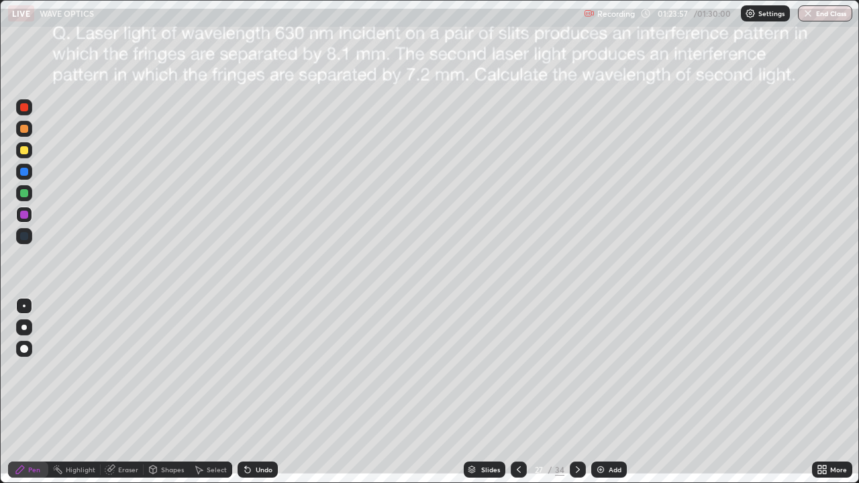
click at [154, 392] on icon at bounding box center [153, 470] width 7 height 8
click at [120, 392] on div "Eraser" at bounding box center [128, 469] width 20 height 7
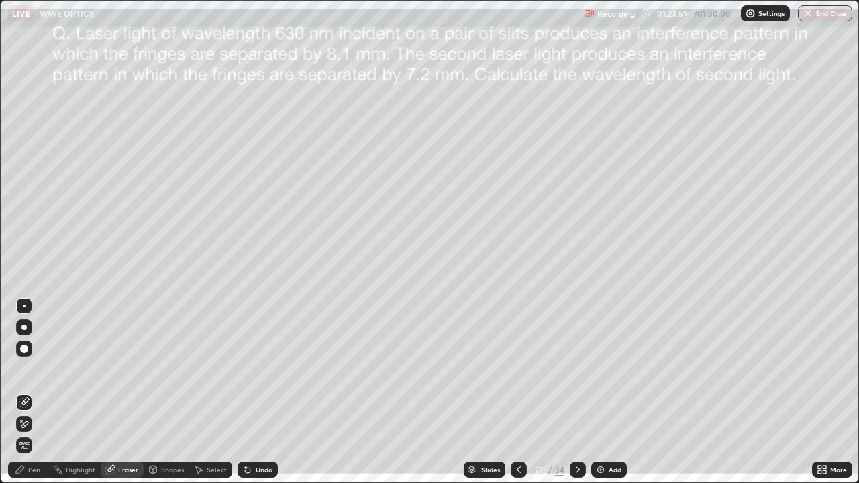
click at [32, 392] on div "Pen" at bounding box center [28, 470] width 40 height 16
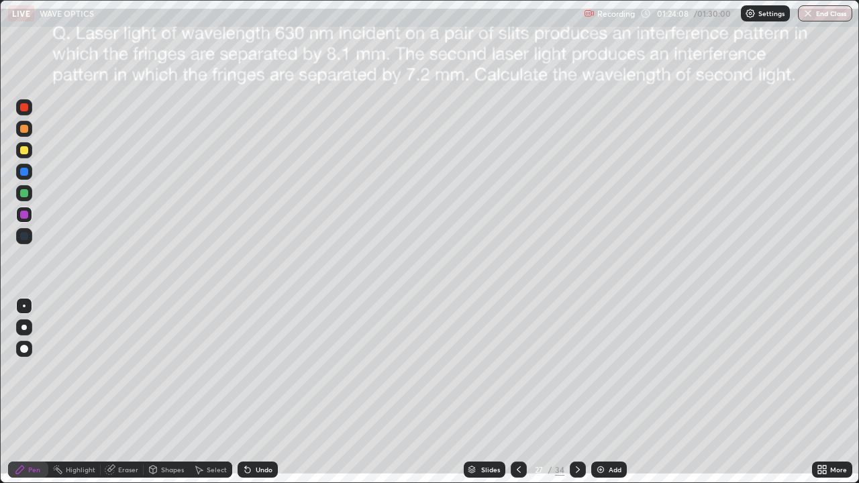
click at [30, 199] on div at bounding box center [24, 193] width 16 height 16
click at [24, 215] on div at bounding box center [24, 215] width 8 height 8
click at [268, 392] on div "Undo" at bounding box center [264, 469] width 17 height 7
click at [511, 392] on div at bounding box center [519, 470] width 16 height 16
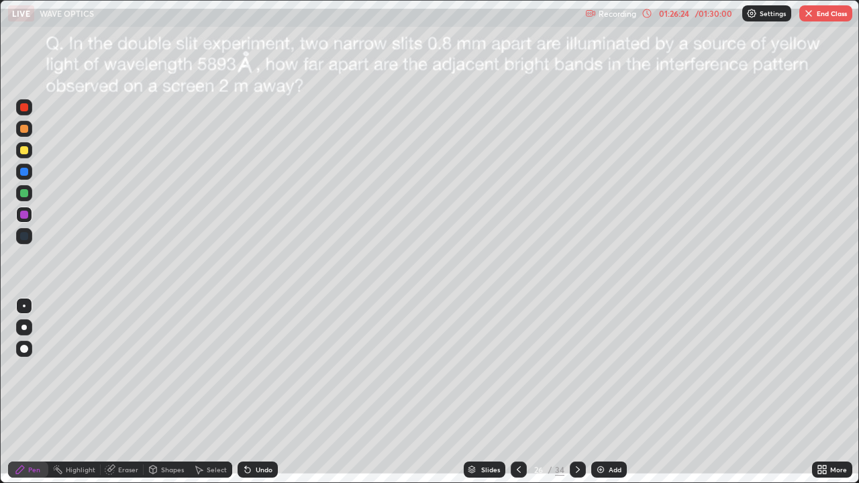
click at [576, 392] on icon at bounding box center [578, 469] width 11 height 11
click at [820, 14] on button "End Class" at bounding box center [825, 13] width 53 height 16
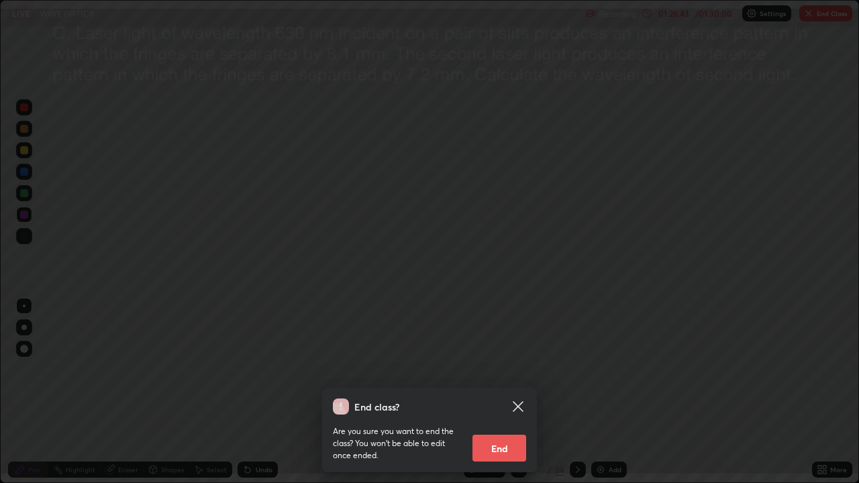
click at [509, 392] on button "End" at bounding box center [500, 448] width 54 height 27
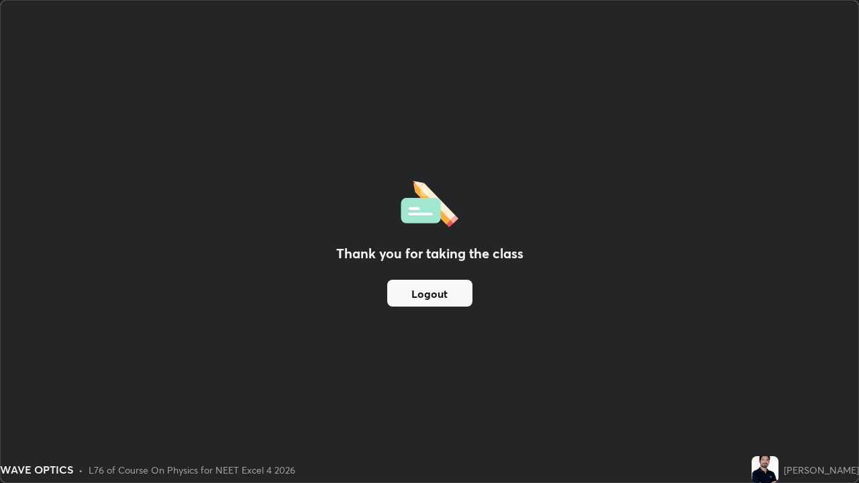
click at [452, 292] on button "Logout" at bounding box center [429, 293] width 85 height 27
